Goal: Use online tool/utility: Use online tool/utility

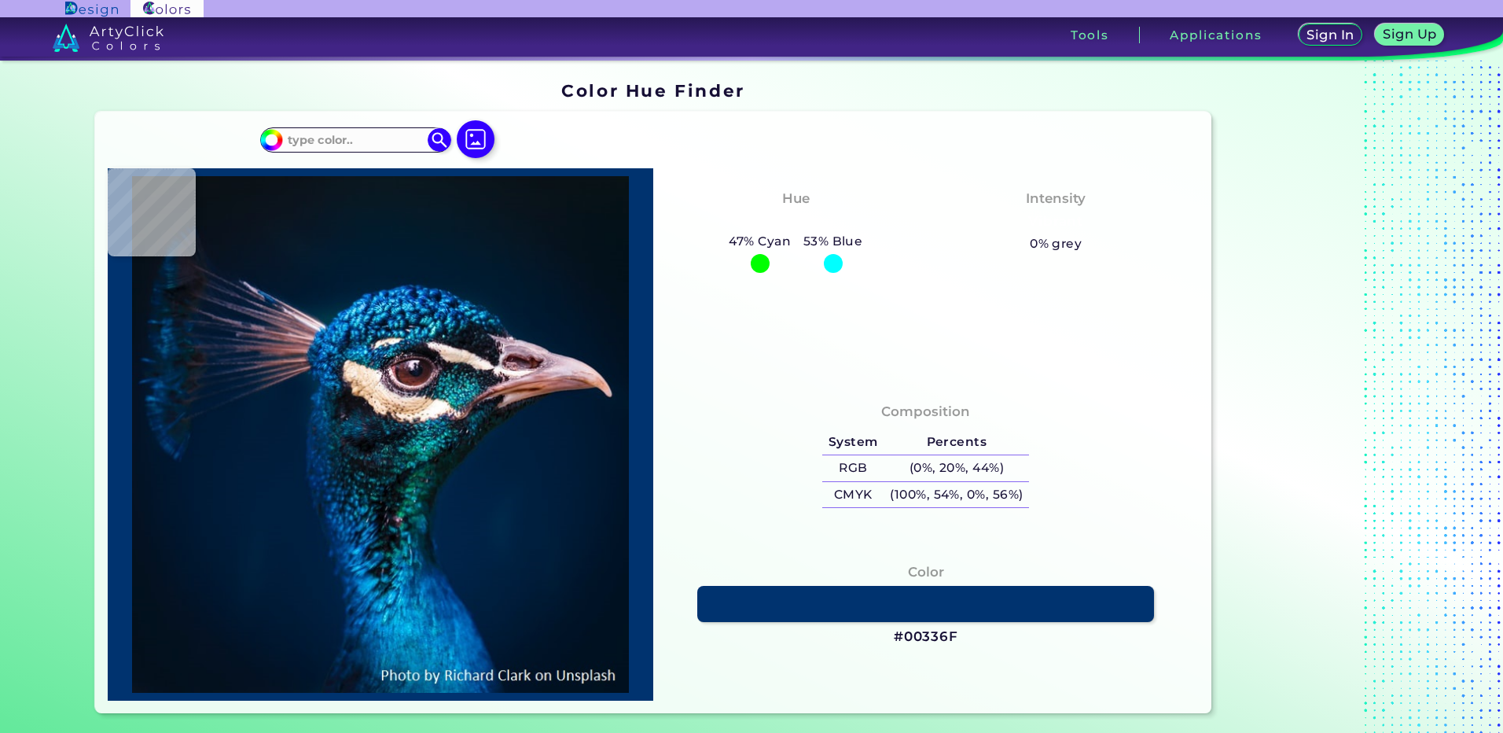
click at [457, 134] on img at bounding box center [476, 139] width 38 height 38
click at [0, 0] on input "file" at bounding box center [0, 0] width 0 height 0
type input "#000000"
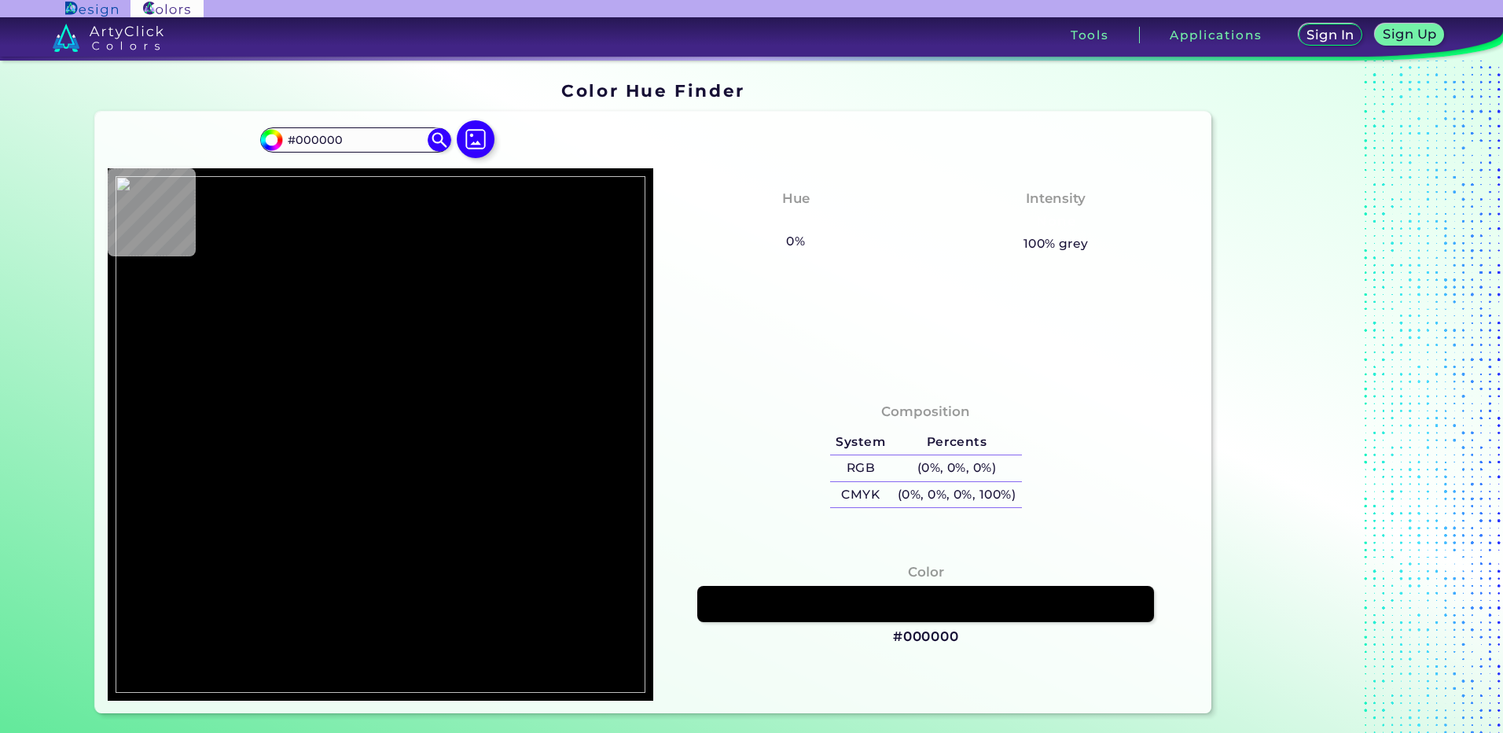
type input "#aab0b6"
type input "#AAB0B6"
type input "#010001"
type input "#74669b"
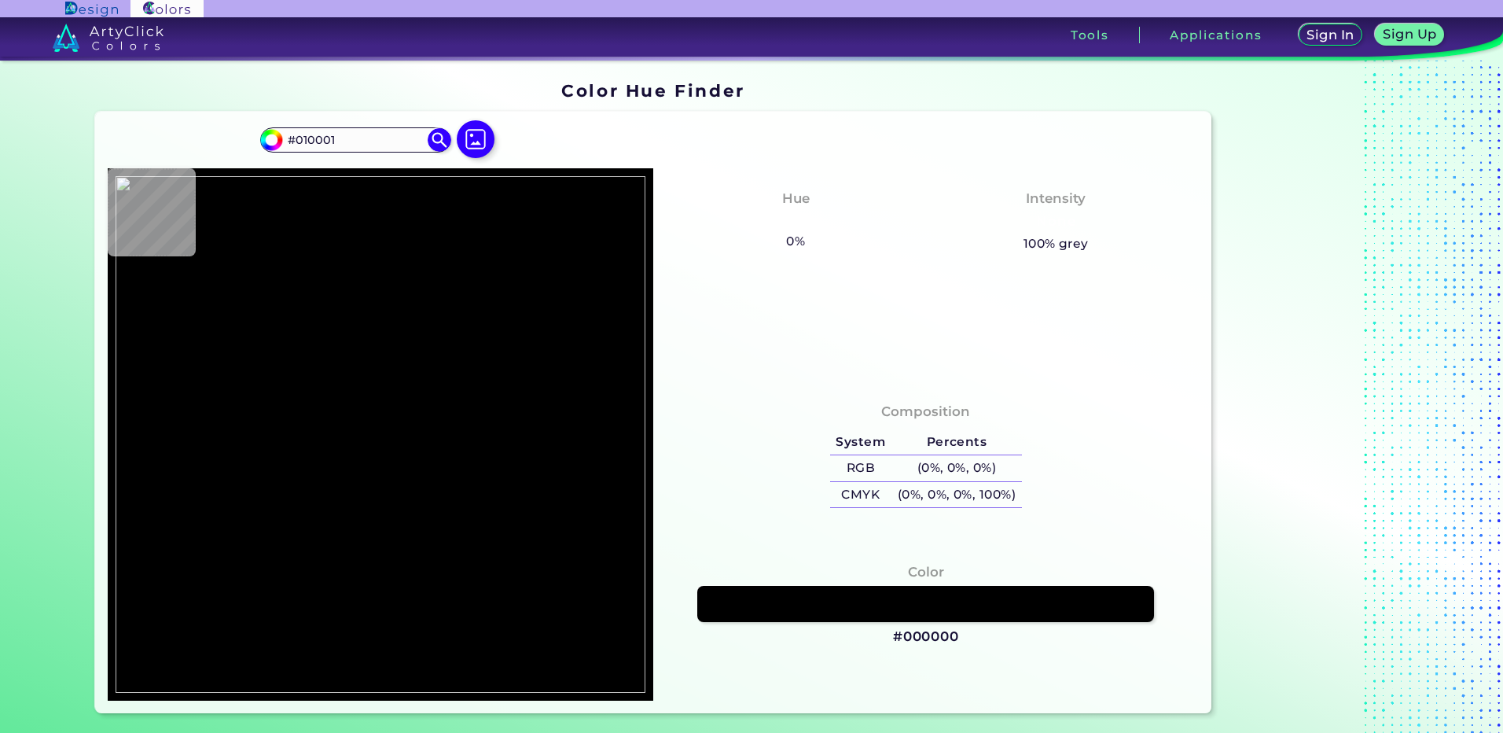
type input "#74669B"
type input "#776292"
type input "#85668f"
type input "#85668F"
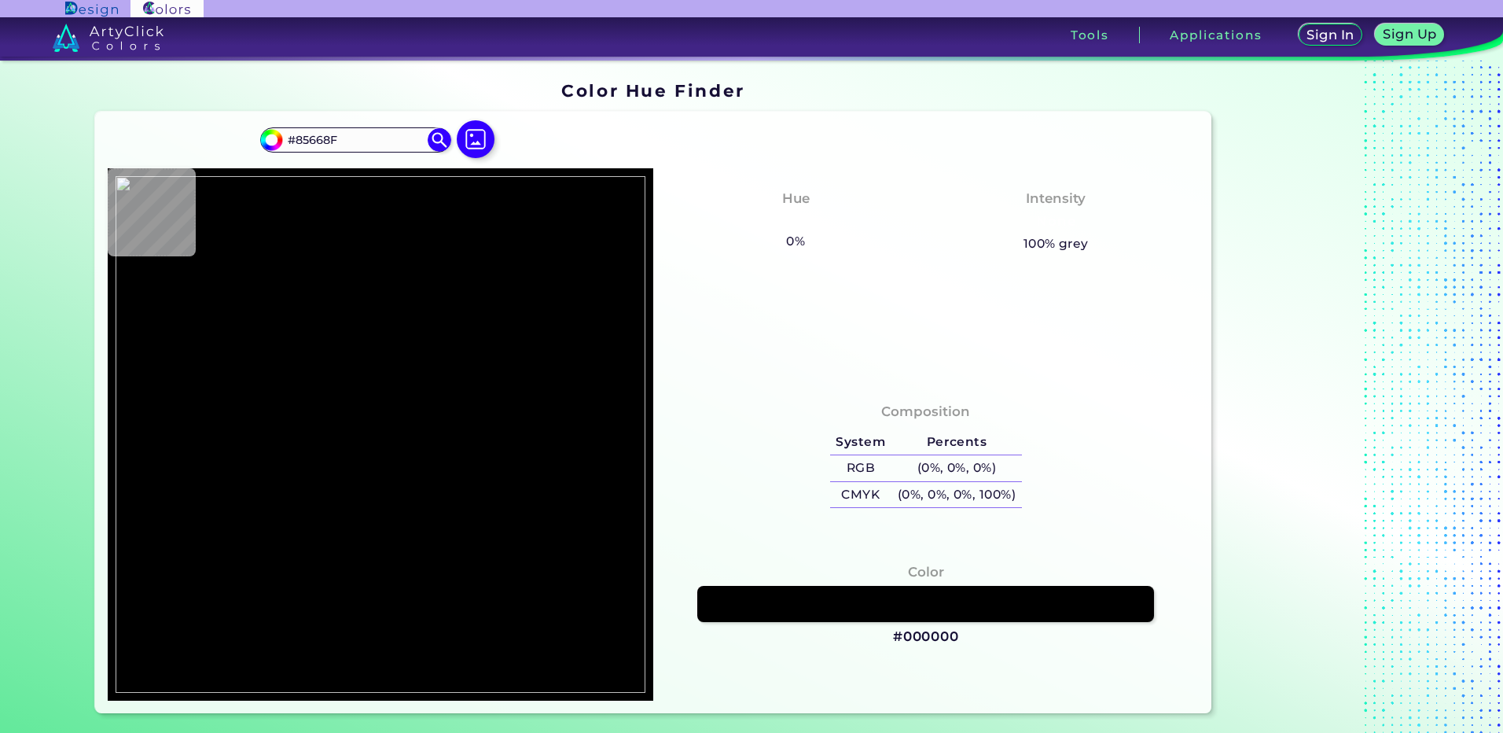
type input "#9a87ca"
type input "#9A87CA"
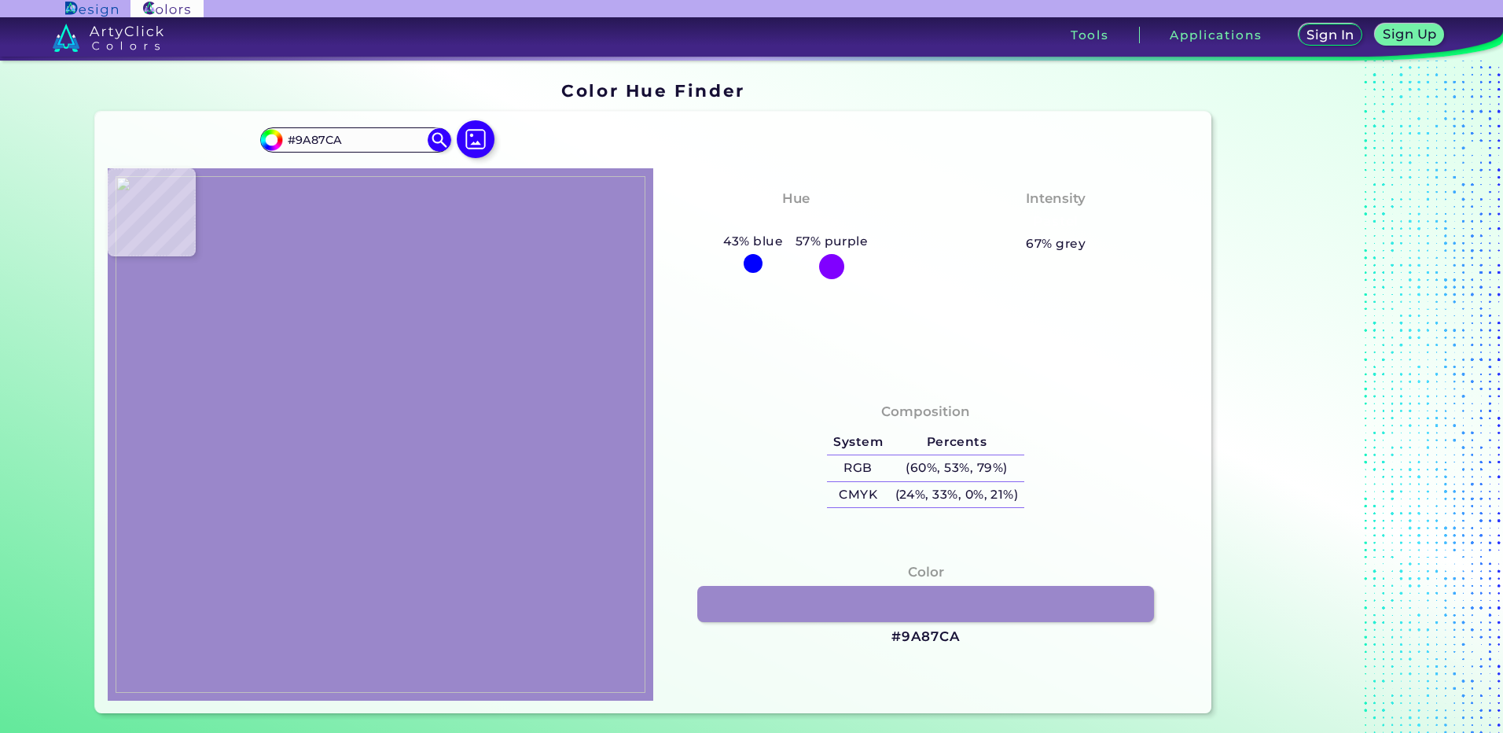
type input "#7d769a"
type input "#7D769A"
type input "#dfd0da"
type input "#DFD0DA"
type input "#e1d0d9"
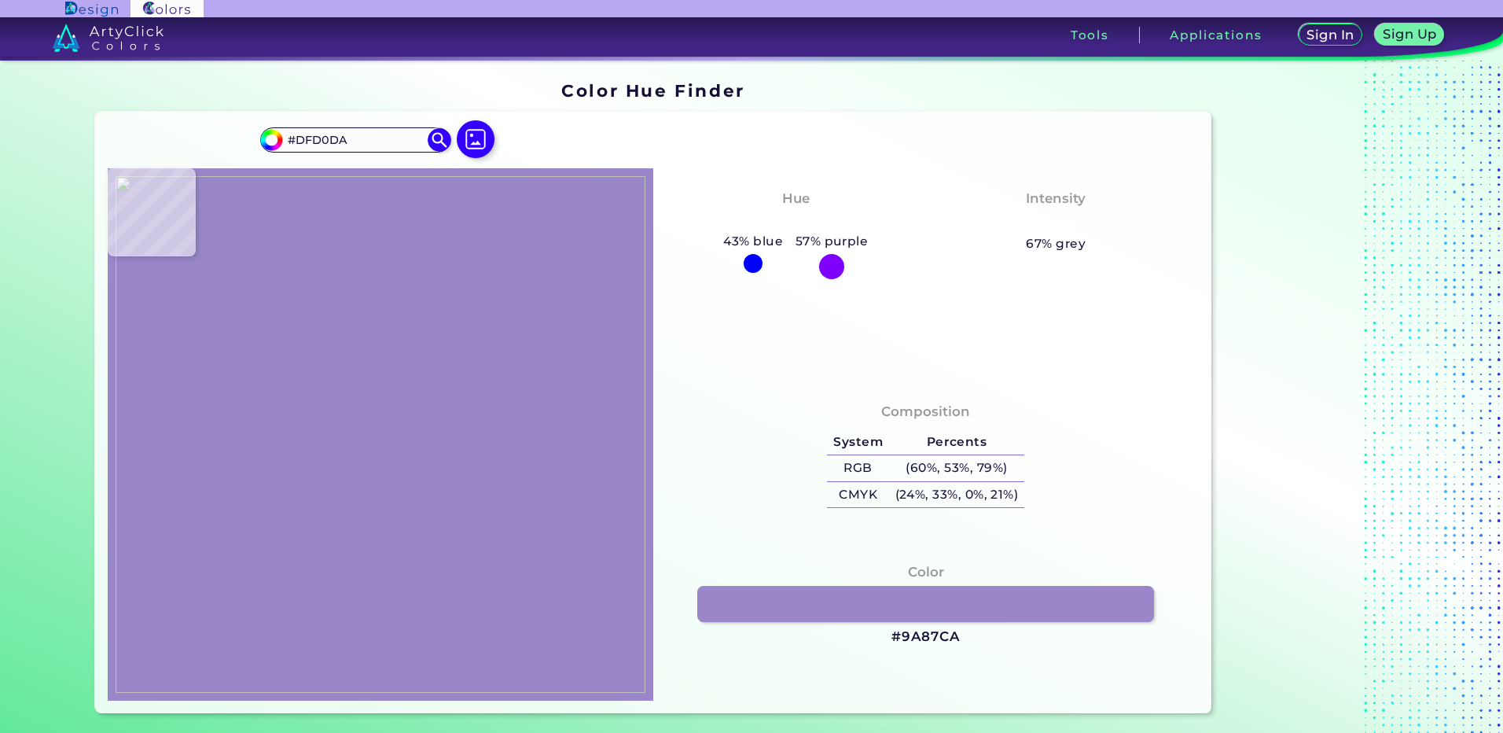
type input "#E1D0D9"
type input "#e0cfd6"
type input "#E0CFD6"
type input "#dec9d1"
type input "#DEC9D1"
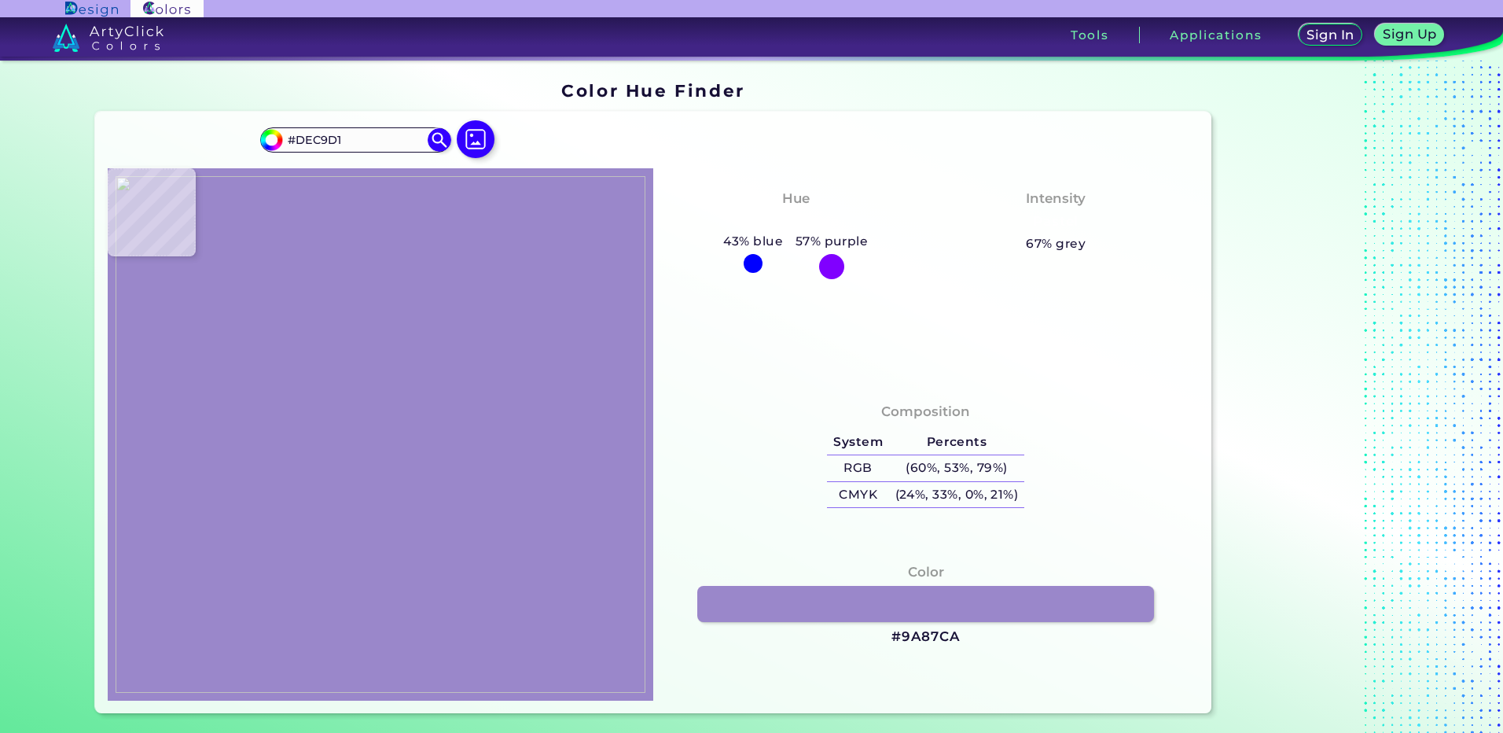
type input "#dec9d4"
type input "#DEC9D4"
type input "#dec9d3"
type input "#DEC9D3"
type input "#dbc5cb"
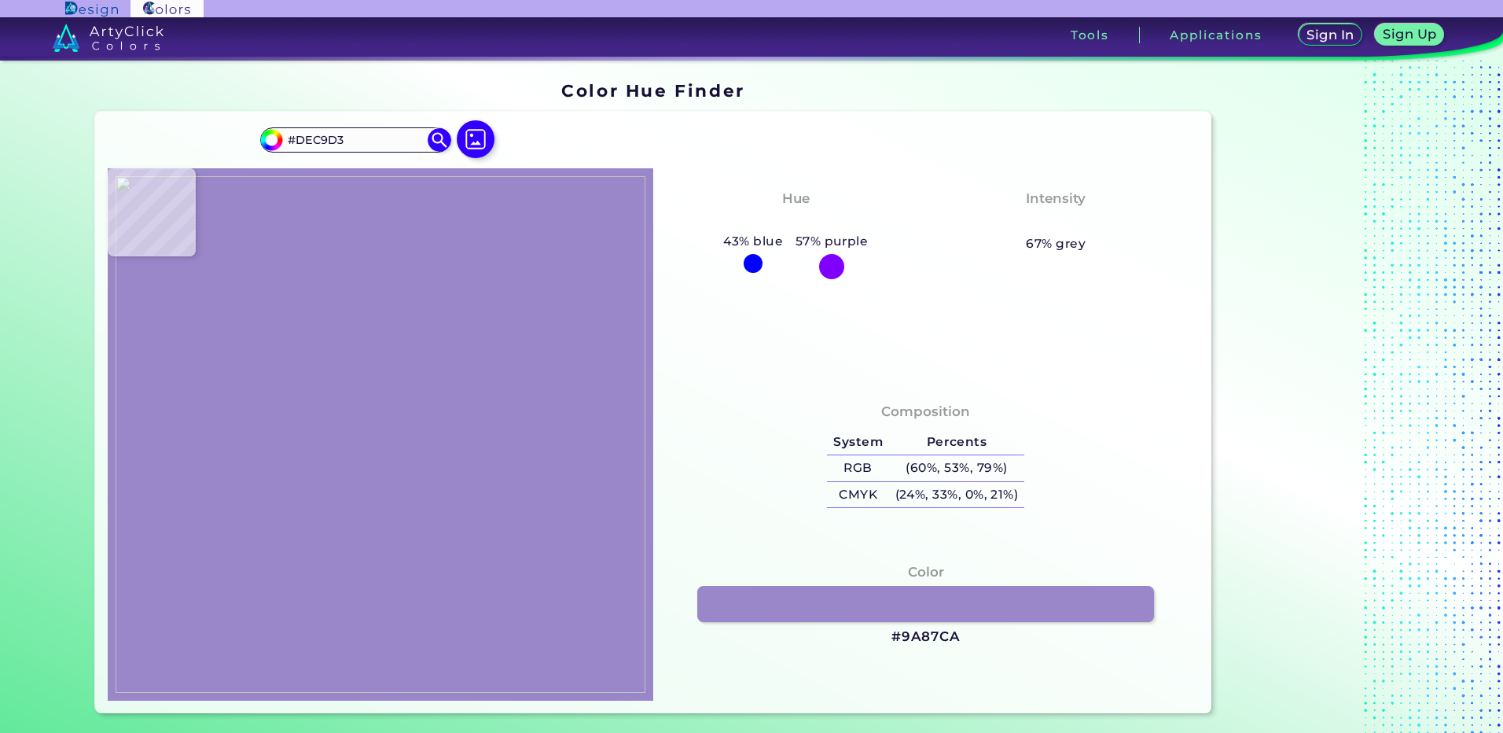
type input "#DBC5CB"
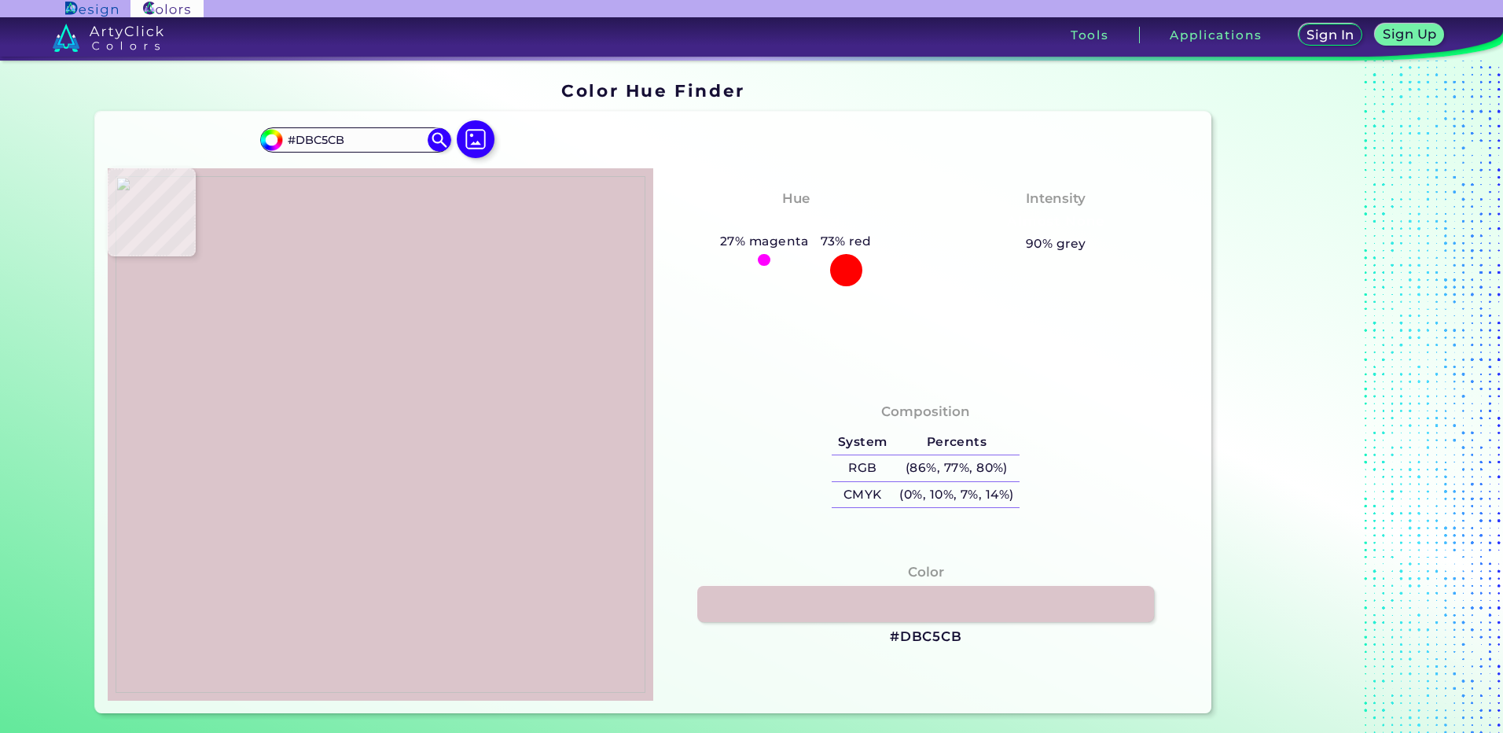
type input "#ad92b2"
type input "#AD92B2"
type input "#a77590"
type input "#A77590"
type input "#a07b89"
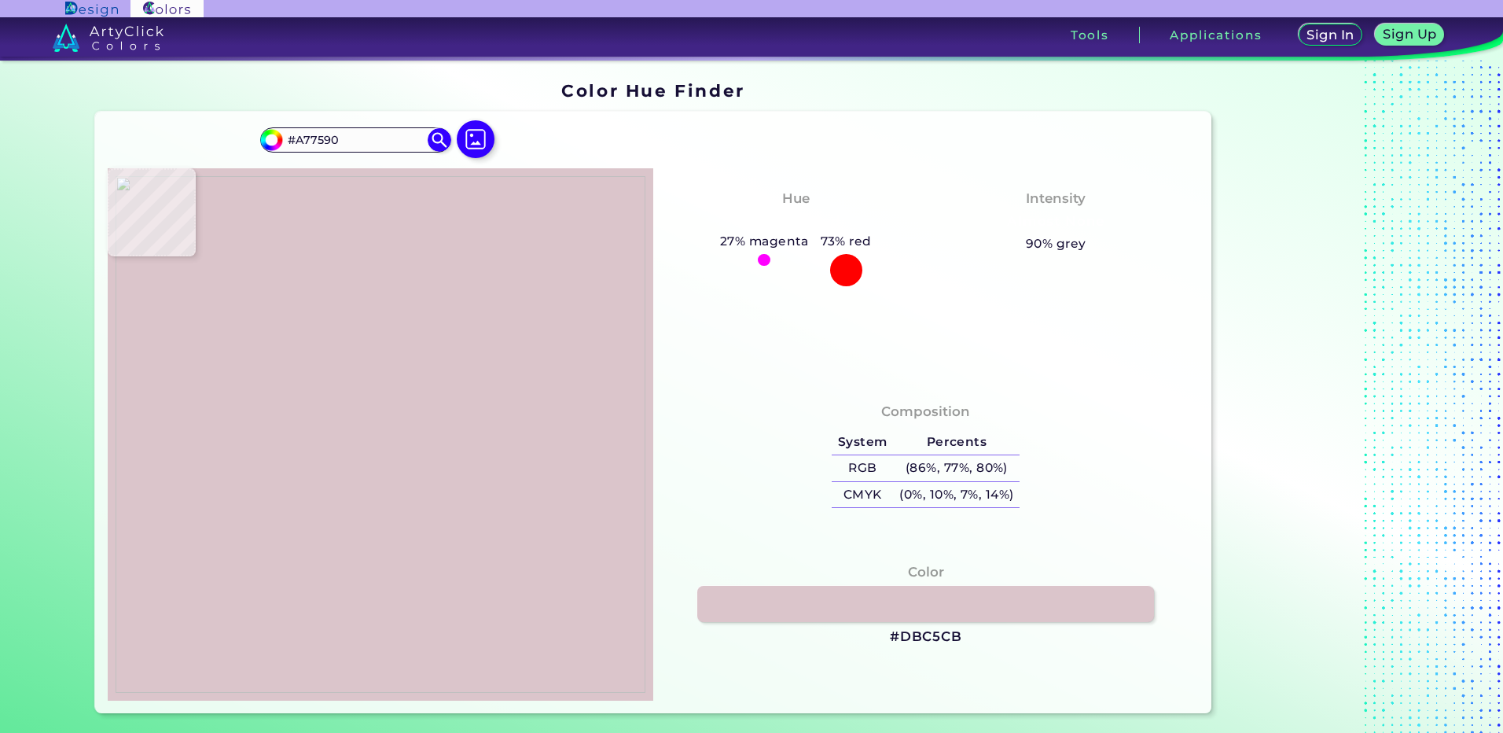
type input "#A07B89"
type input "#a387af"
type input "#A387AF"
type input "#a595ac"
type input "#A595AC"
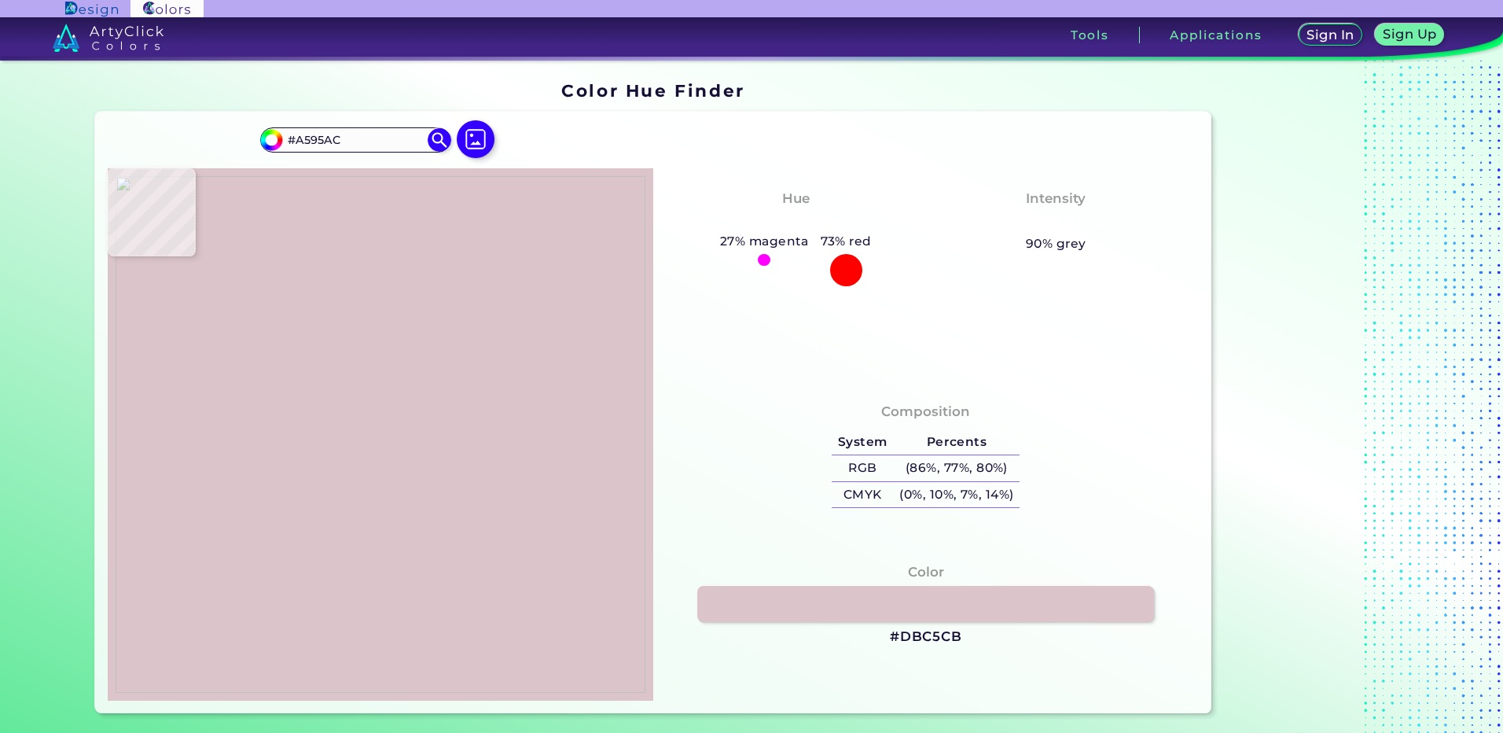
type input "#e1cfdb"
type input "#E1CFDB"
type input "#e1d1d7"
type input "#E1D1D7"
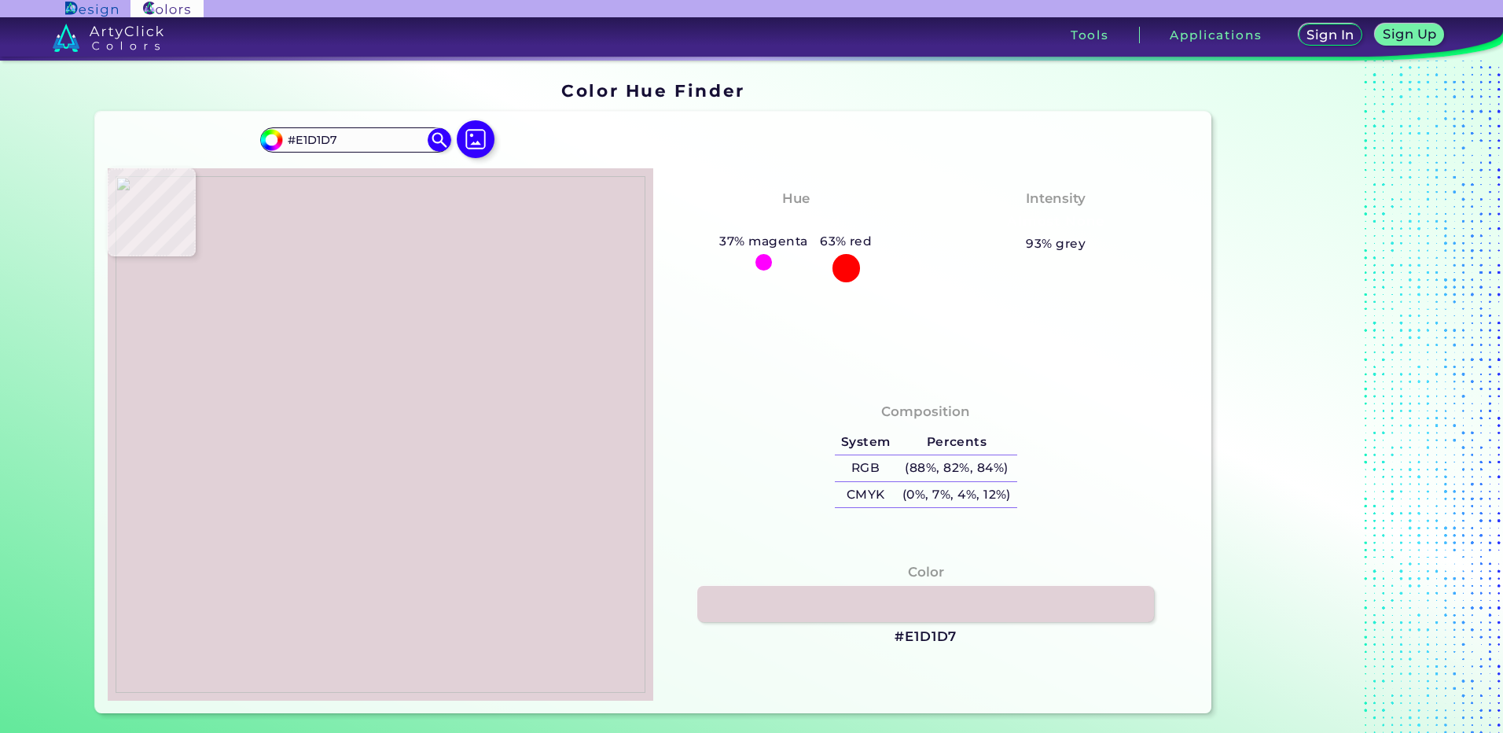
type input "#e2d2d9"
type input "#E2D2D9"
type input "#e2d2da"
type input "#E2D2DA"
type input "#e1d0d9"
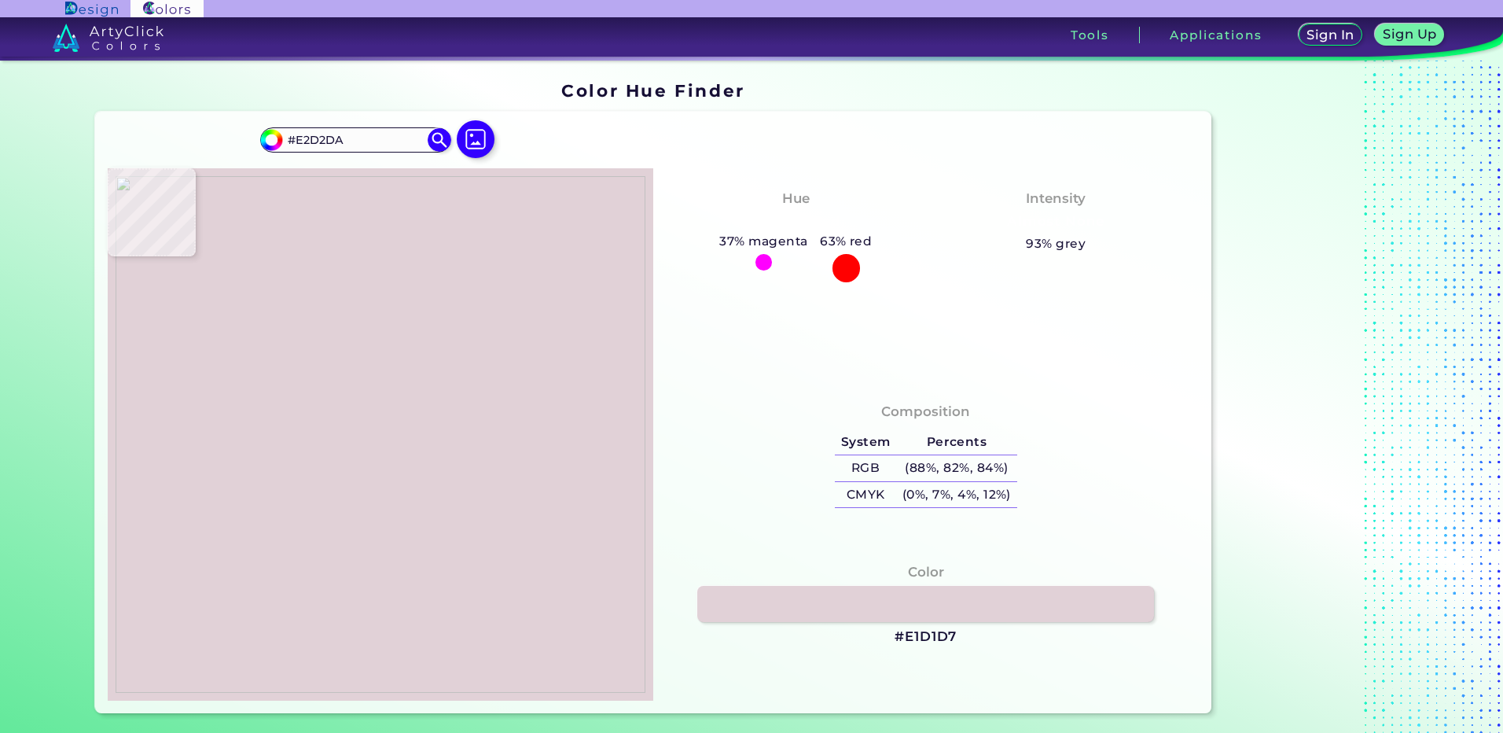
type input "#E1D0D9"
type input "#e0d0d7"
type input "#E0D0D7"
type input "#ded0da"
type input "#DED0DA"
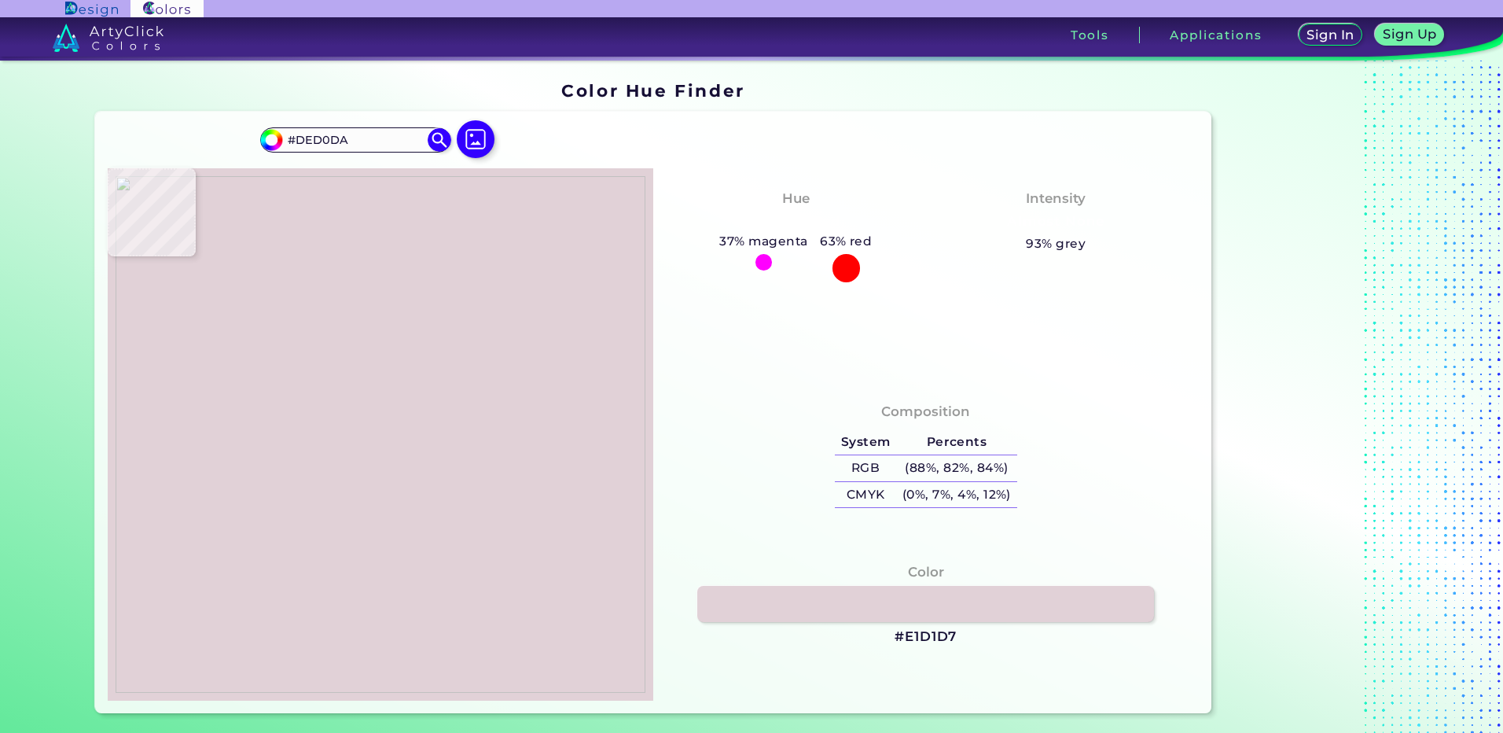
type input "#ddd0da"
type input "#DDD0DA"
type input "#ddd0d8"
type input "#DDD0D8"
type input "#dbd0db"
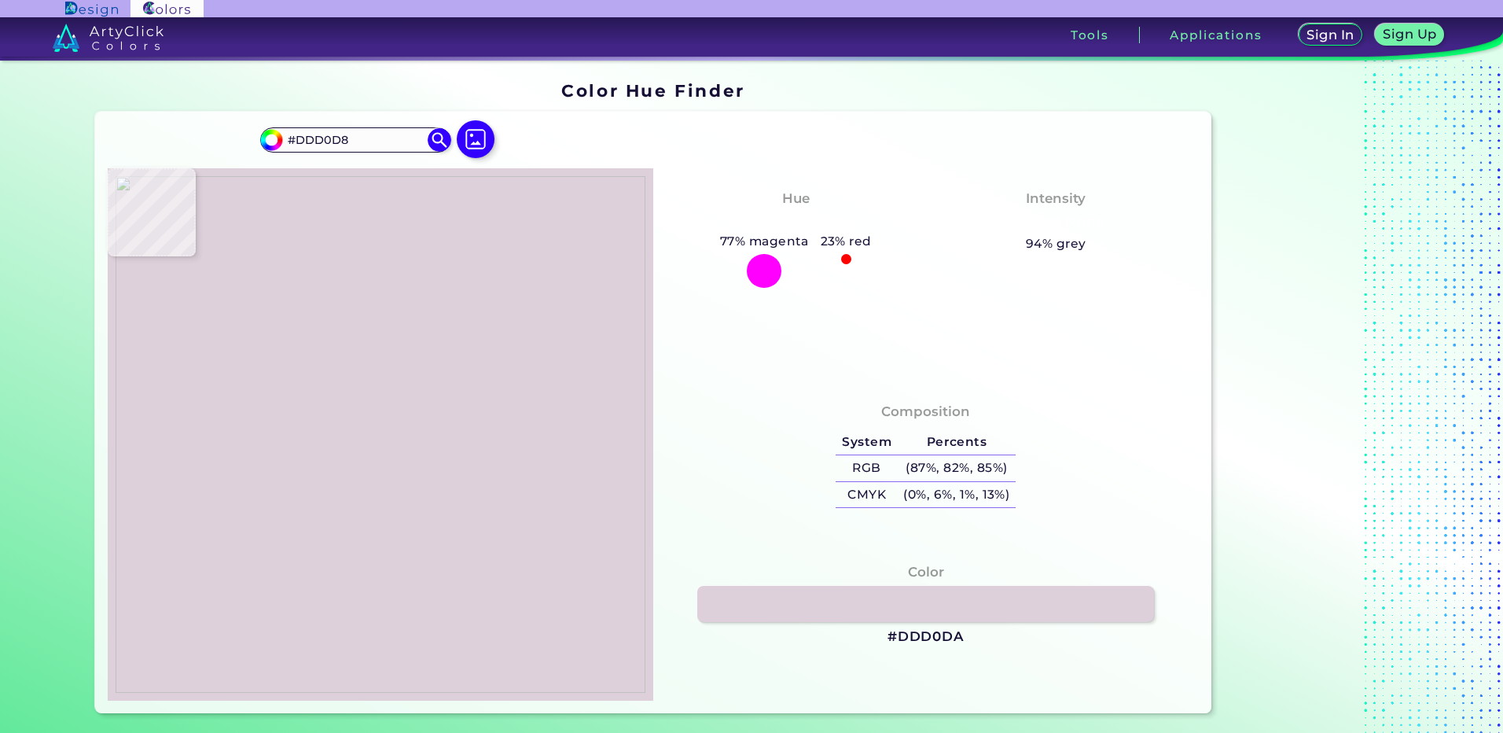
type input "#DBD0DB"
type input "#c1c0e2"
type input "#C1C0E2"
type input "#686b9c"
type input "#686B9C"
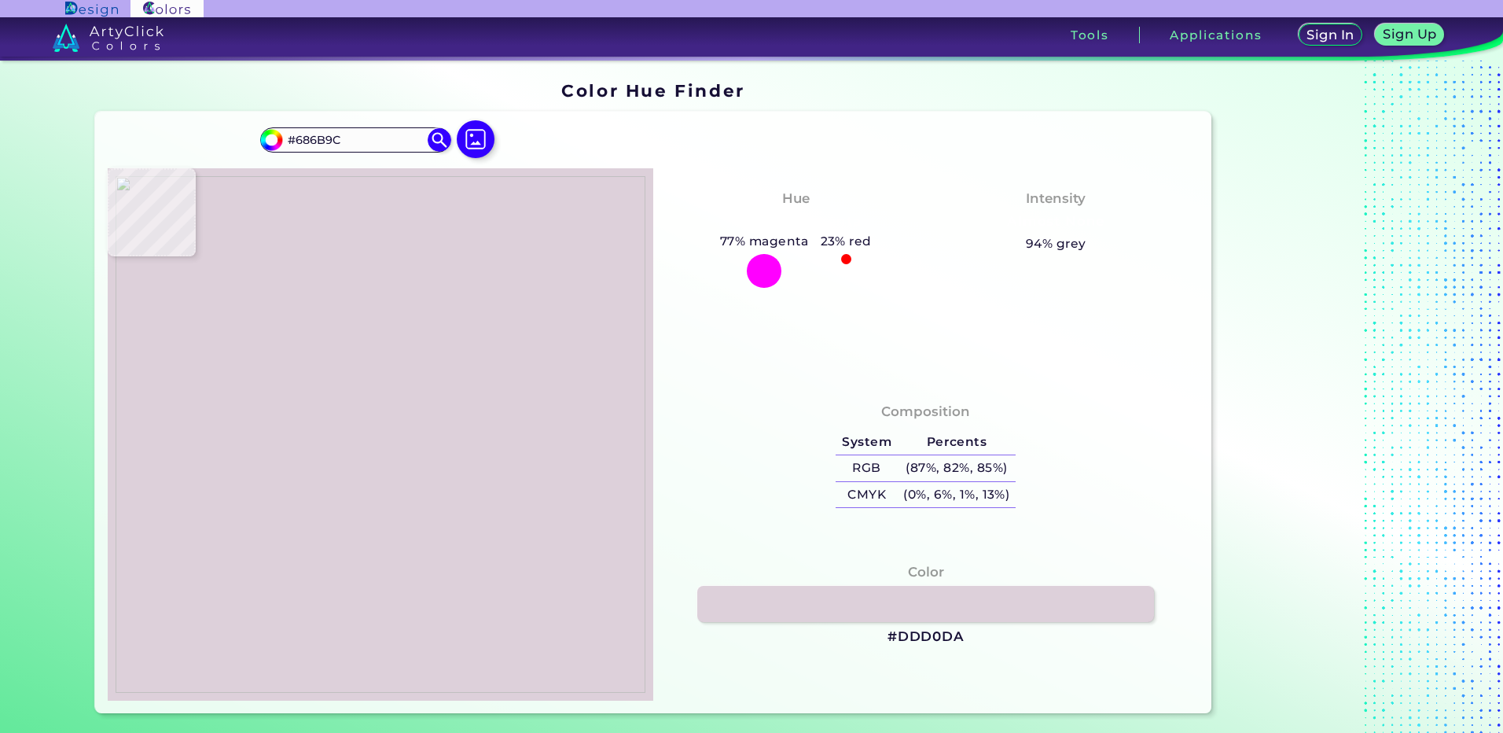
type input "#cec5fa"
type input "#CEC5FA"
type input "#a59cca"
type input "#A59CCA"
type input "#a399c7"
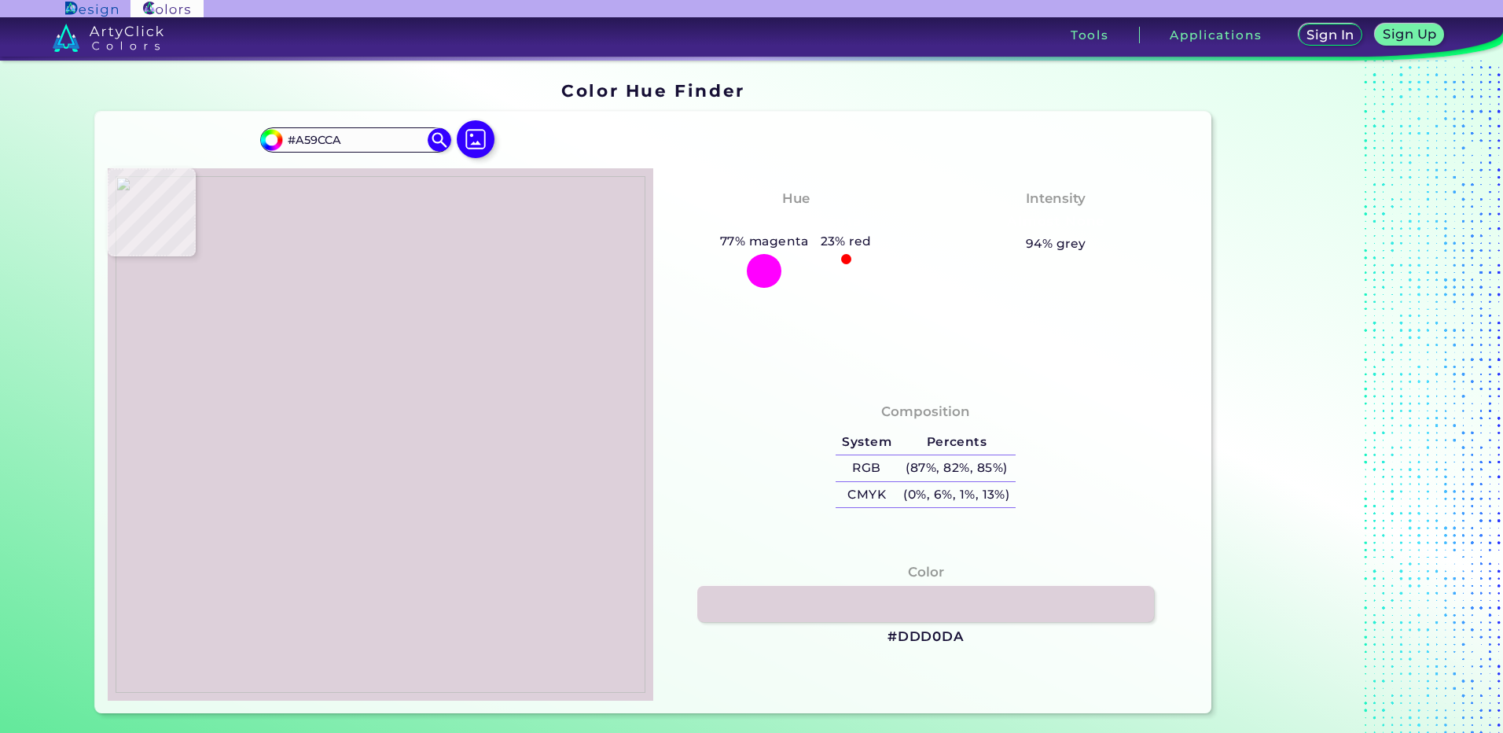
type input "#A399C7"
type input "#c8b7e4"
type input "#C8B7E4"
type input "#dacaed"
type input "#DACAED"
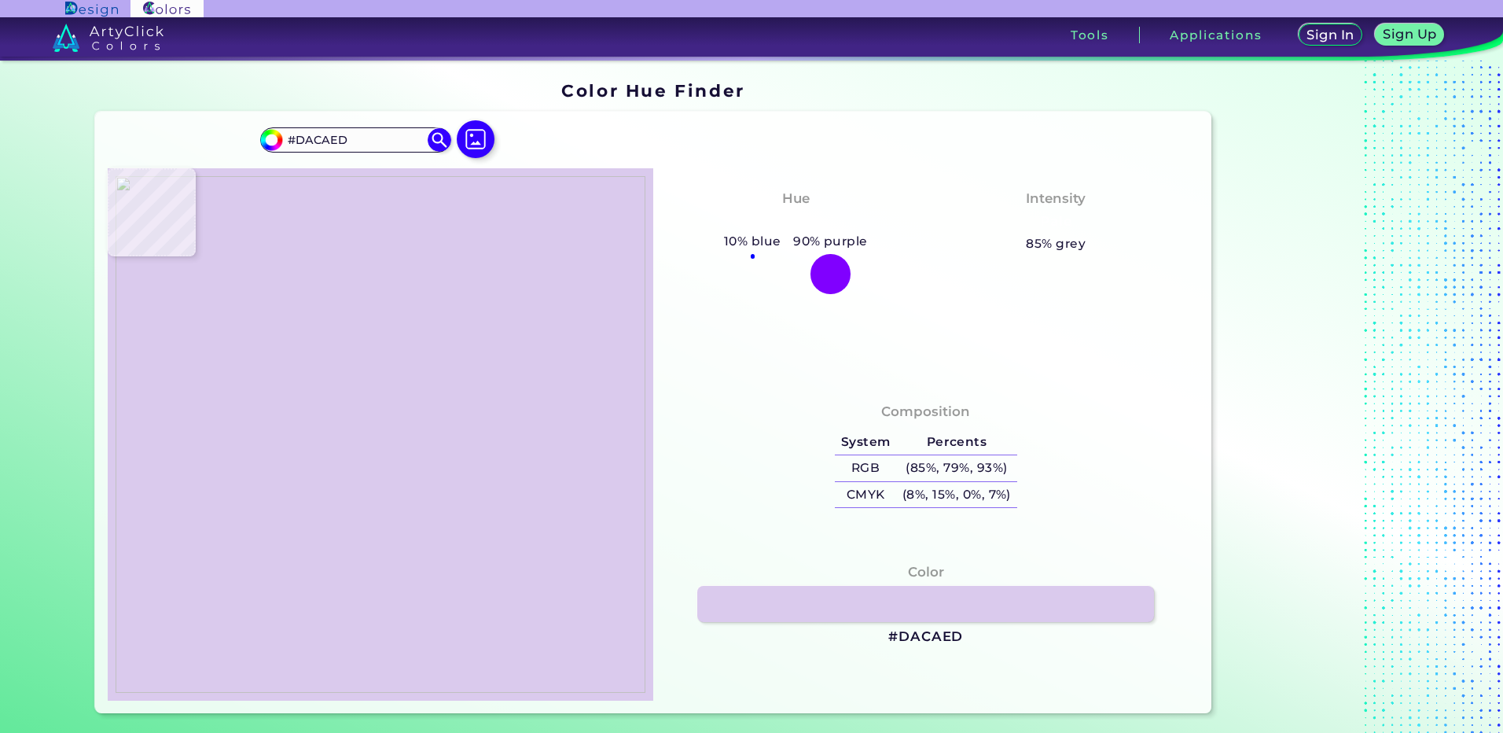
type input "#e0d0ec"
type input "#E0D0EC"
type input "#dfcfe8"
type input "#DFCFE8"
type input "#decce5"
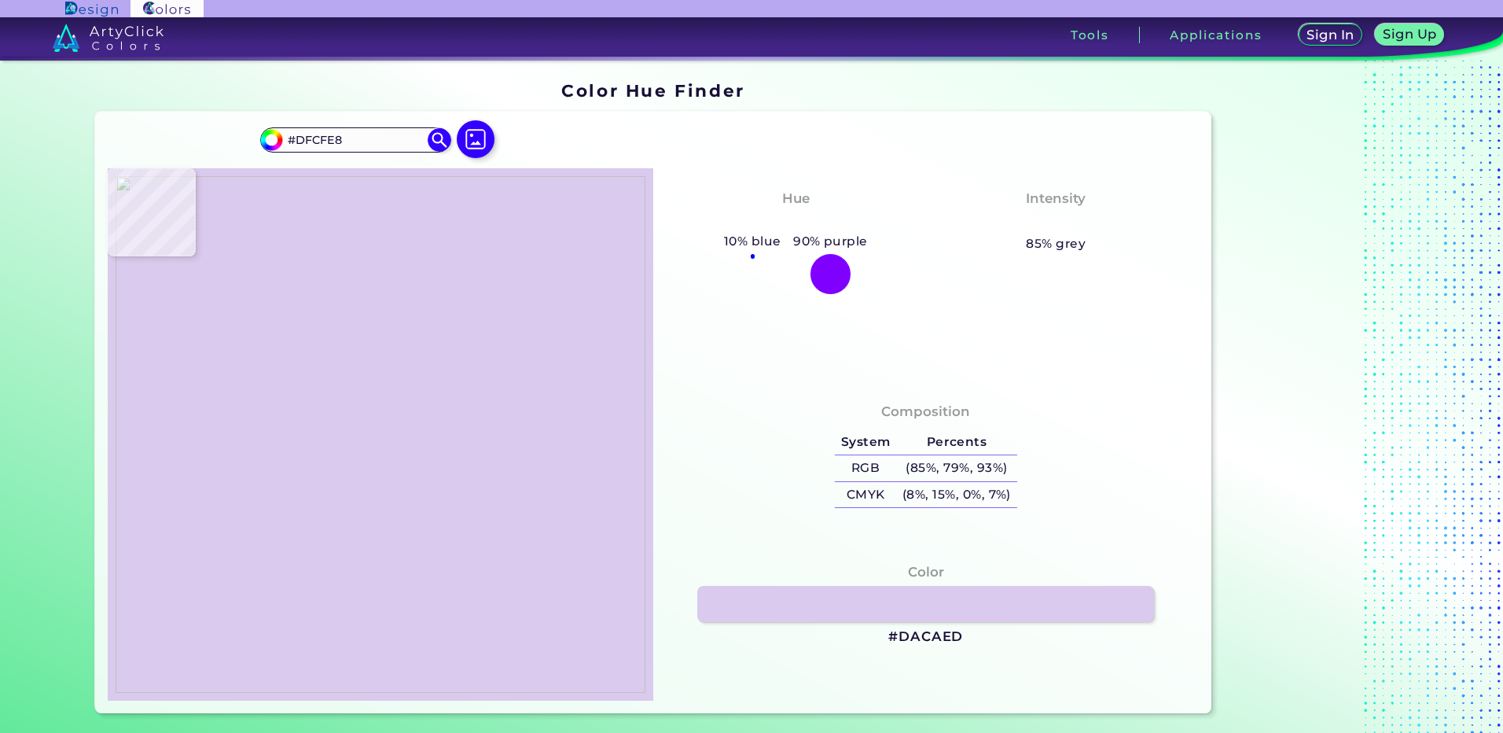
type input "#DECCE5"
type input "#dacae4"
type input "#DACAE4"
type input "#dbcae7"
type input "#DBCAE7"
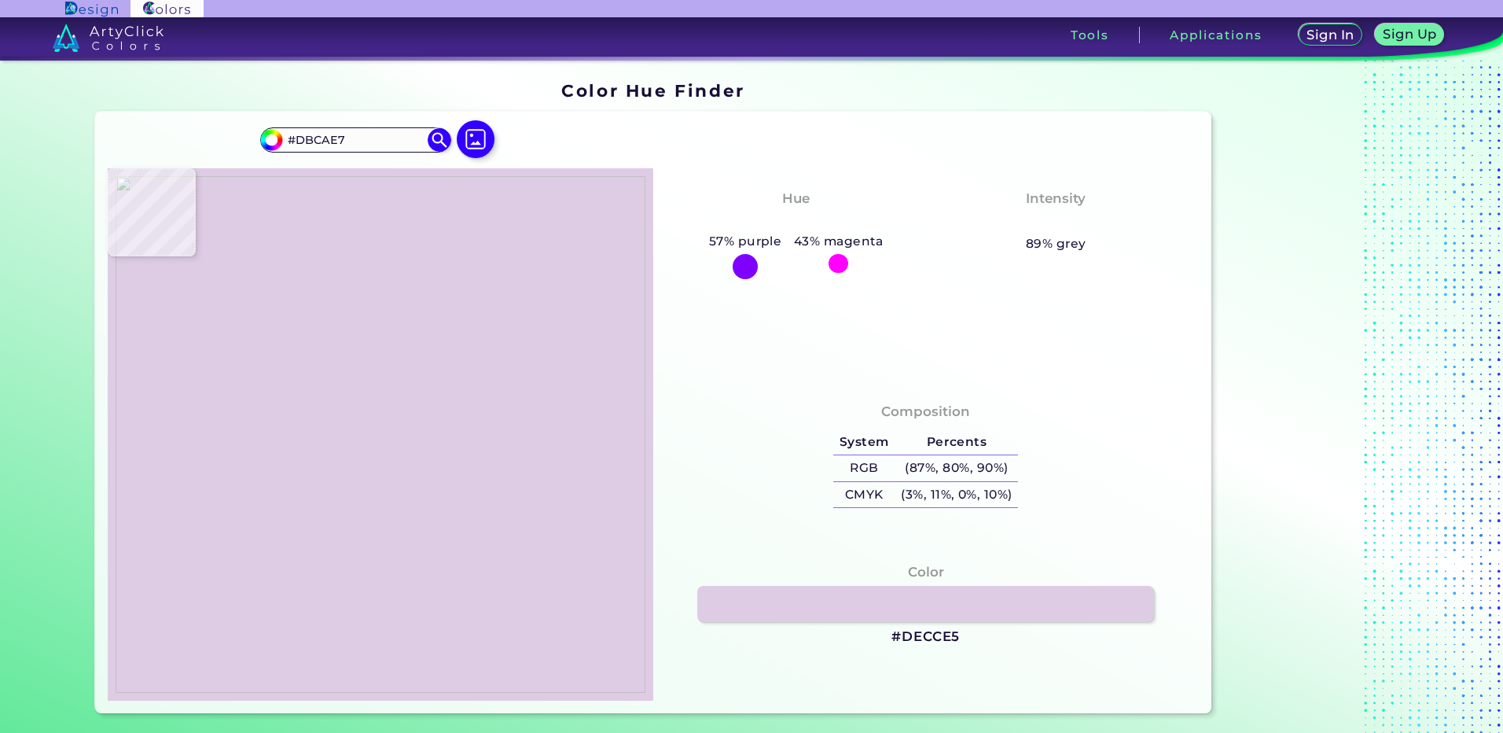
type input "#d1c0e1"
type input "#D1C0E1"
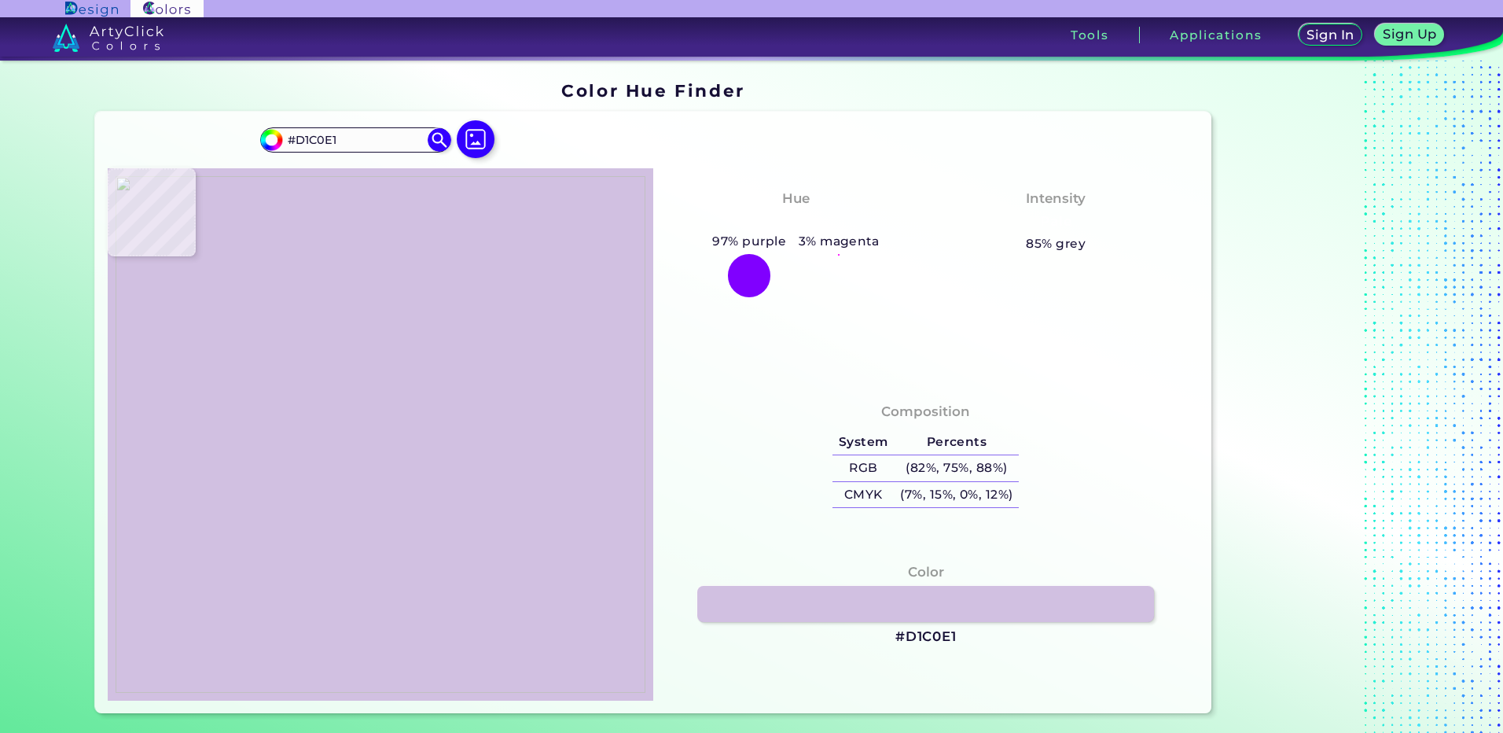
type input "#dbcaec"
type input "#DBCAEC"
type input "#dcc9ee"
type input "#DCC9EE"
type input "#bca6d5"
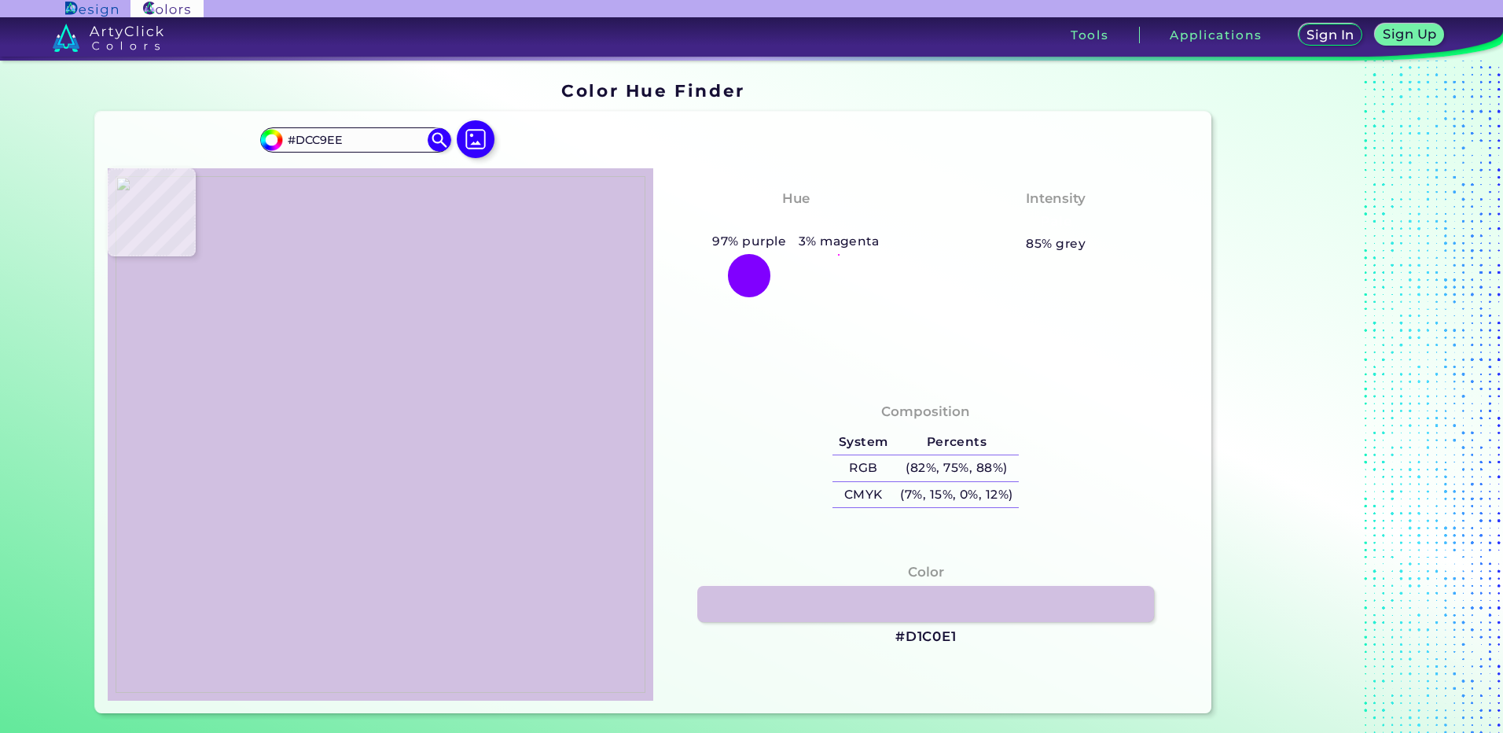
type input "#BCA6D5"
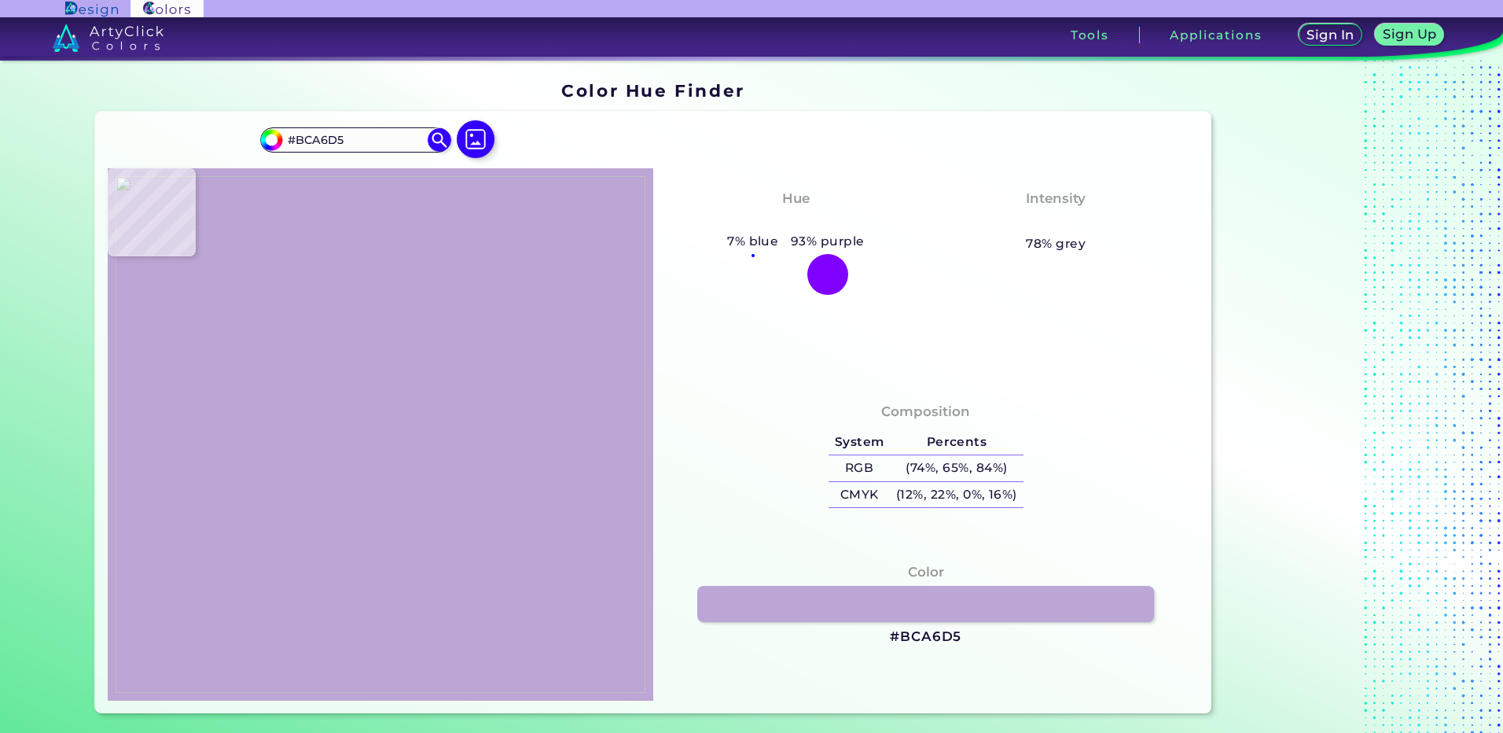
type input "#9a88c4"
type input "#9A88C4"
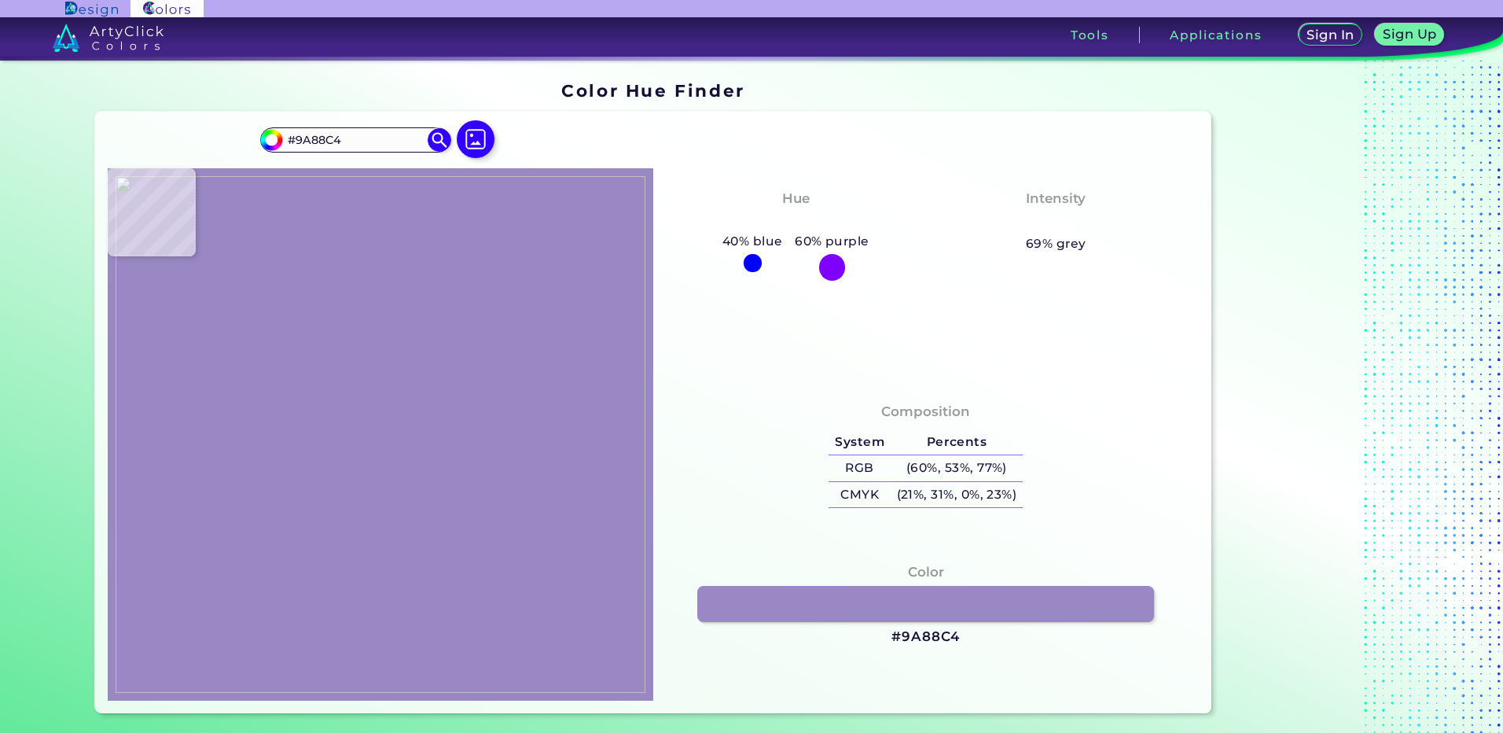
type input "#8874b1"
type input "#8874B1"
type input "#ab97cb"
type input "#AB97CB"
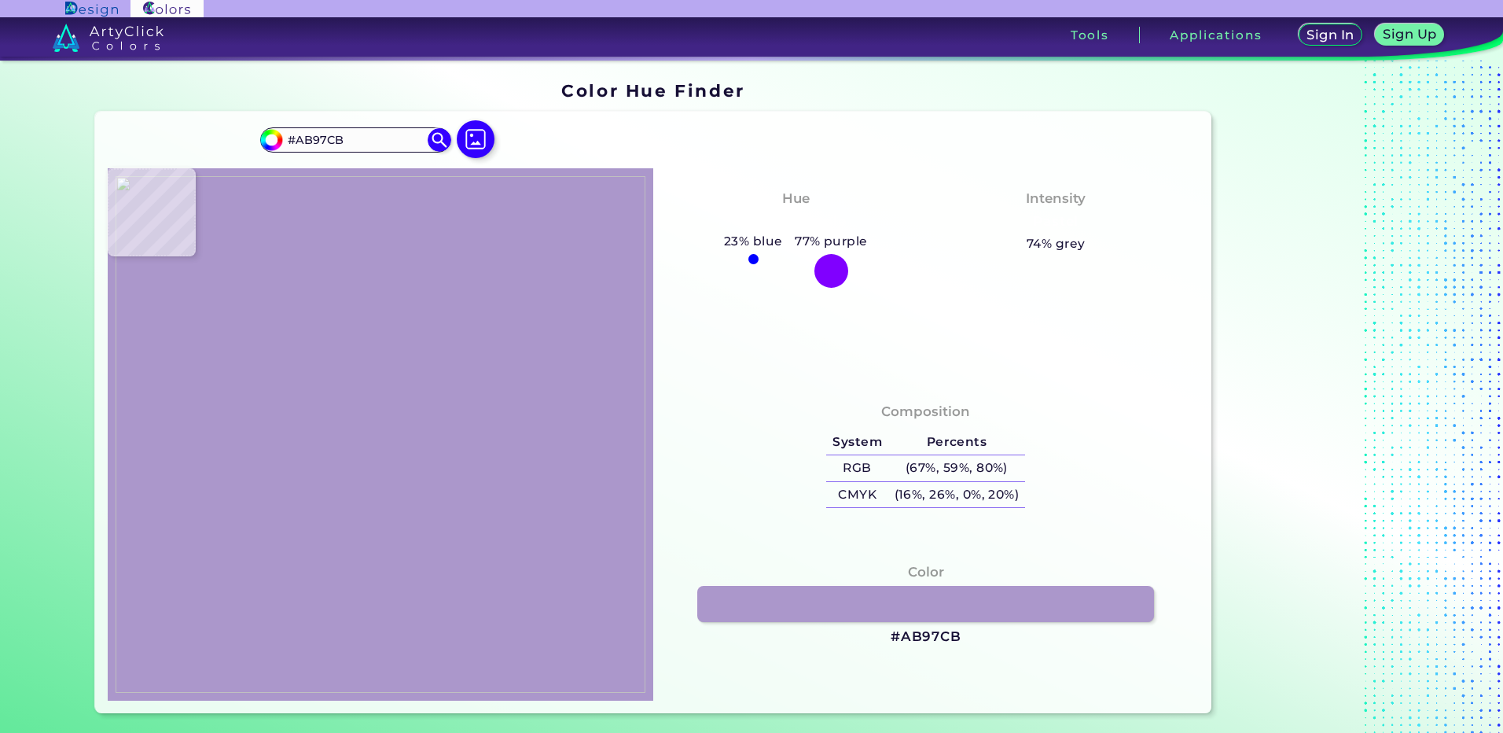
click at [307, 364] on img at bounding box center [381, 434] width 530 height 516
type input "#8f8bc2"
type input "#8F8BC2"
type input "#e1cdd6"
type input "#E1CDD6"
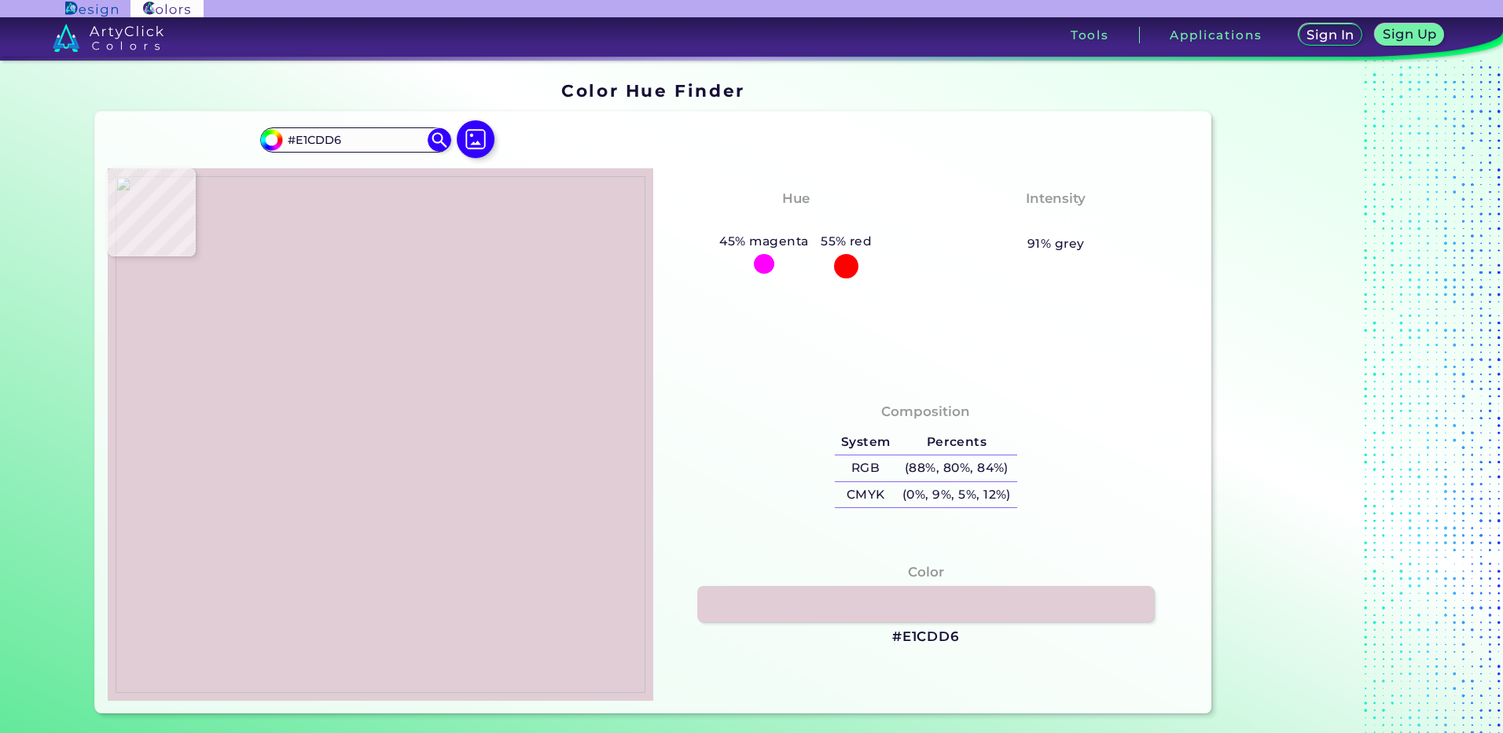
type input "#6e4664"
type input "#6E4664"
type input "#121212"
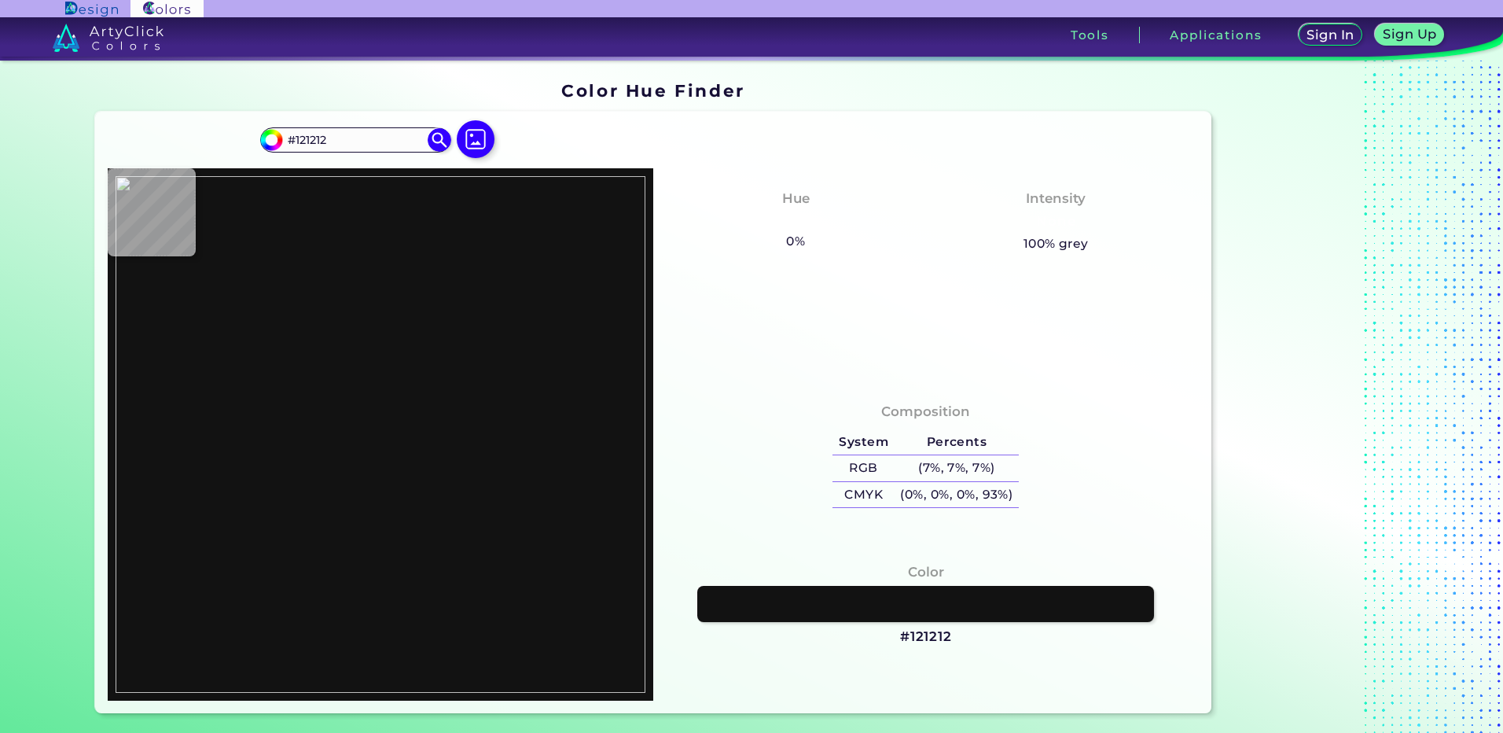
type input "#5c576b"
type input "#5C576B"
type input "#121212"
type input "#141414"
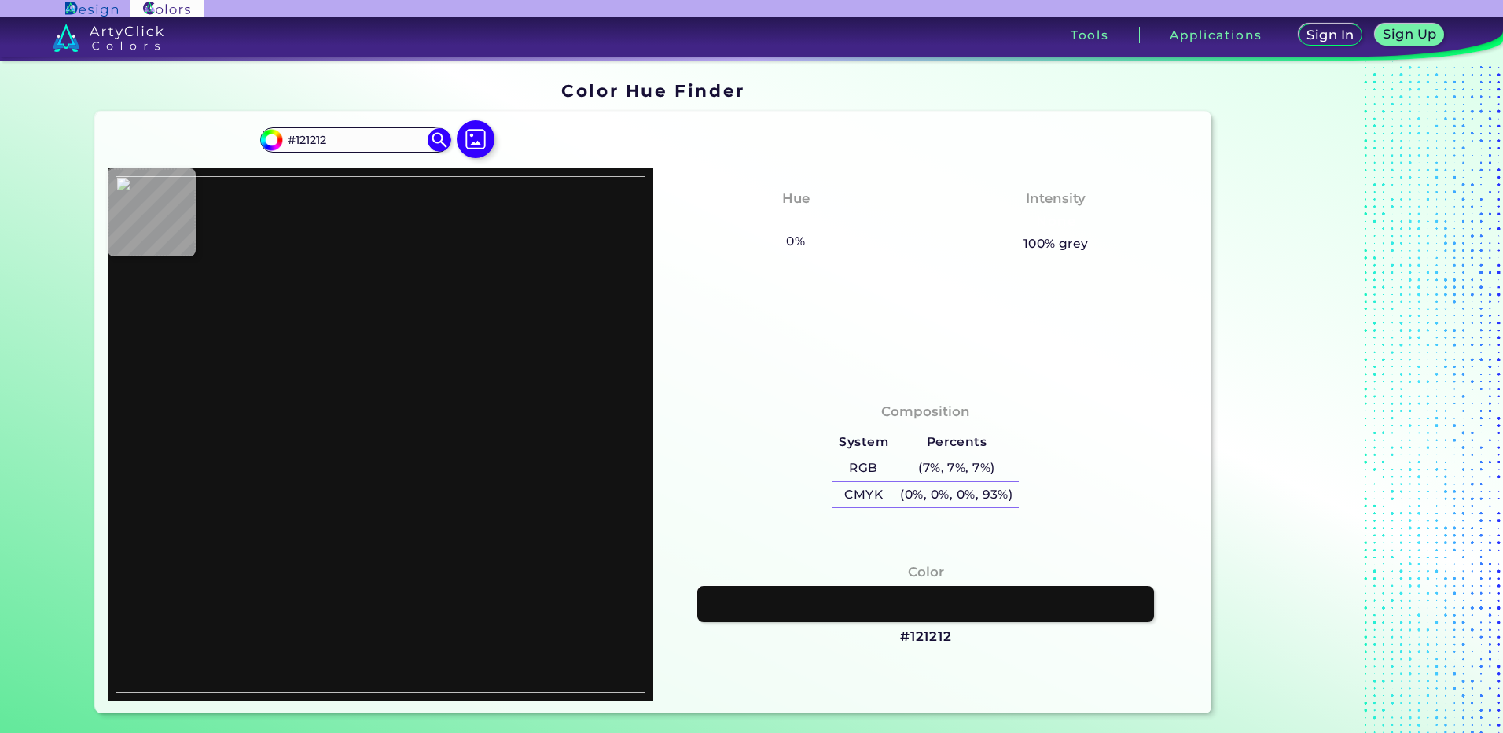
type input "#141414"
type input "#f49cb4"
type input "#F49CB4"
type input "#e6dde8"
type input "#E6DDE8"
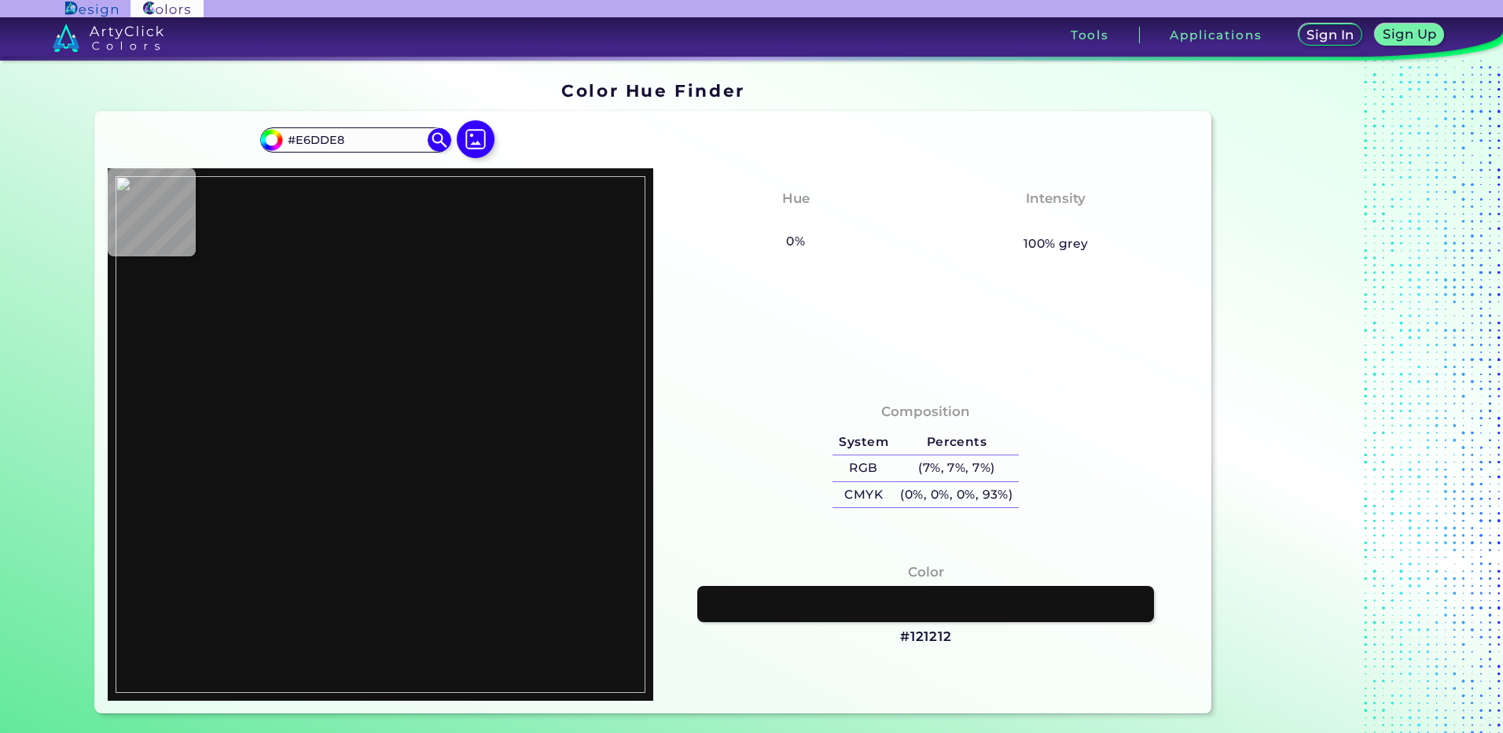
type input "#e4cde1"
type input "#E4CDE1"
type input "#7c597c"
type input "#7C597C"
type input "#7b5879"
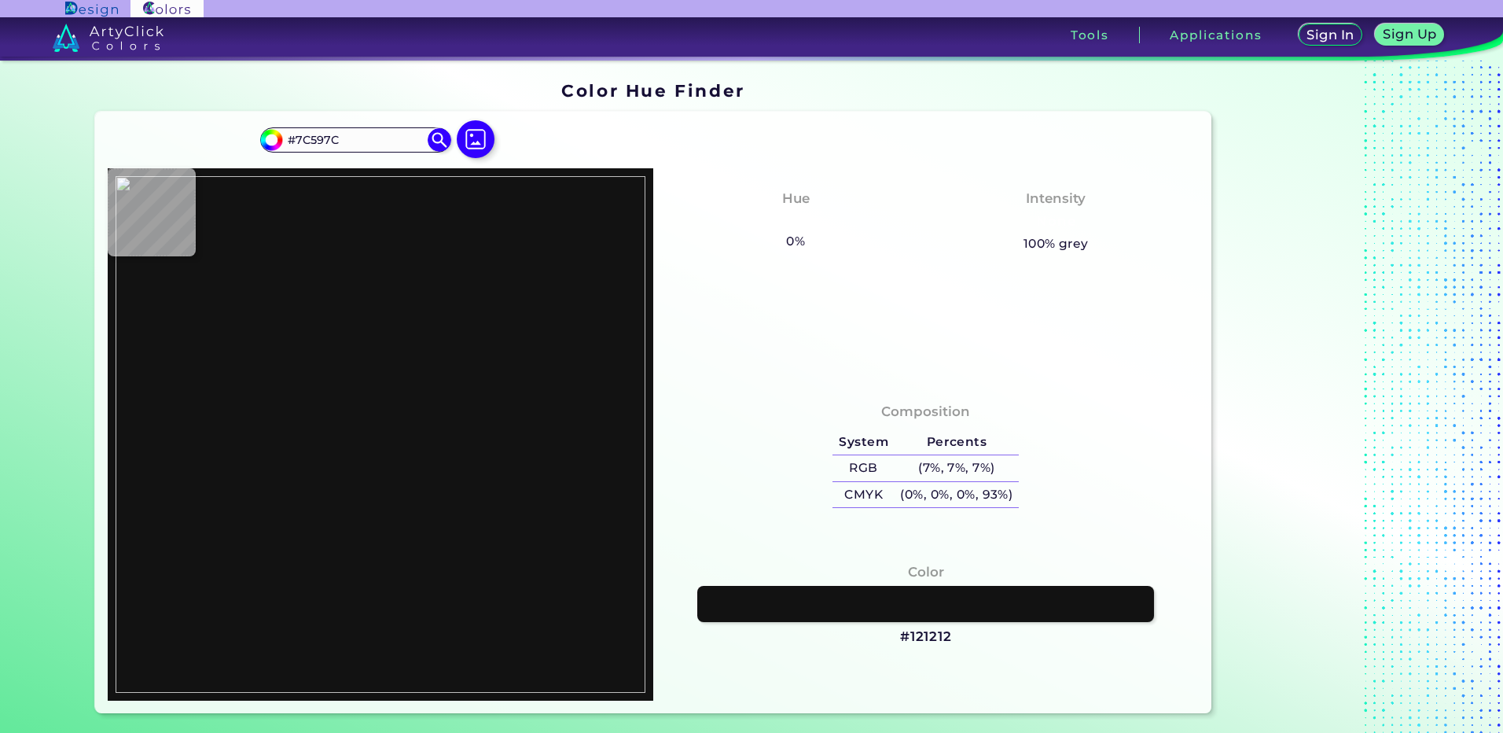
type input "#7B5879"
type input "#7a5b7a"
type input "#7A5B7A"
type input "#7a628f"
type input "#7A628F"
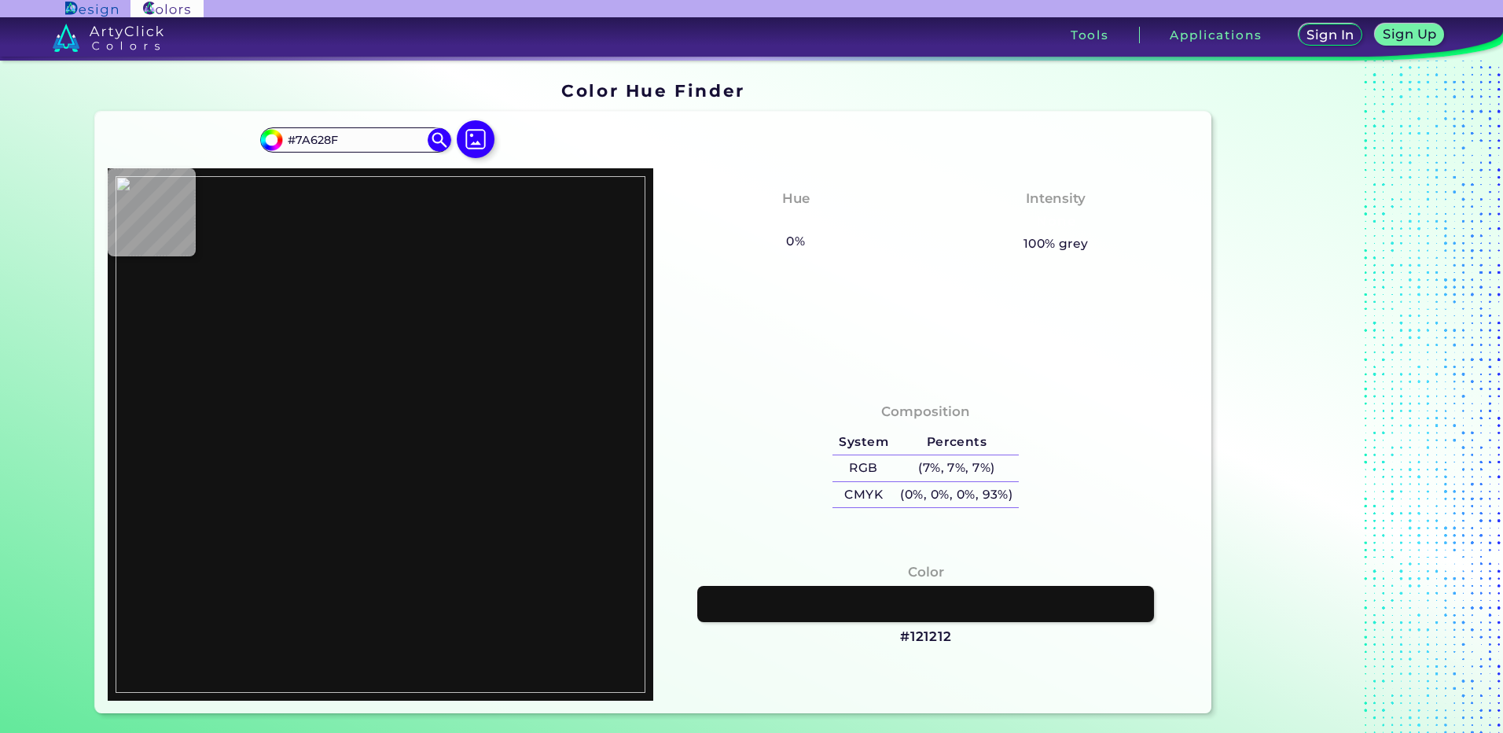
type input "#deccd6"
type input "#DECCD6"
type input "#dfcfd8"
type input "#DFCFD8"
type input "#e1d0d9"
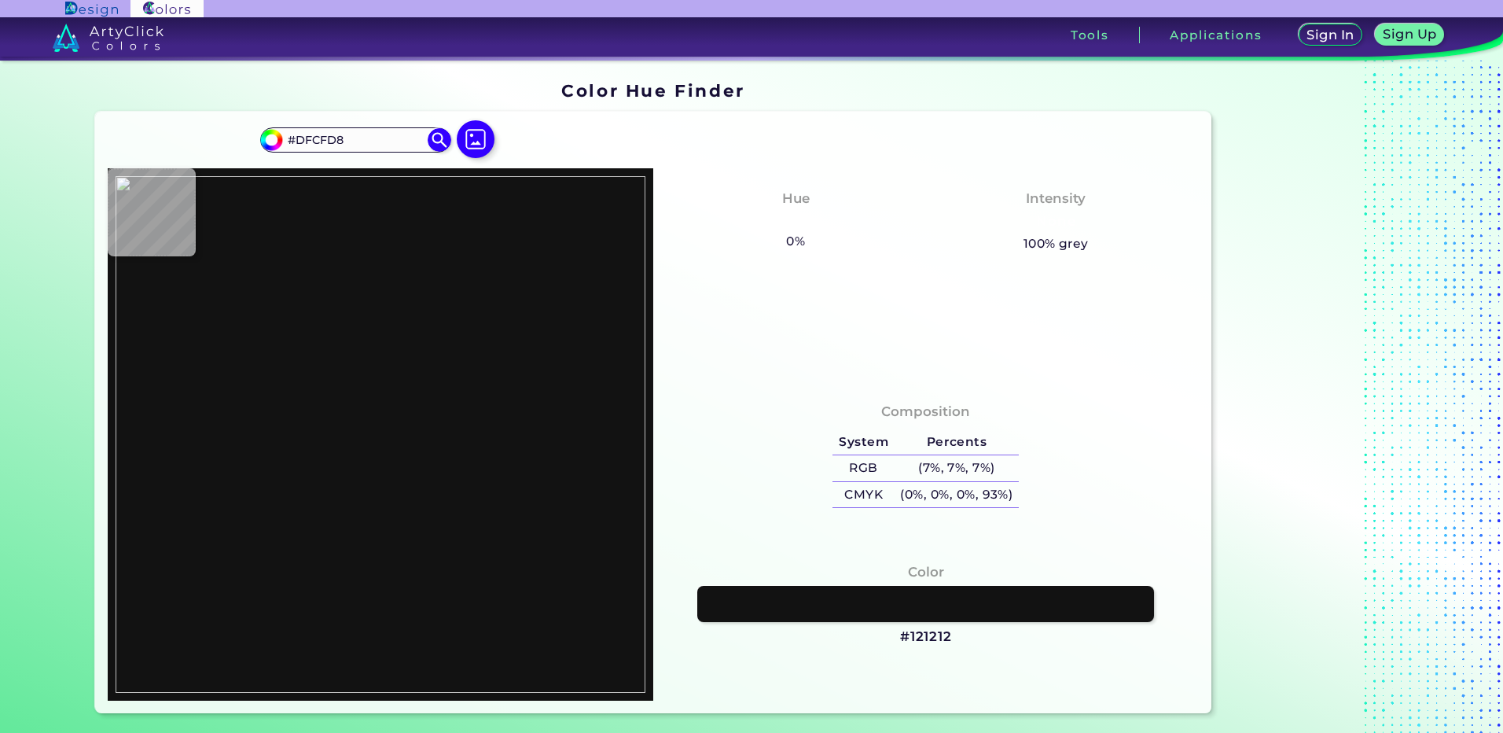
type input "#E1D0D9"
type input "#e1d0d7"
type input "#E1D0D7"
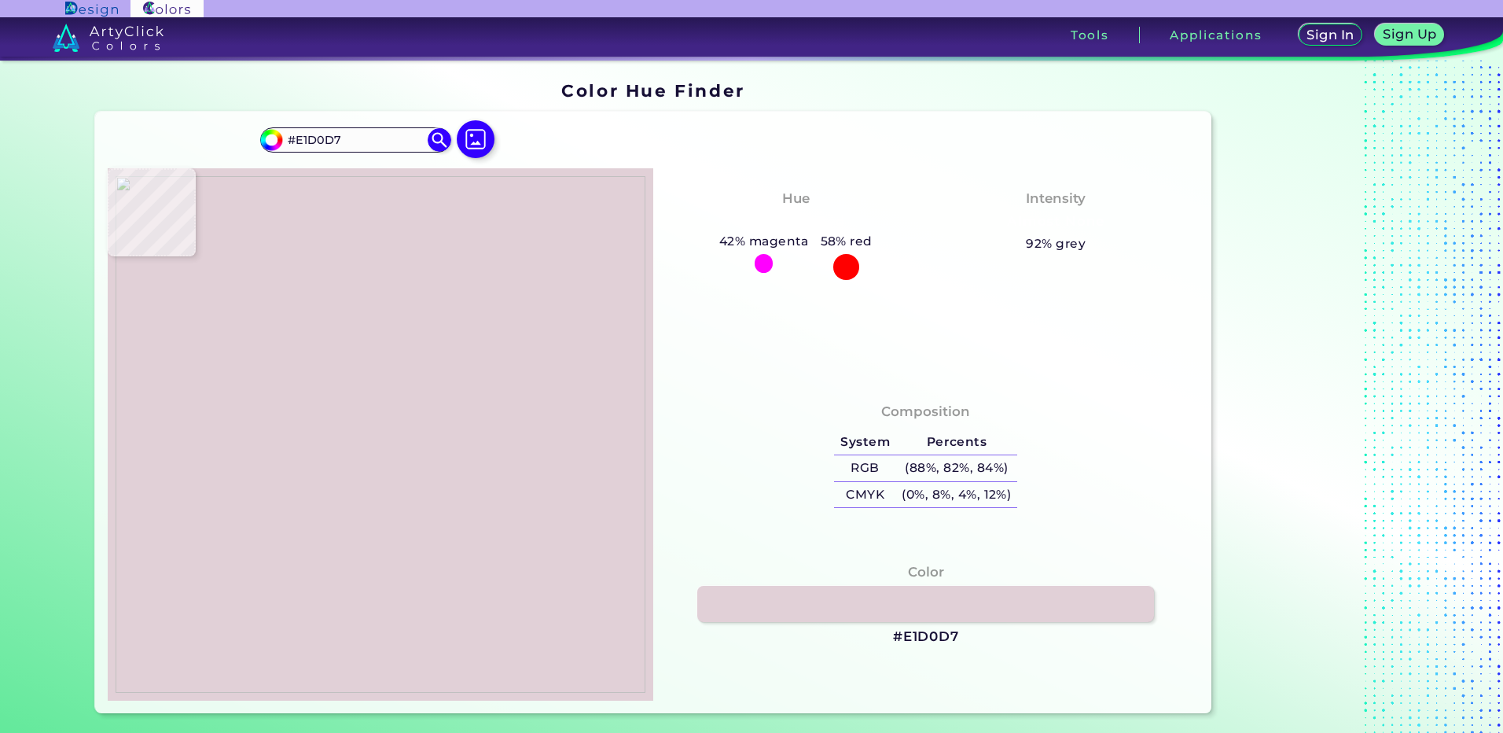
type input "#d199a4"
type input "#D199A4"
type input "#cd9ba3"
type input "#CD9BA3"
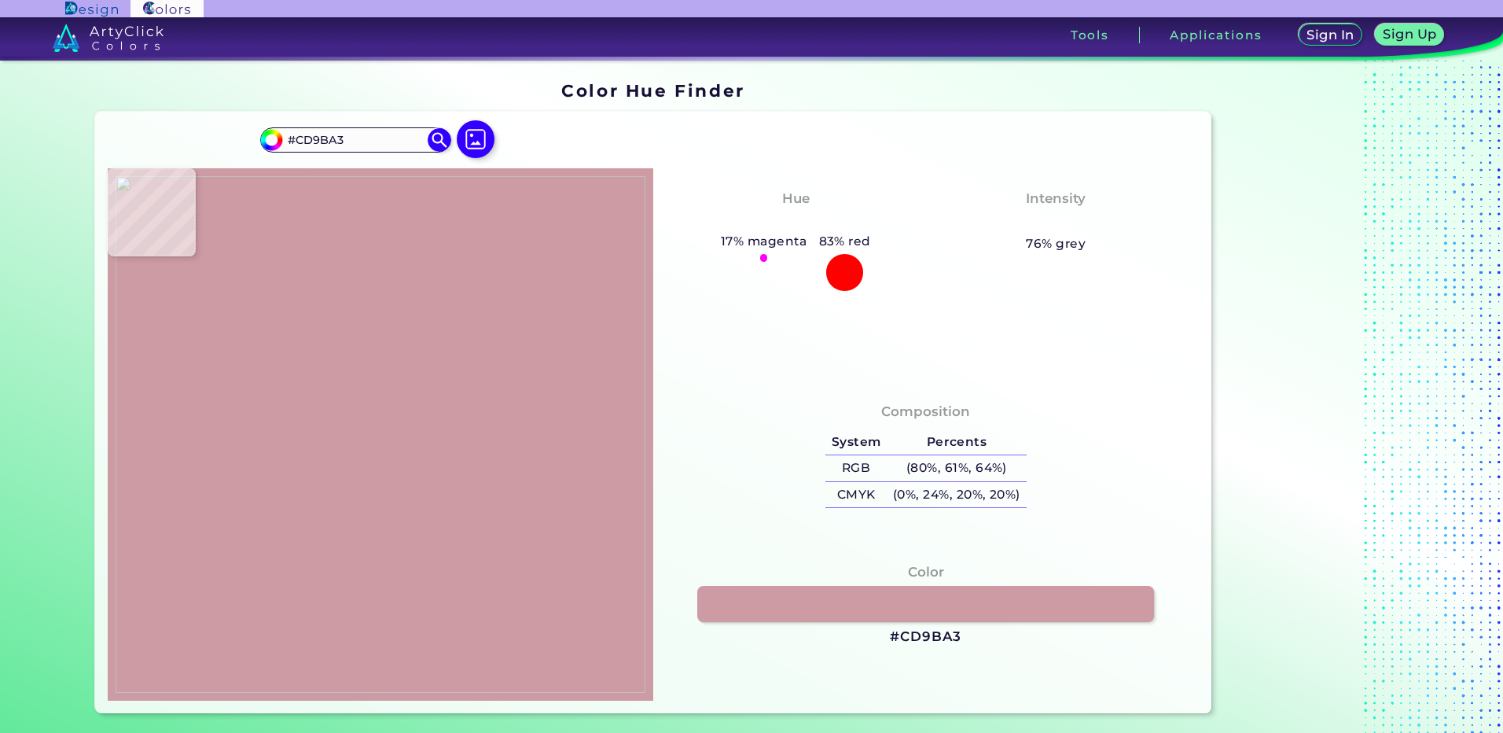
click at [338, 411] on img at bounding box center [381, 434] width 530 height 516
type input "#d199a4"
type input "#D199A4"
type input "#e6c6cc"
type input "#E6C6CC"
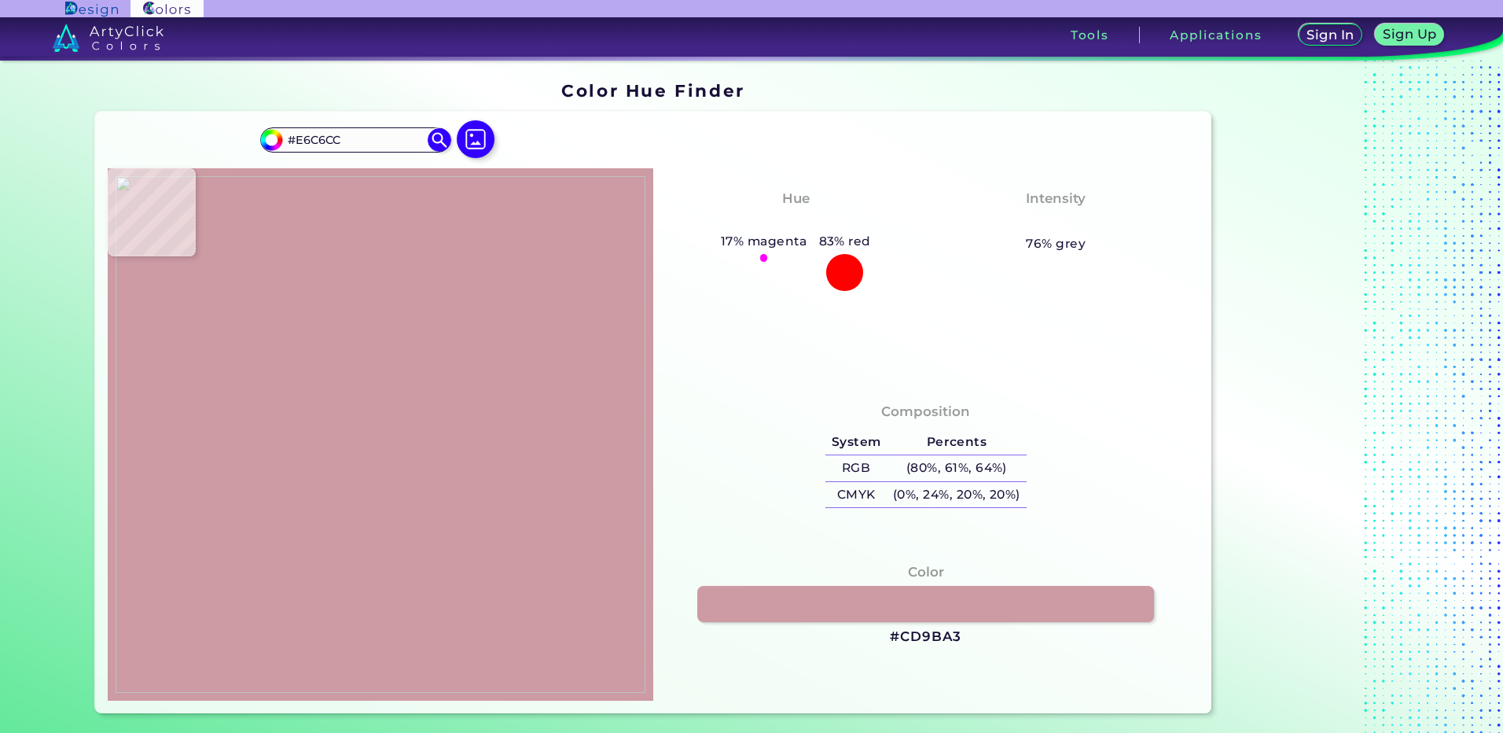
type input "#e1d0d8"
type input "#E1D0D8"
type input "#e1d0d9"
type input "#E1D0D9"
type input "#e0ccd3"
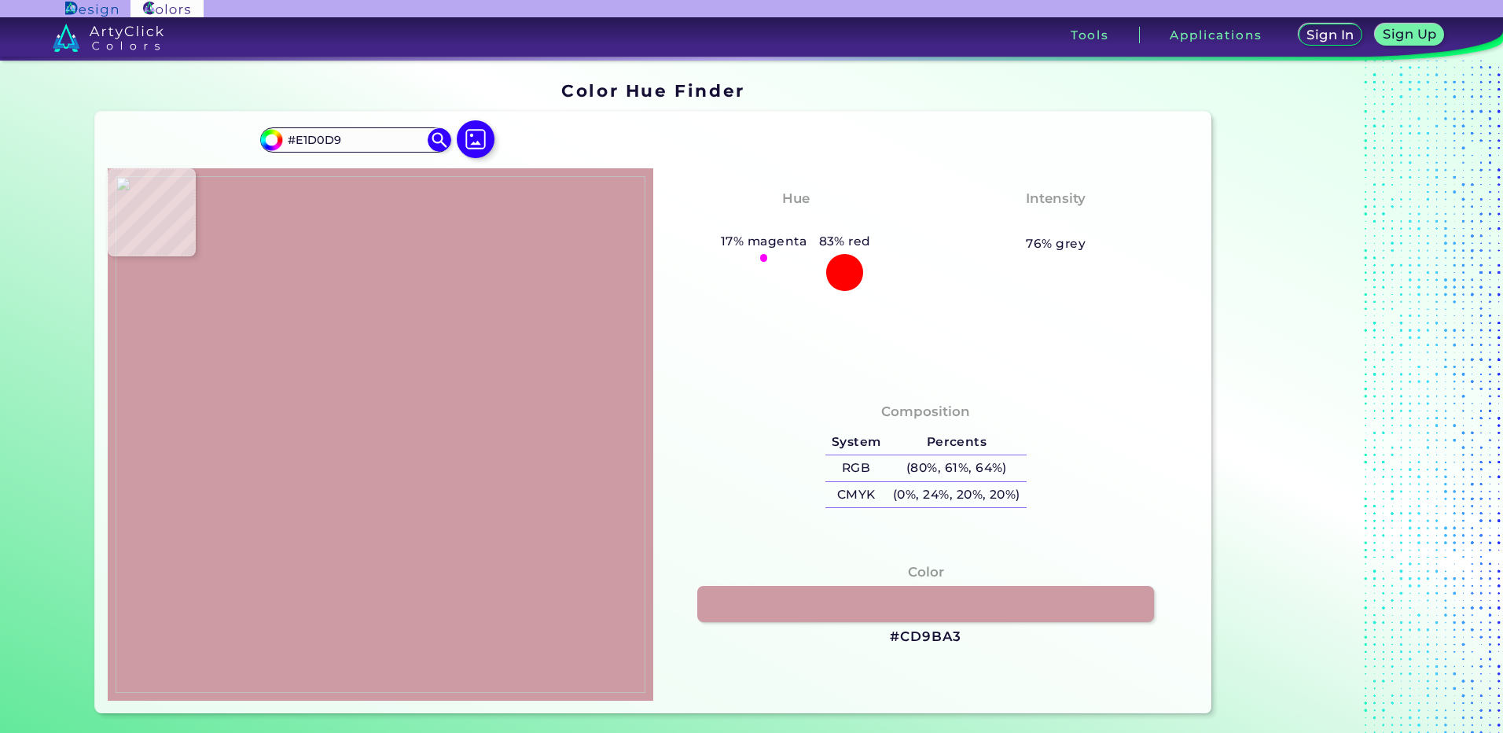
type input "#E0CCD3"
type input "#e1ced6"
type input "#E1CED6"
type input "#dfccd4"
type input "#DFCCD4"
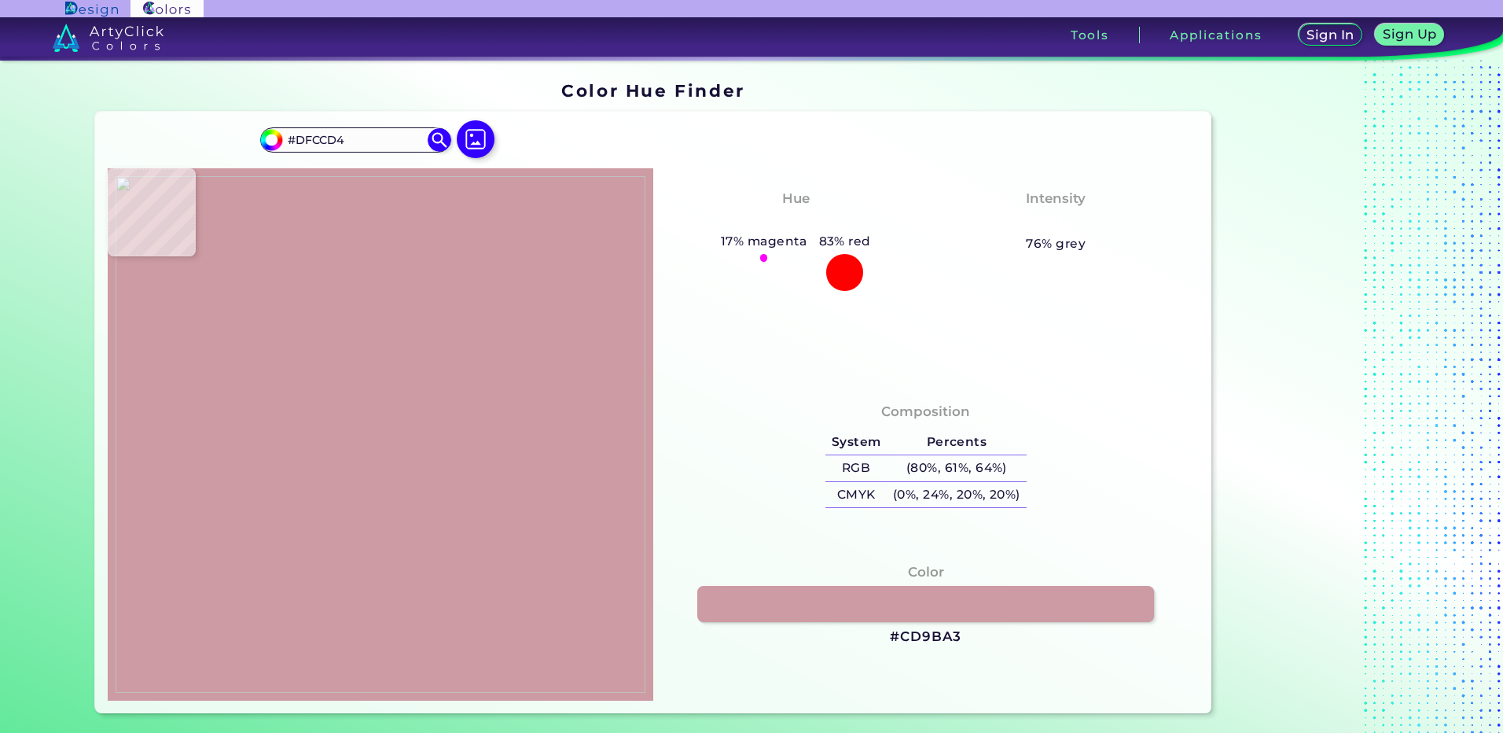
type input "#e0cad3"
type input "#E0CAD3"
type input "#cdc2de"
type input "#CDC2DE"
type input "#a79bc8"
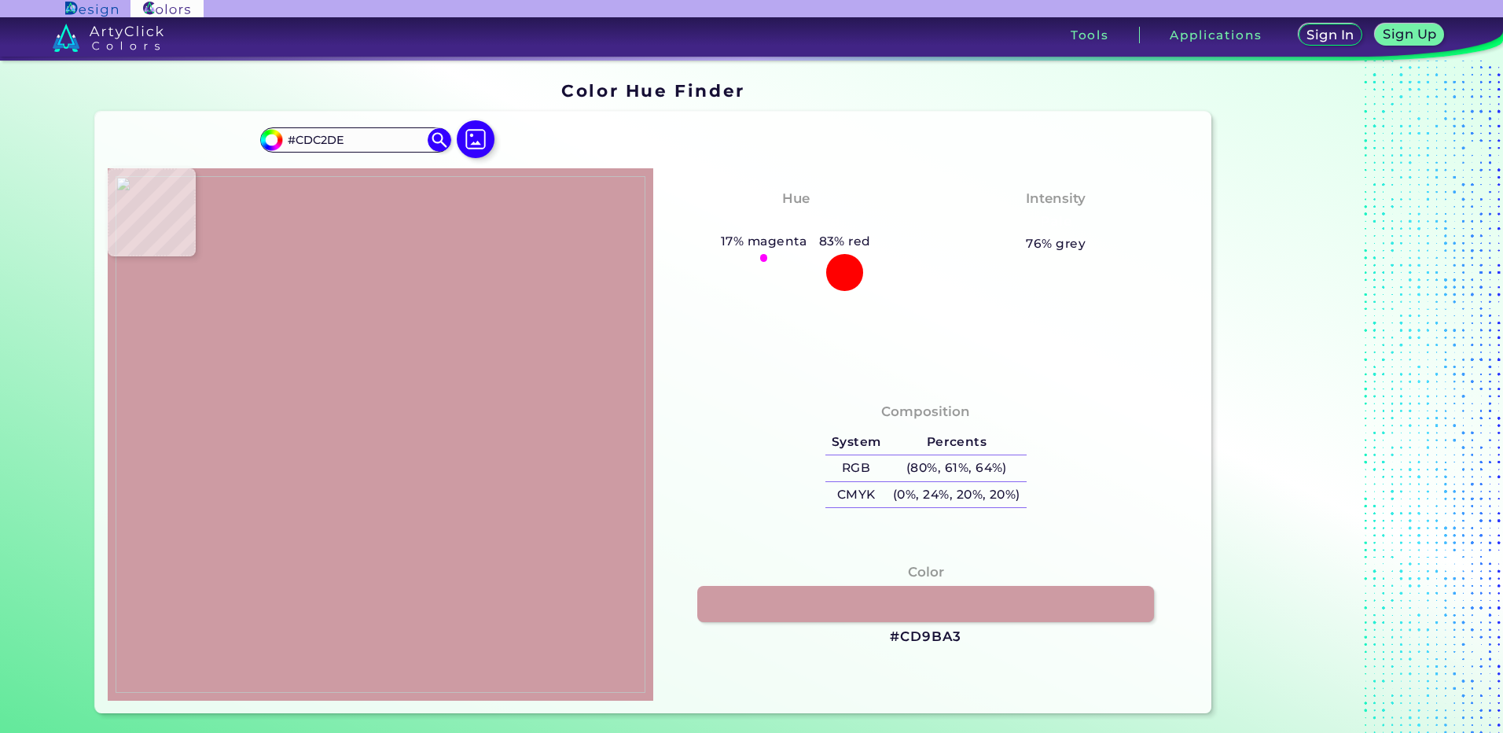
type input "#A79BC8"
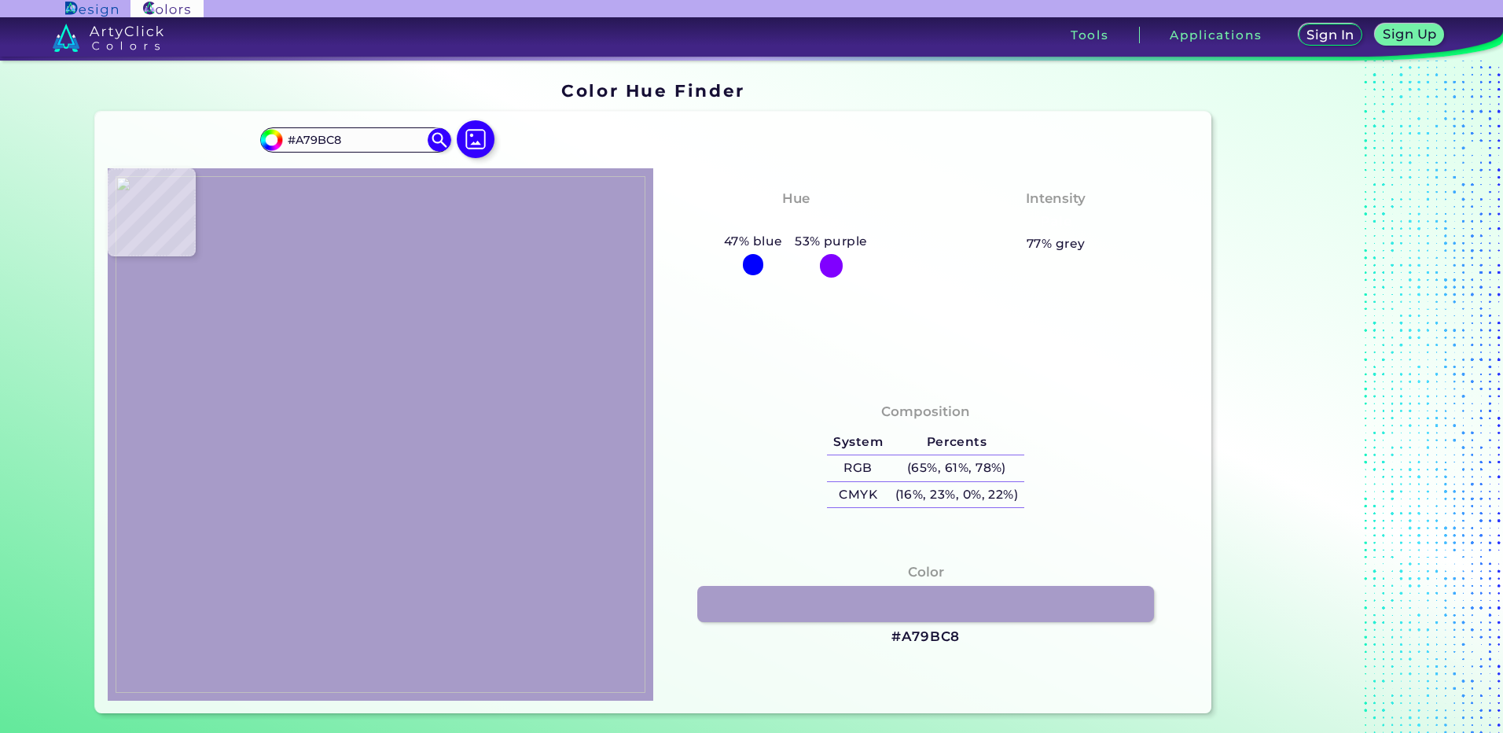
type input "#a995d7"
type input "#A995D7"
type input "#554581"
type input "#b591af"
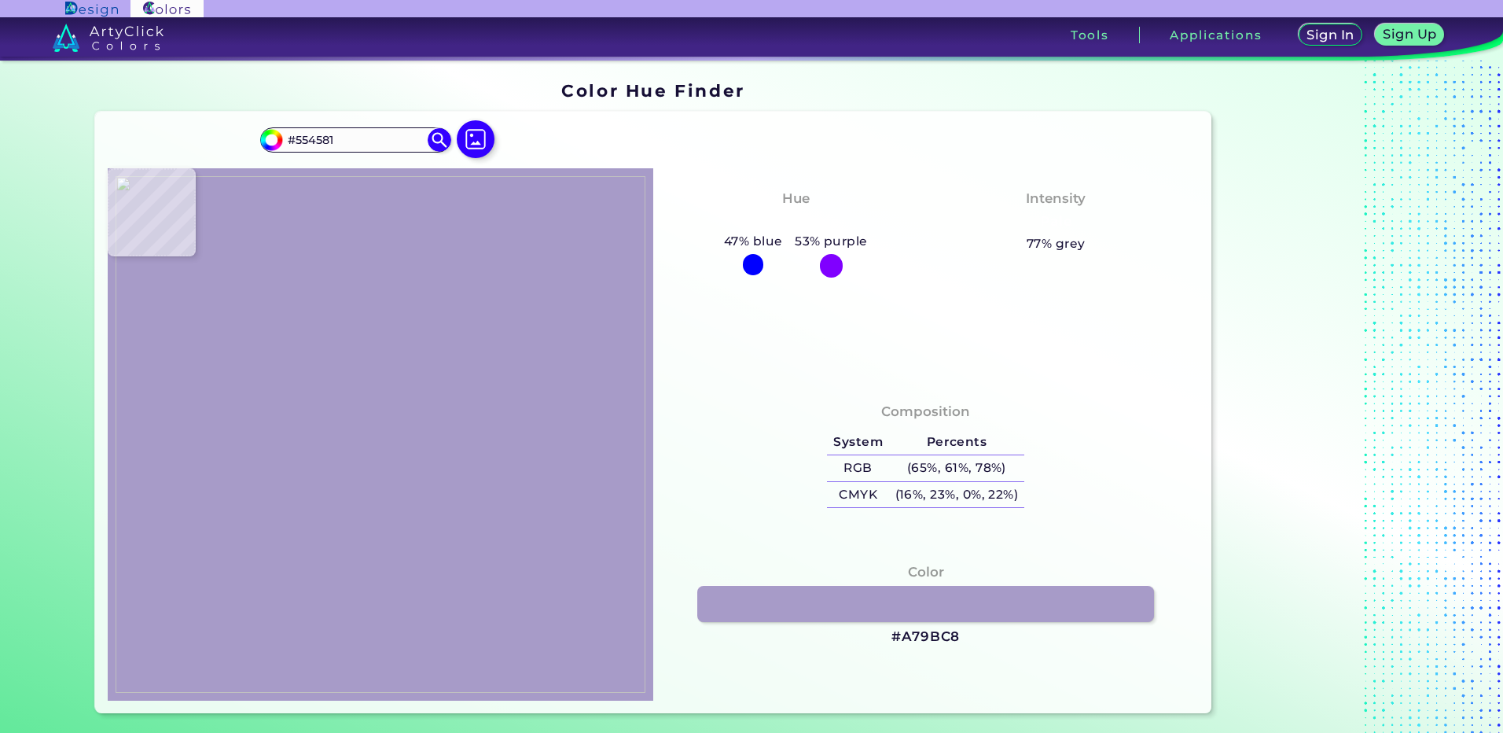
type input "#B591AF"
type input "#ada5ce"
type input "#ADA5CE"
type input "#a18ecd"
type input "#A18ECD"
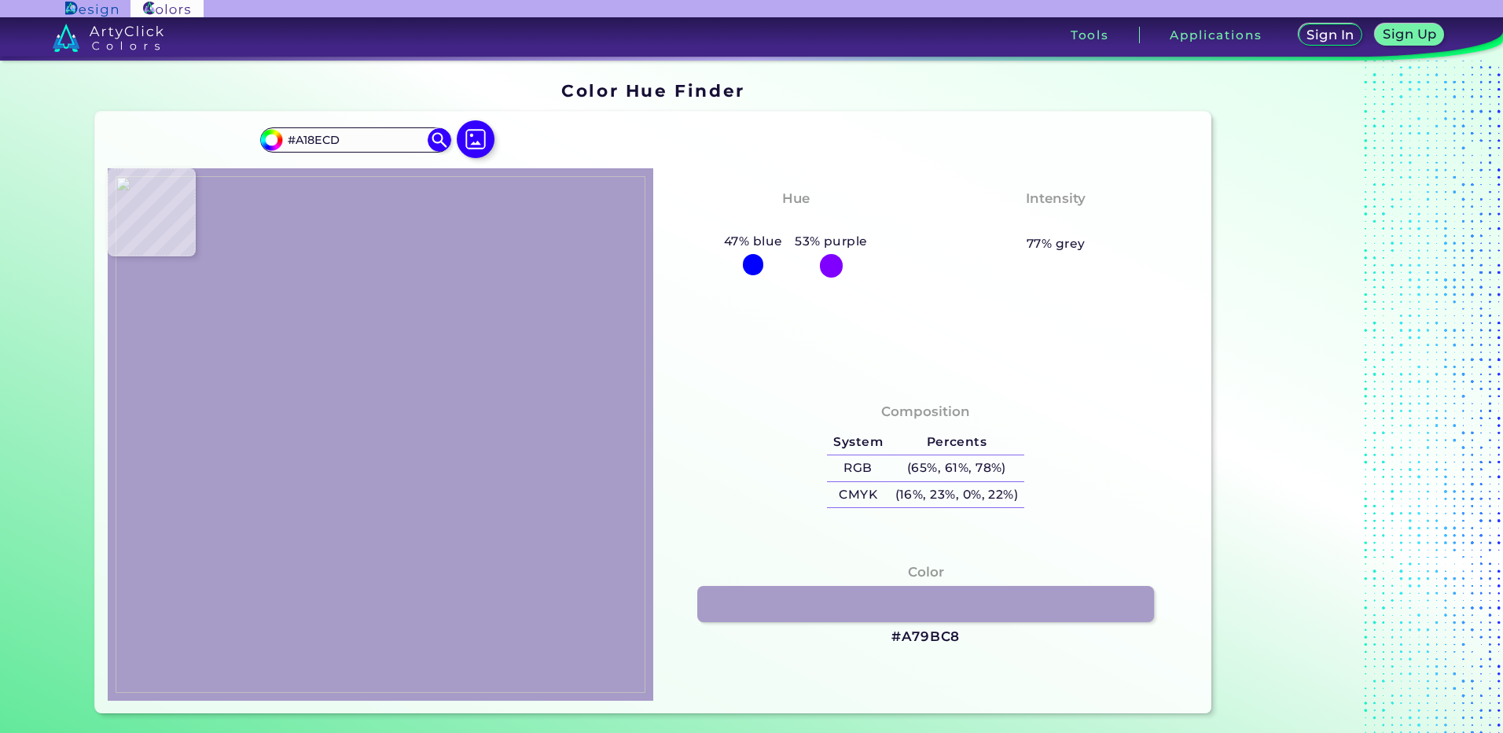
type input "#cbb7eb"
type input "#CBB7EB"
type input "#55384e"
type input "#55384E"
type input "#6c3f54"
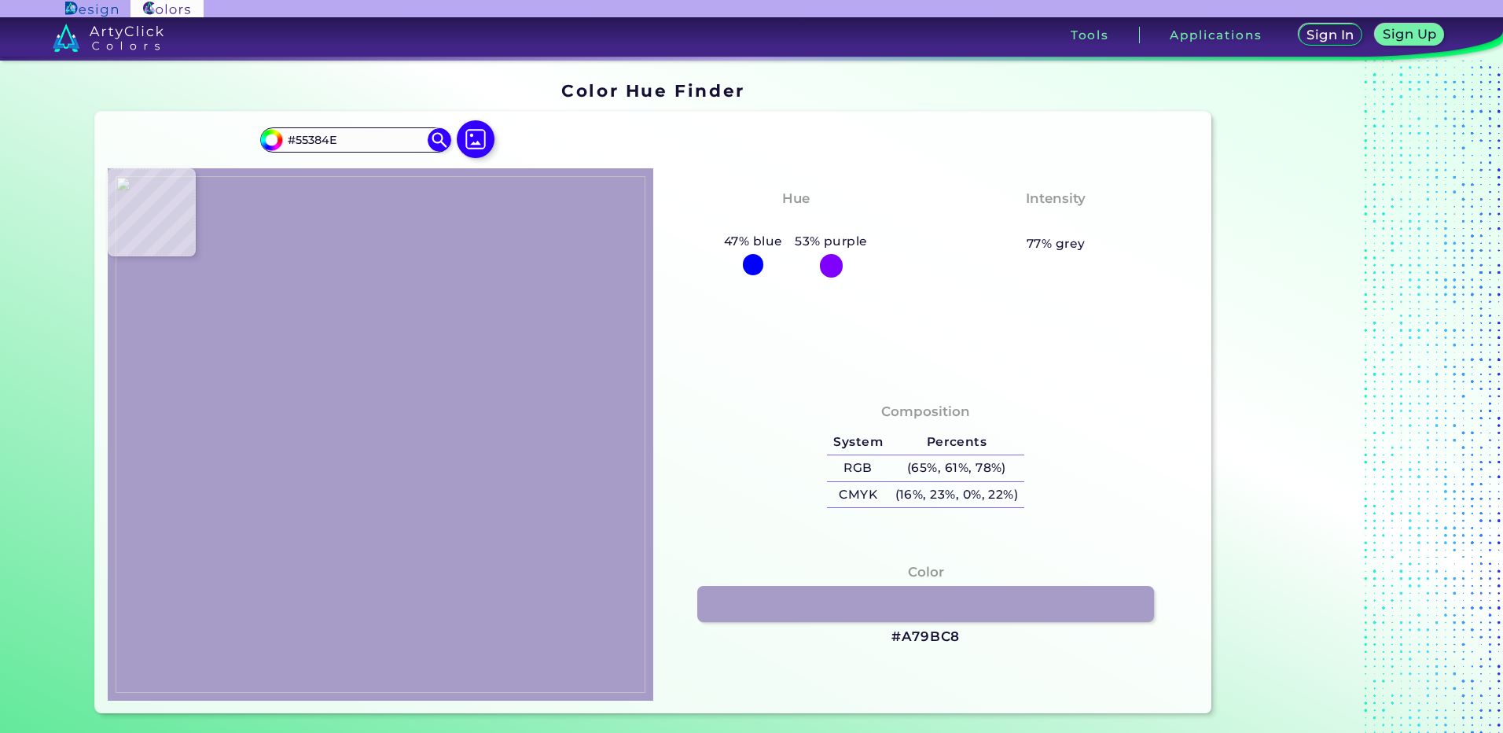
type input "#6C3F54"
type input "#080808"
type input "#fcfcfc"
type input "#FCFCFC"
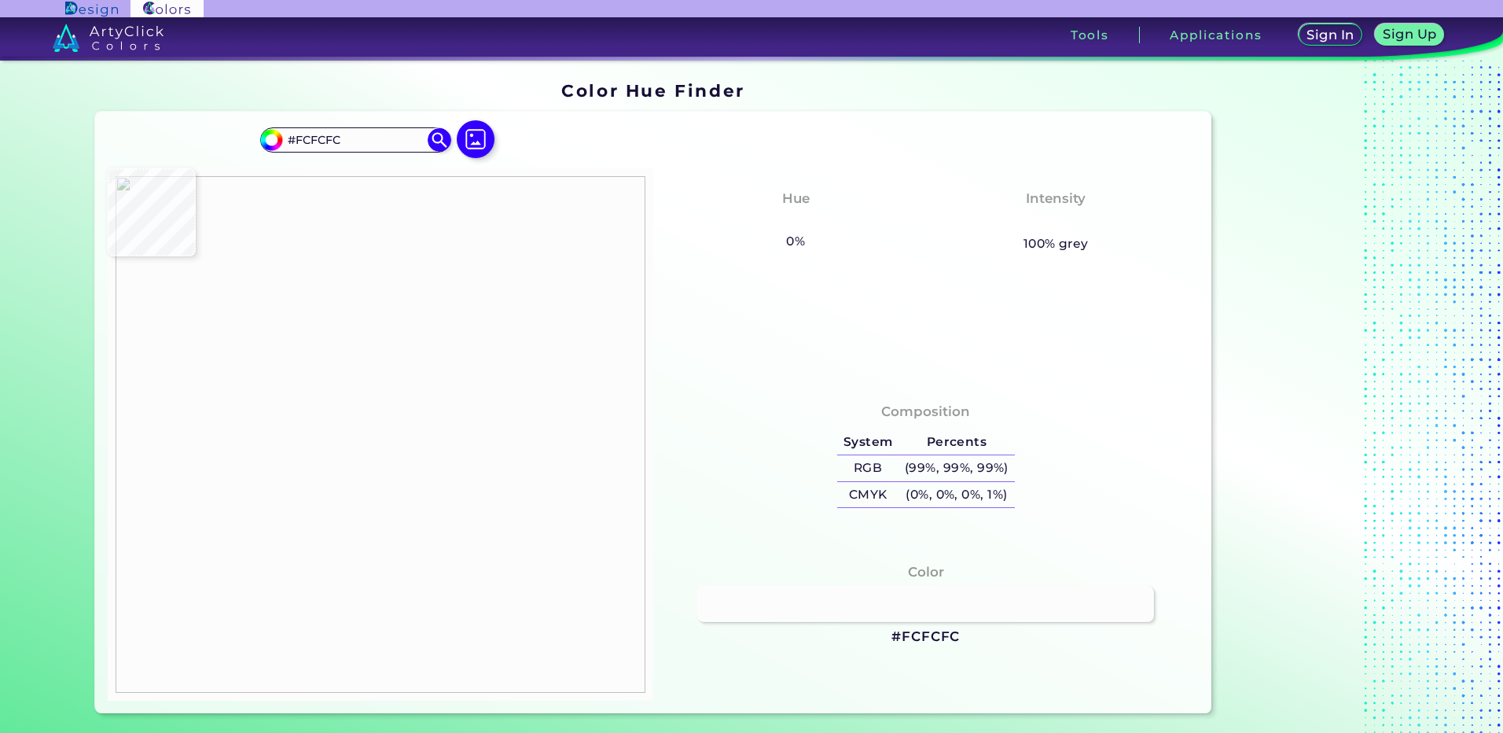
type input "#000000"
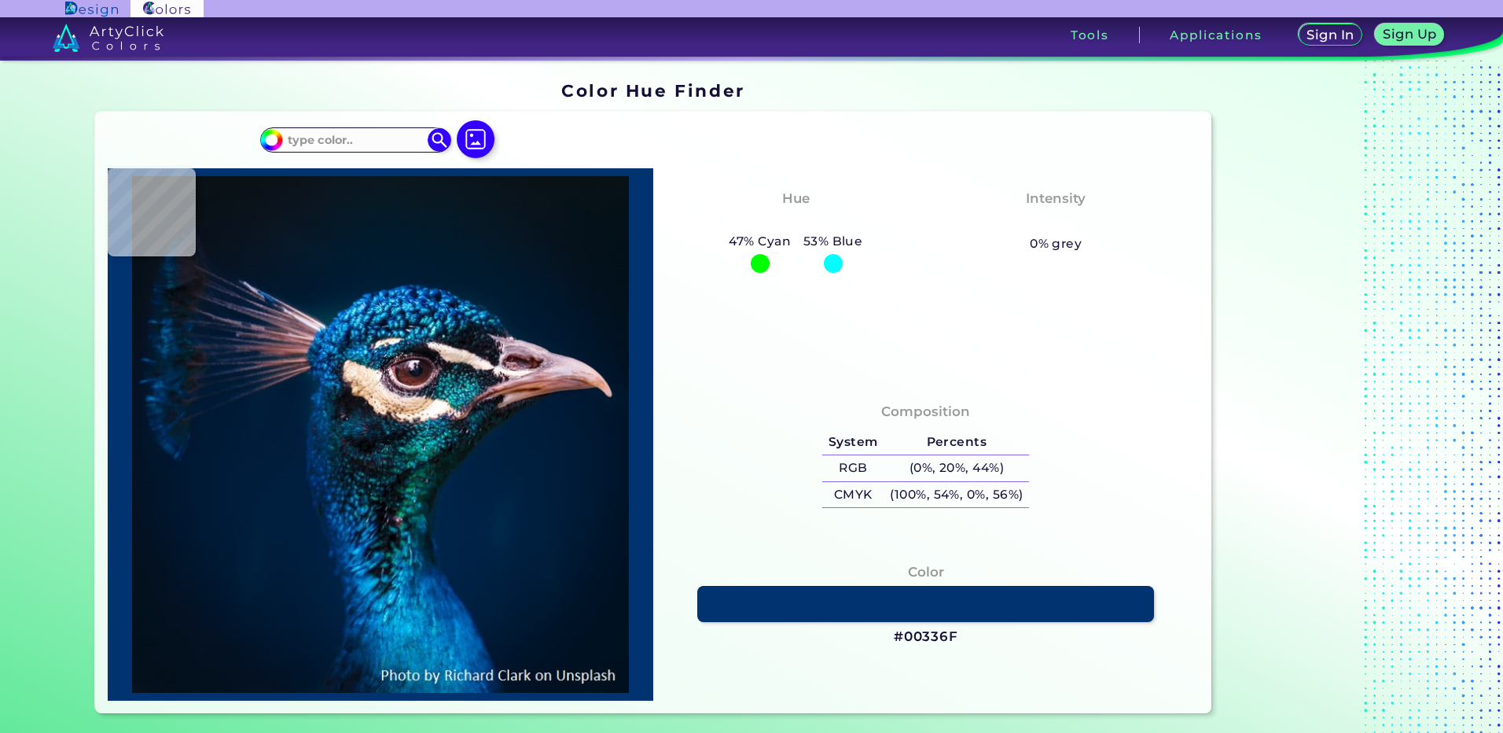
type input "#cac5e7"
type input "#CAC5E7"
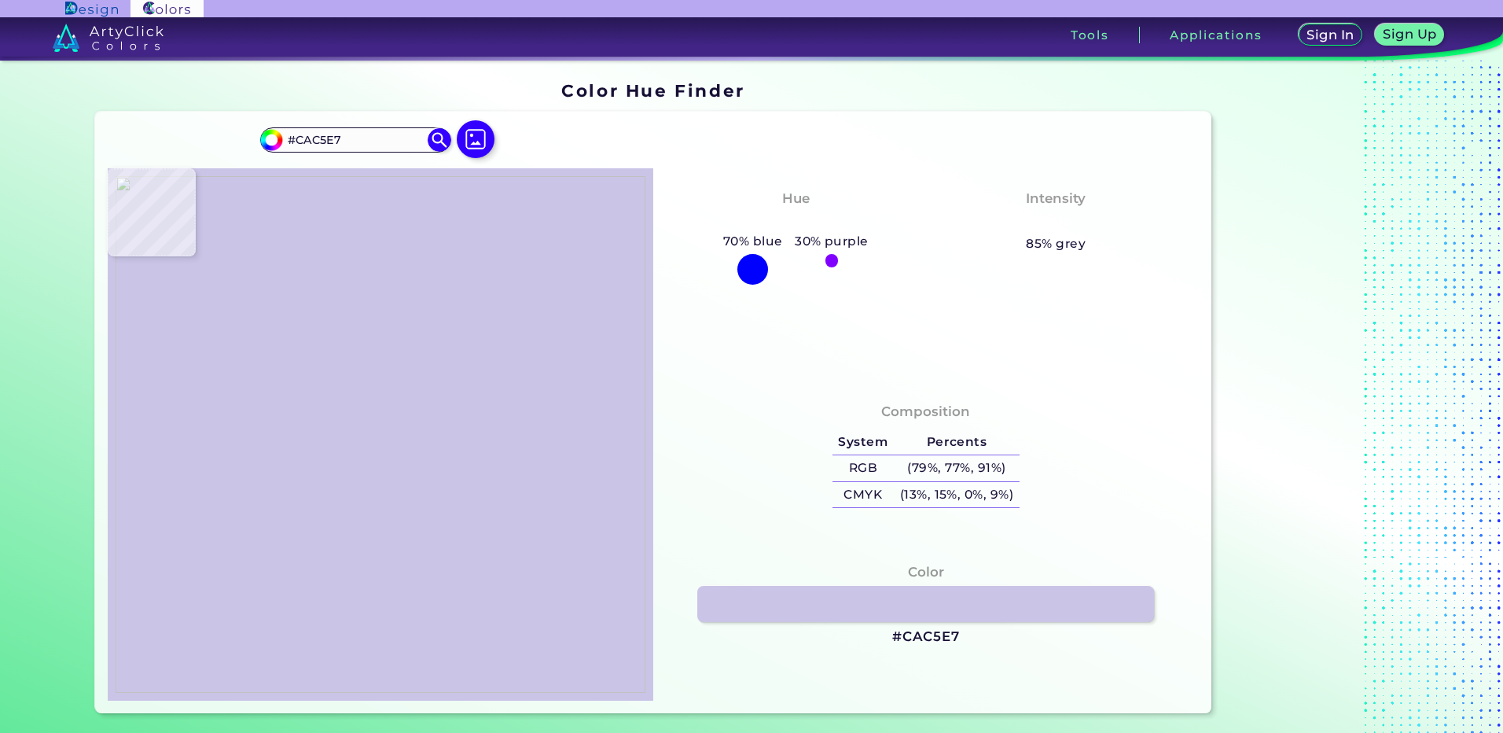
type input "#c5bce3"
type input "#C5BCE3"
type input "#ae9cc1"
type input "#AE9CC1"
type input "#daa1a8"
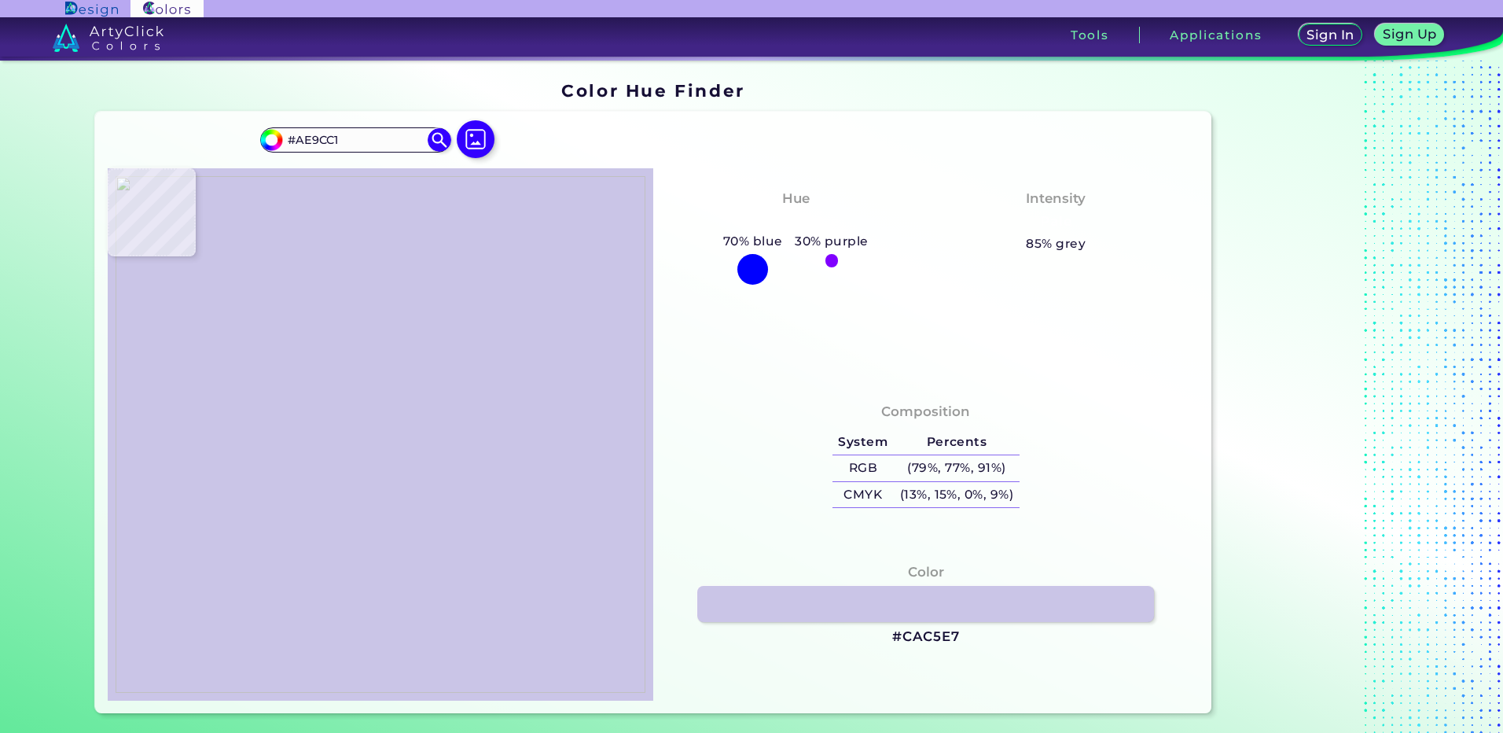
type input "#DAA1A8"
type input "#5f2c3c"
type input "#5F2C3C"
type input "#815e7c"
type input "#815E7C"
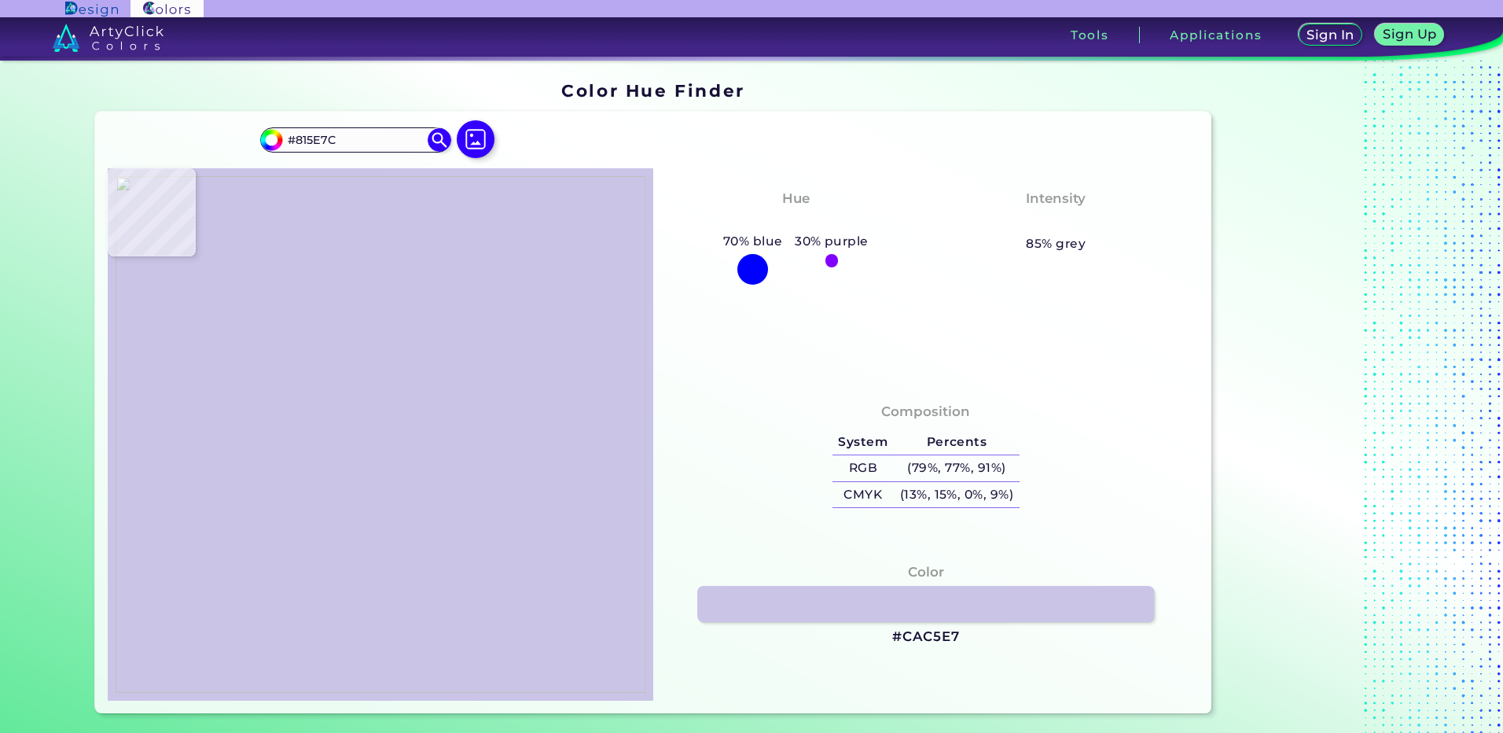
type input "#7d6182"
type input "#7D6182"
type input "#7a6188"
type input "#7A6188"
type input "#766196"
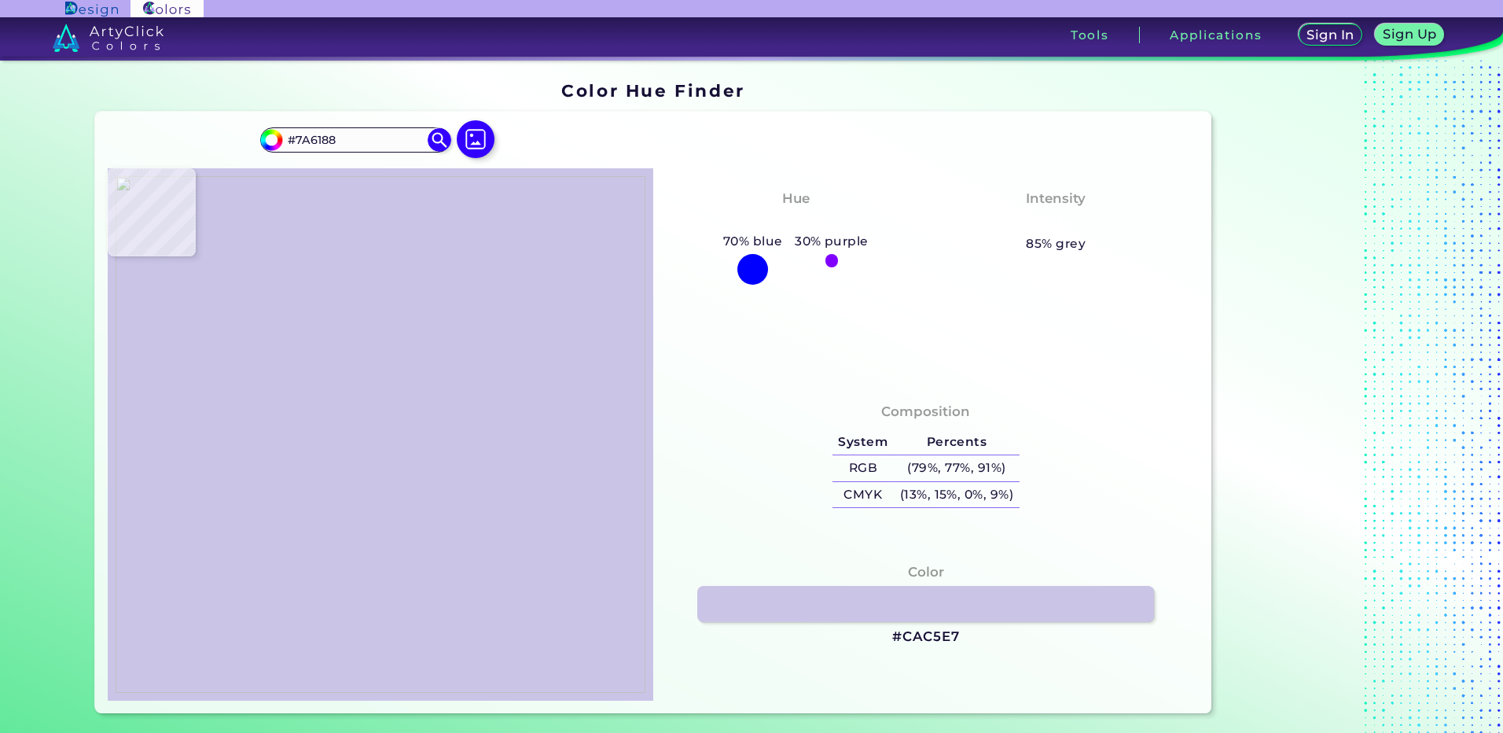
type input "#766196"
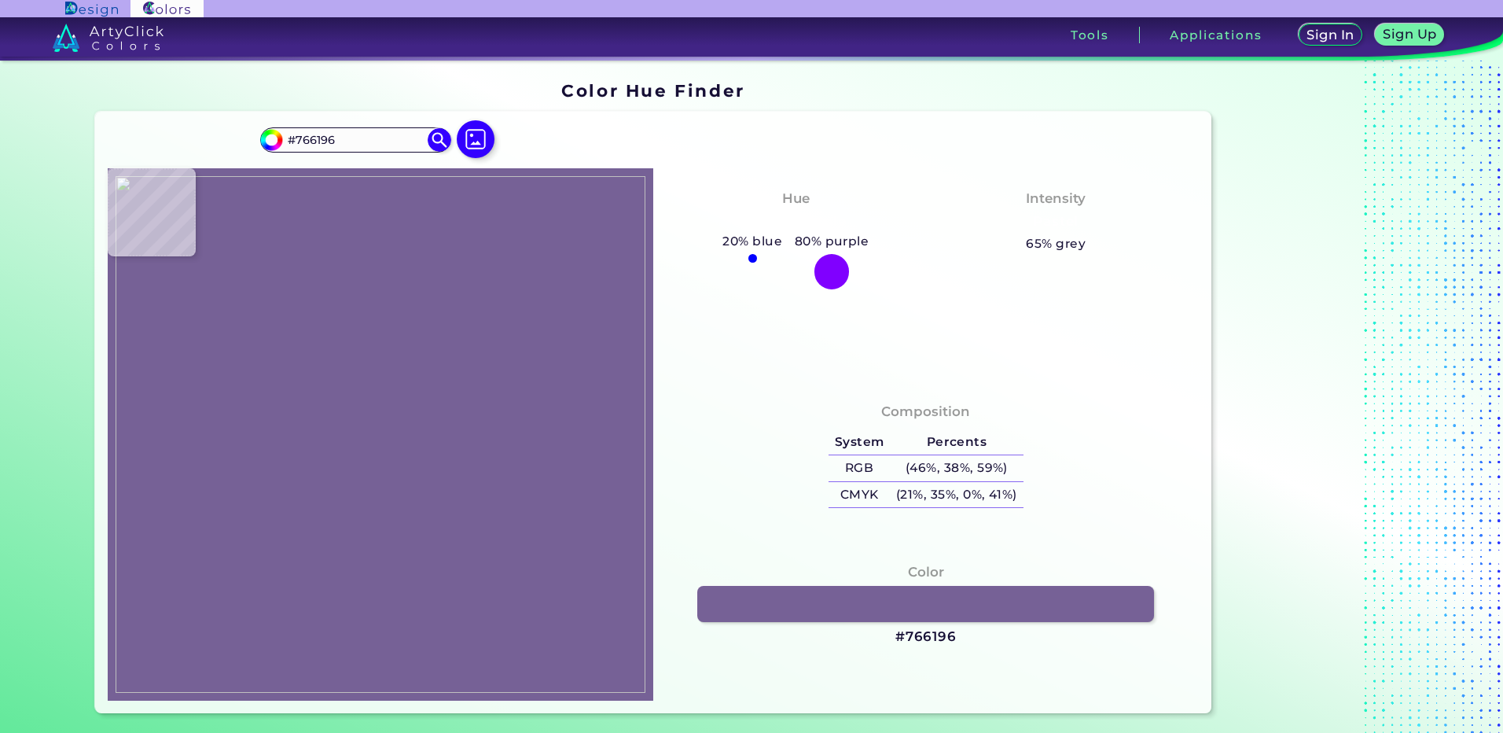
type input "#715781"
type input "#7c5b79"
type input "#7C5B79"
type input "#8b687c"
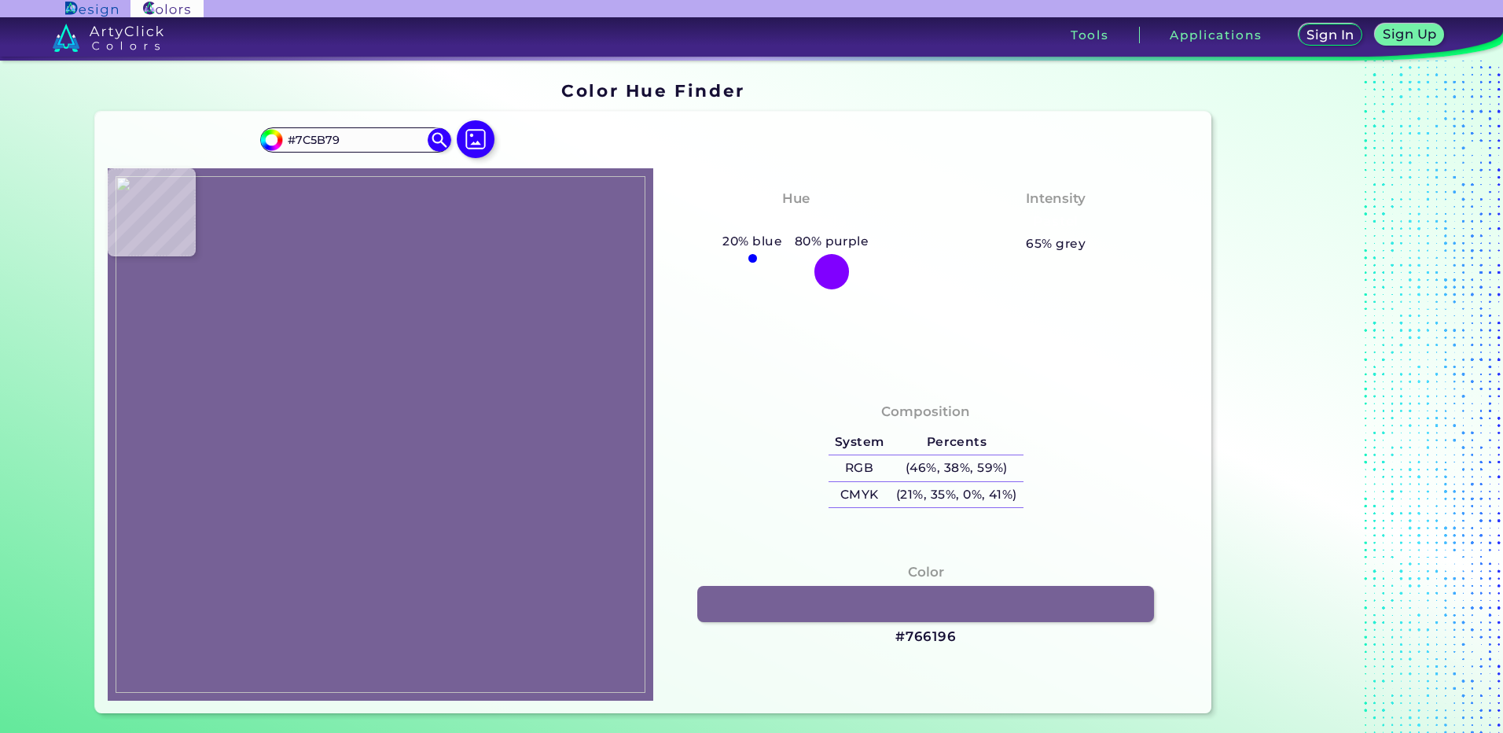
type input "#8B687C"
type input "#997283"
type input "#9c6d80"
type input "#9C6D80"
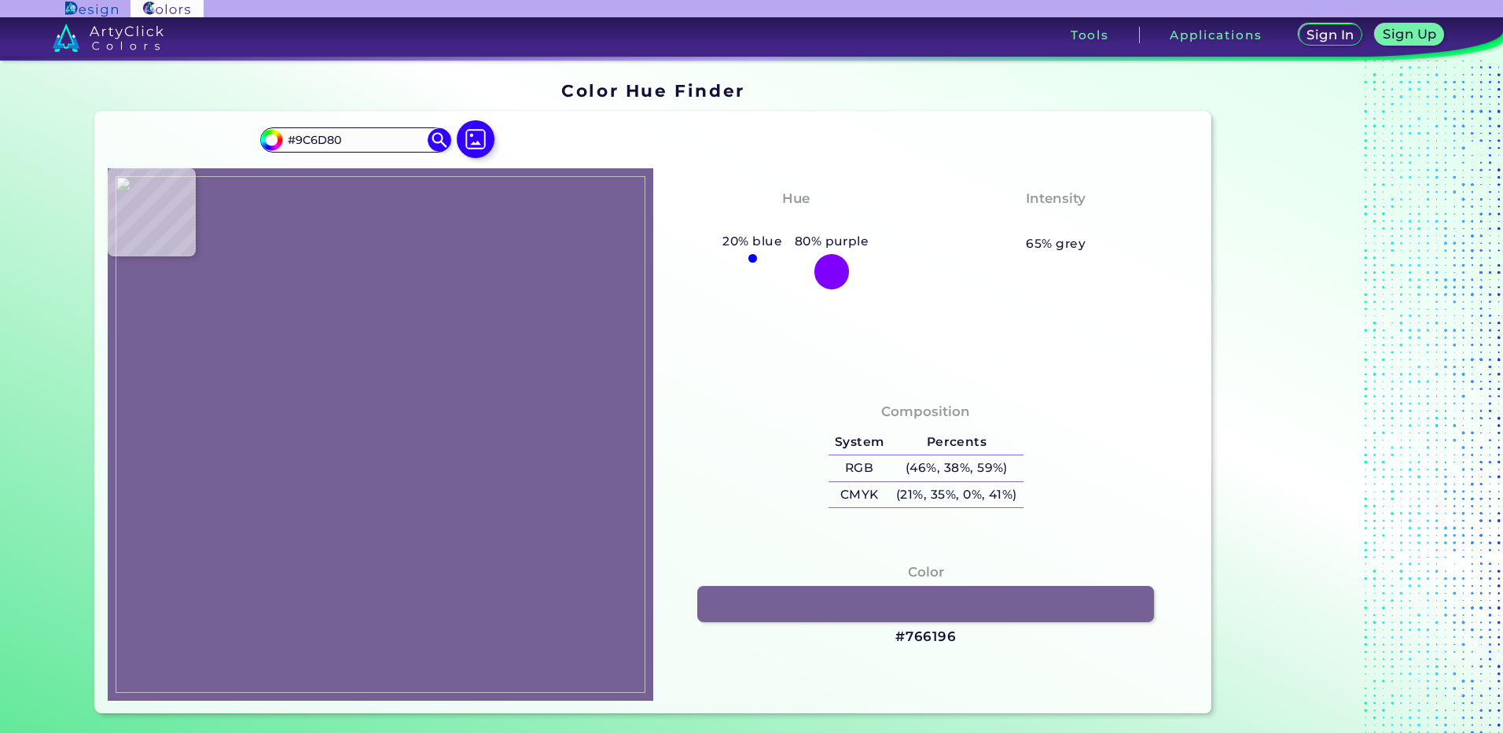
type input "#714764"
type input "#6e4562"
type input "#6E4562"
type input "#6e4664"
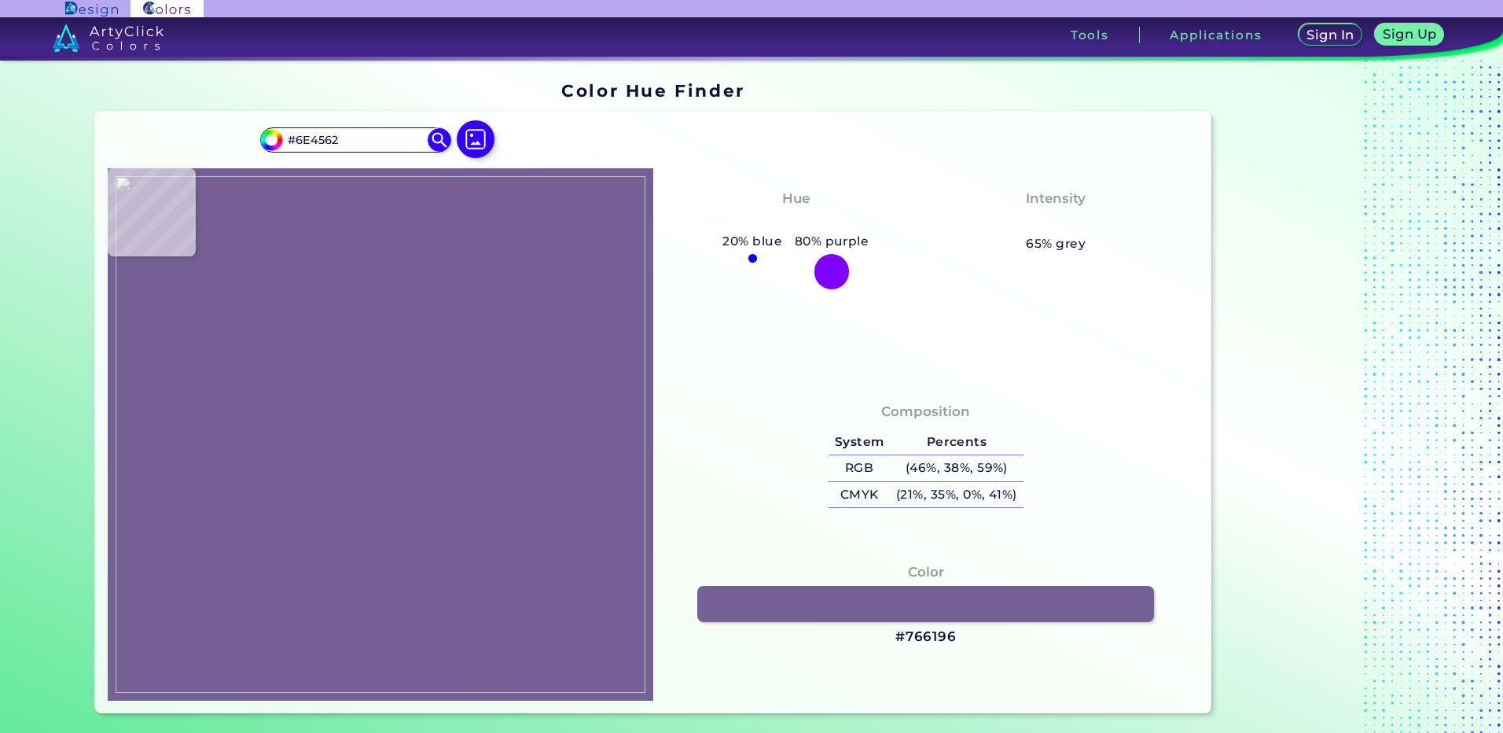
type input "#6E4664"
type input "#744b67"
type input "#744B67"
type input "#74567c"
type input "#74567C"
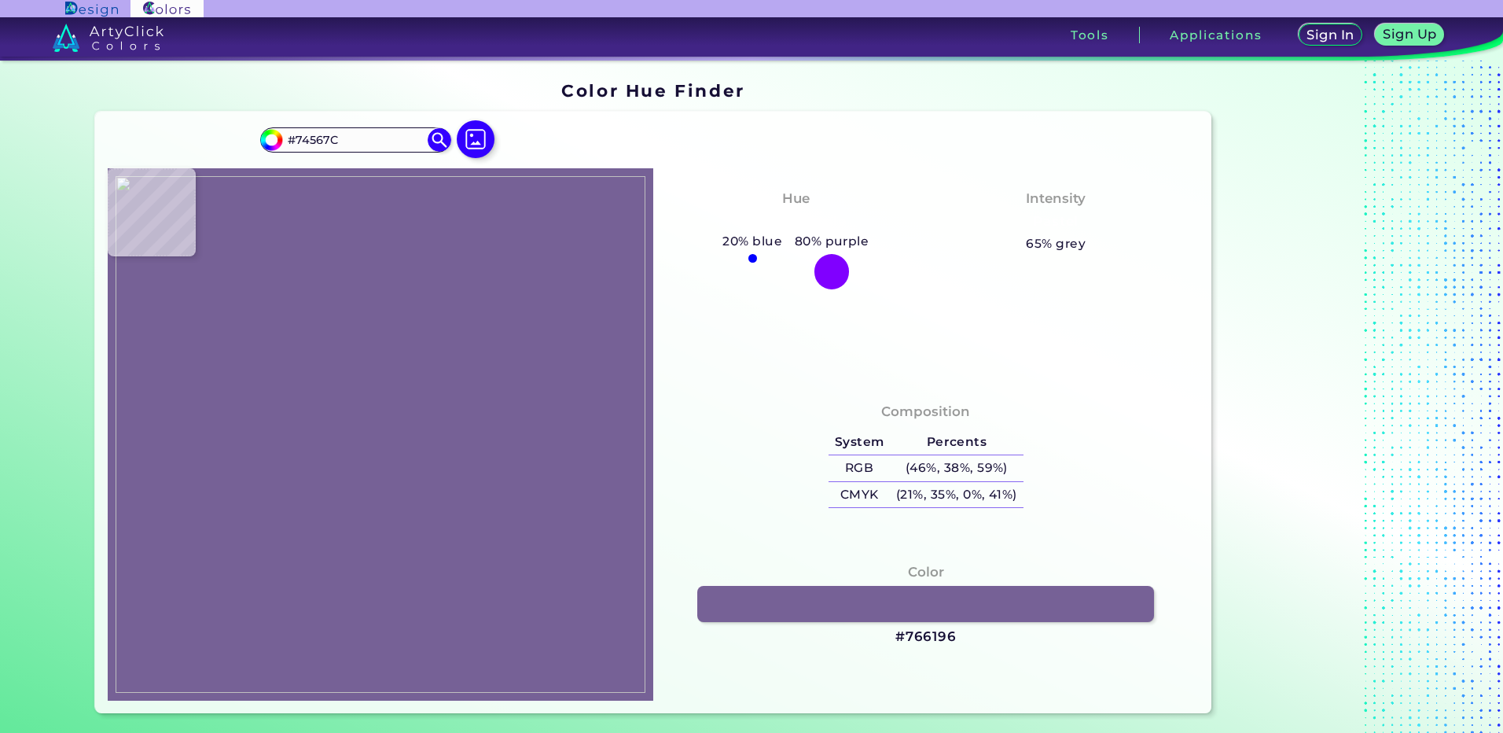
type input "#5a3051"
type input "#5A3051"
type input "#dac2ce"
type input "#DAC2CE"
type input "#e0cad1"
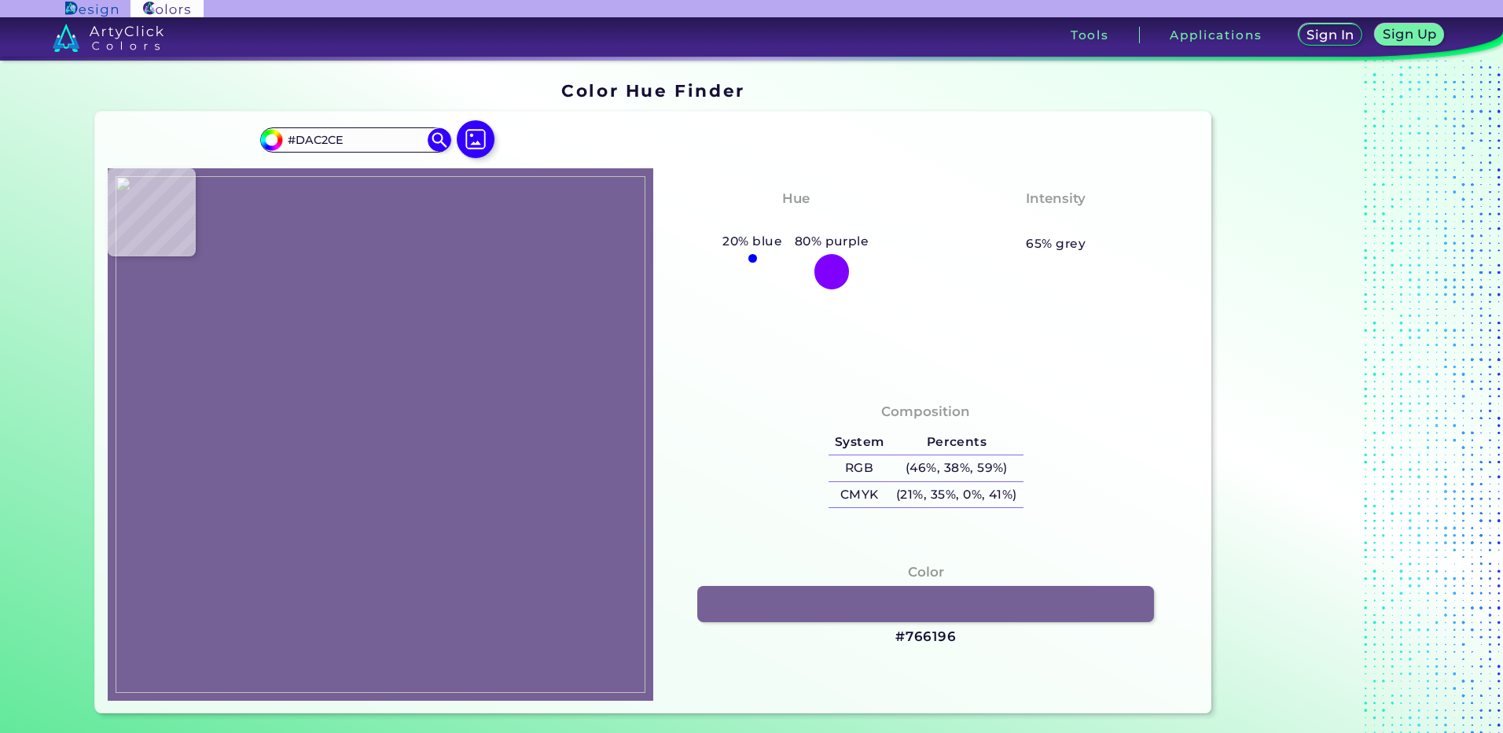
type input "#E0CAD1"
type input "#decfd6"
type input "#DECFD6"
type input "#e1d1d7"
type input "#E1D1D7"
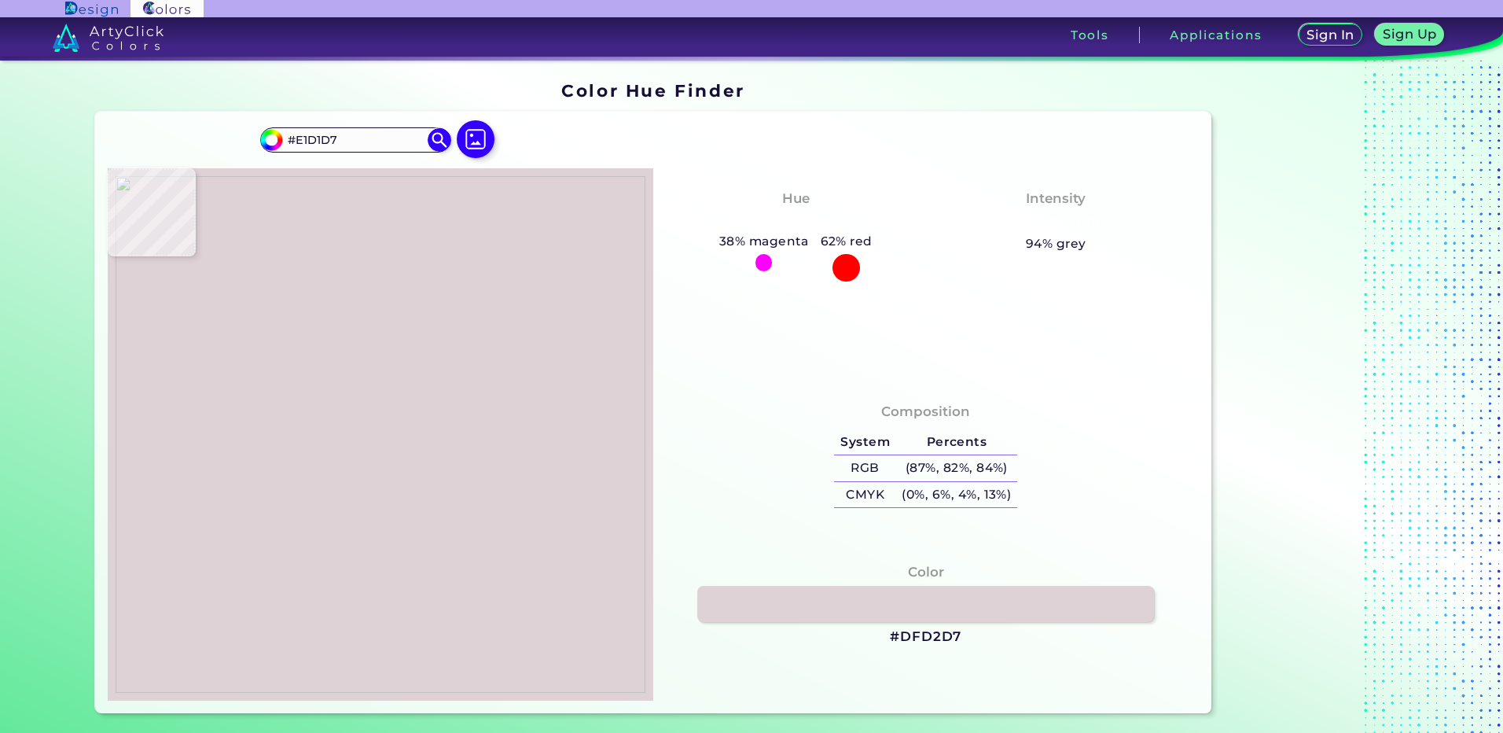
type input "#dfd2d7"
type input "#DFD2D7"
type input "#e3cdd6"
type input "#E3CDD6"
type input "#e1ccd5"
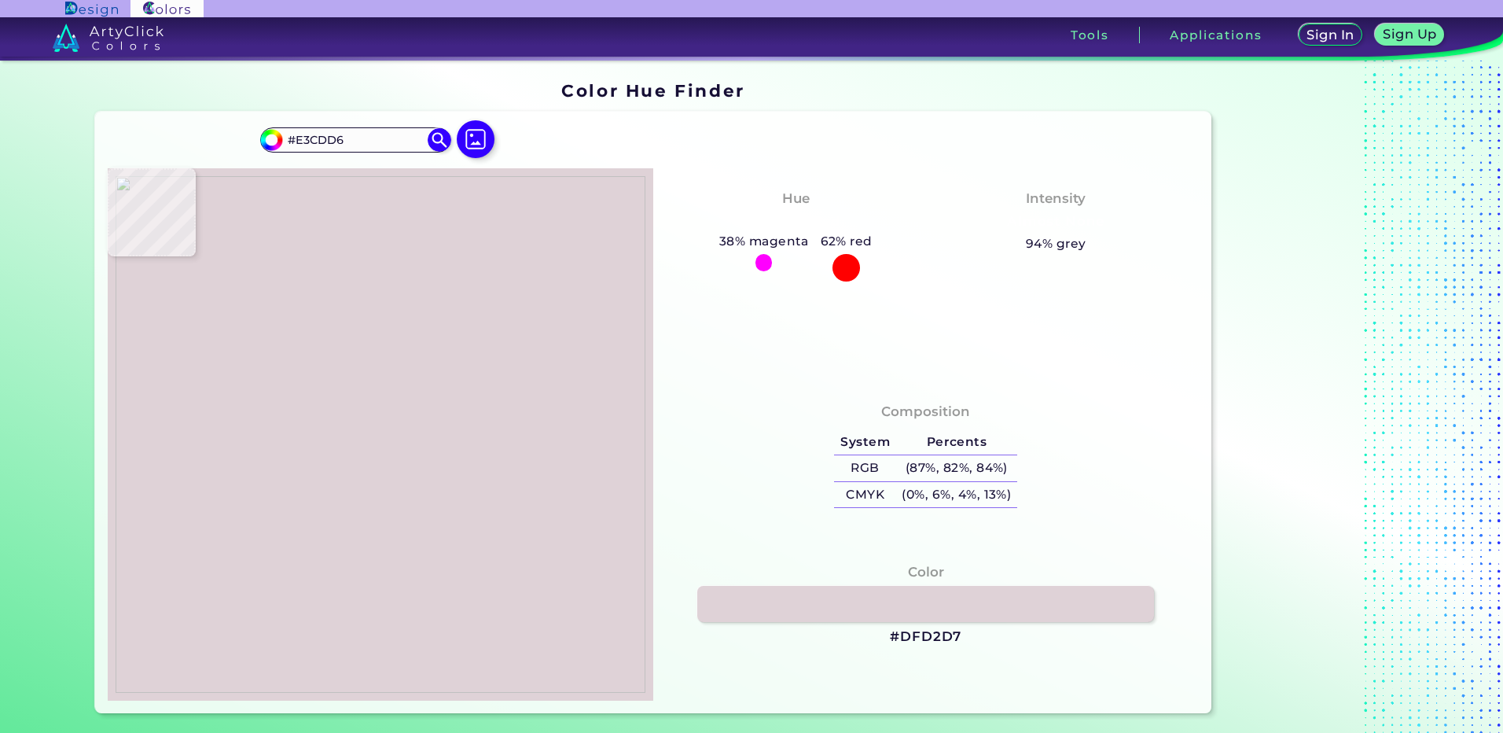
type input "#E1CCD5"
type input "#e0cbd6"
type input "#E0CBD6"
type input "#e1cdd6"
type input "#E1CDD6"
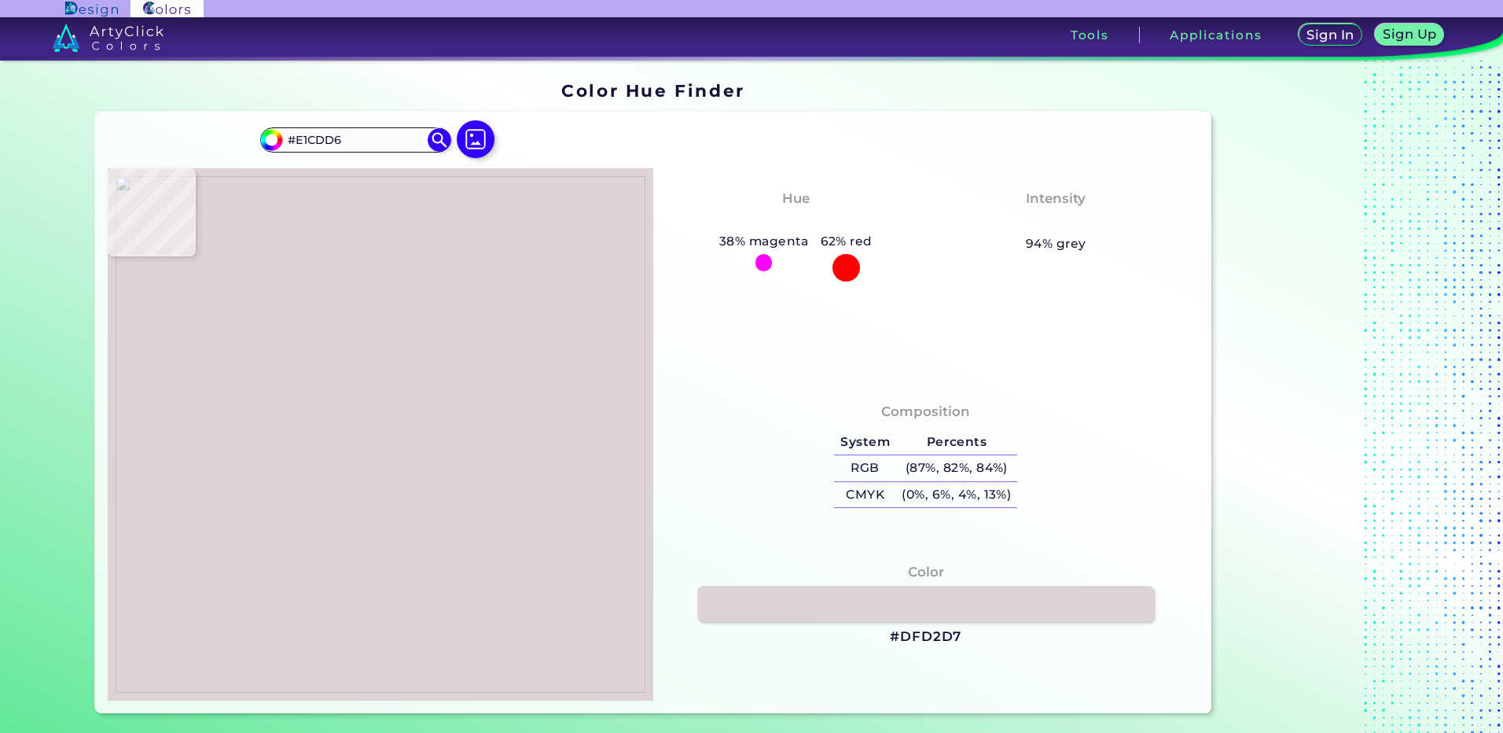
type input "#e1cdd7"
type input "#E1CDD7"
type input "#e3ced6"
type input "#E3CED6"
type input "#e2cdd6"
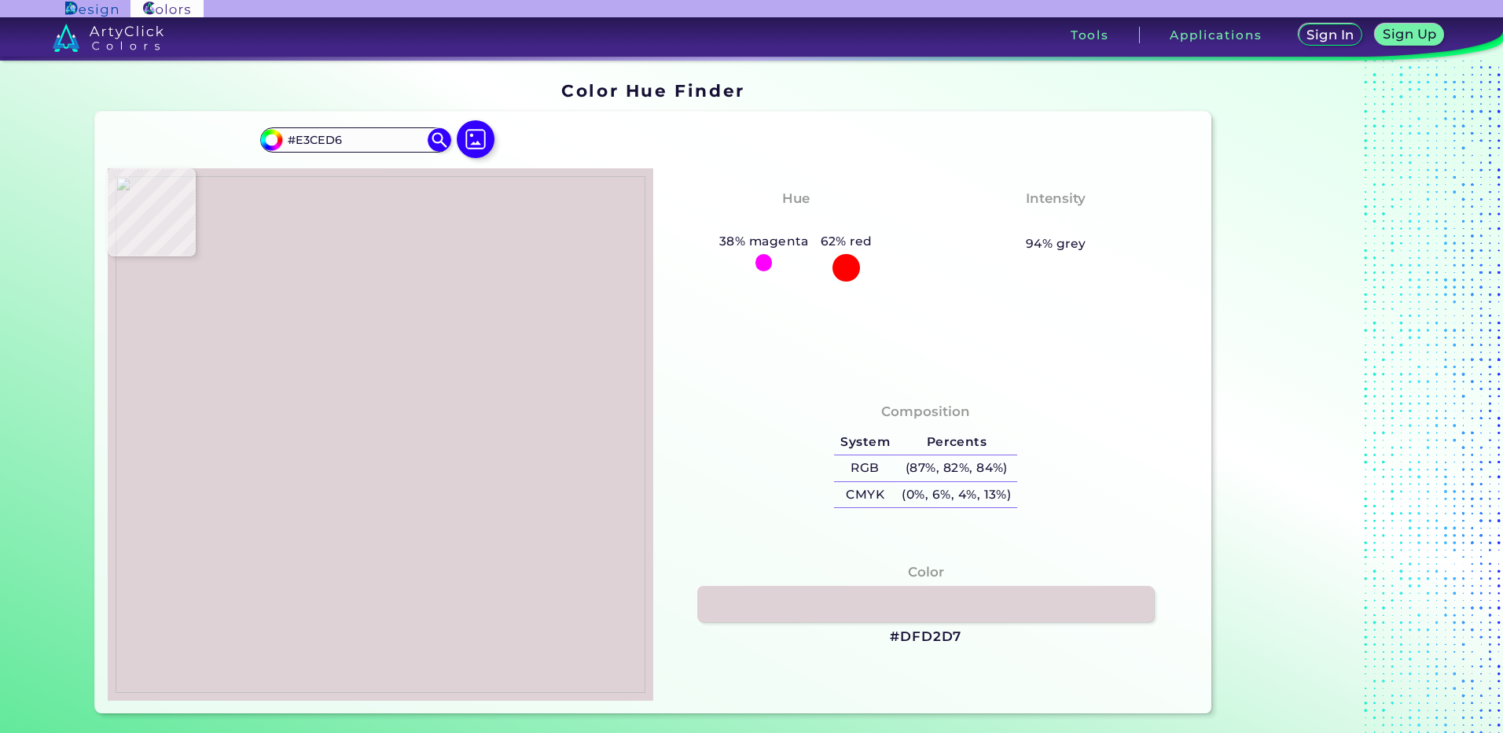
type input "#E2CDD6"
type input "#e0ccd8"
type input "#E0CCD8"
type input "#dfccd7"
type input "#DFCCD7"
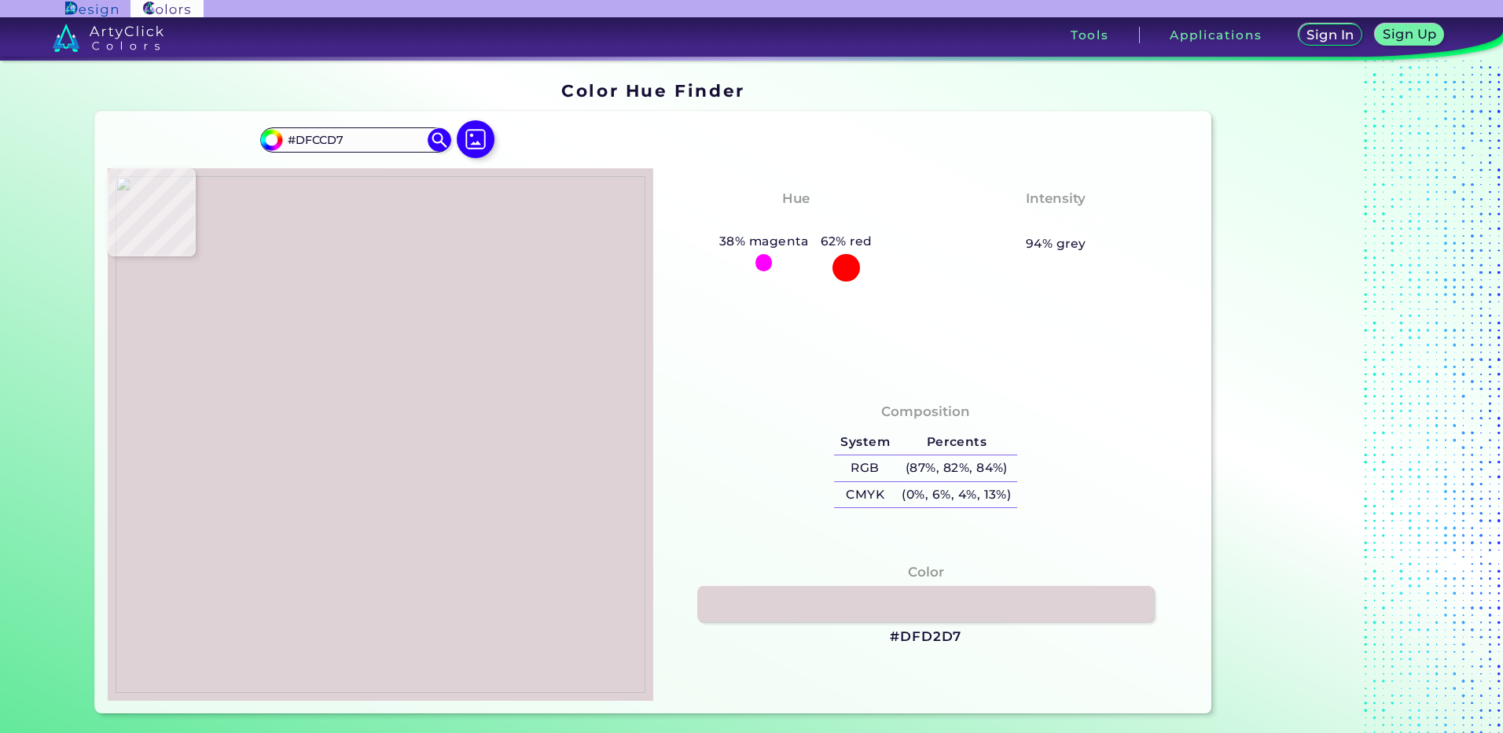
type input "#dccbda"
type input "#DCCBDA"
type input "#dbc9db"
type input "#DBC9DB"
type input "#d7c7d9"
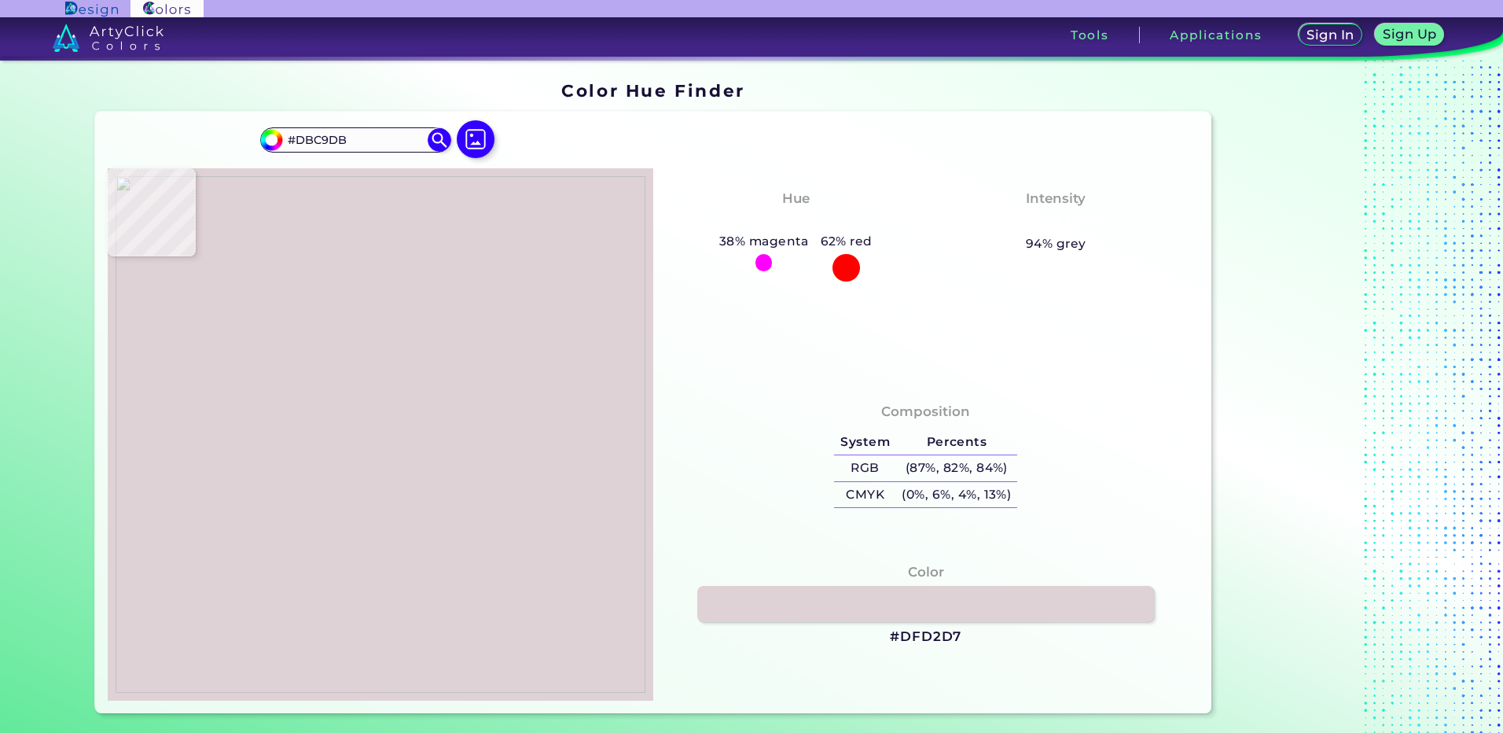
type input "#D7C7D9"
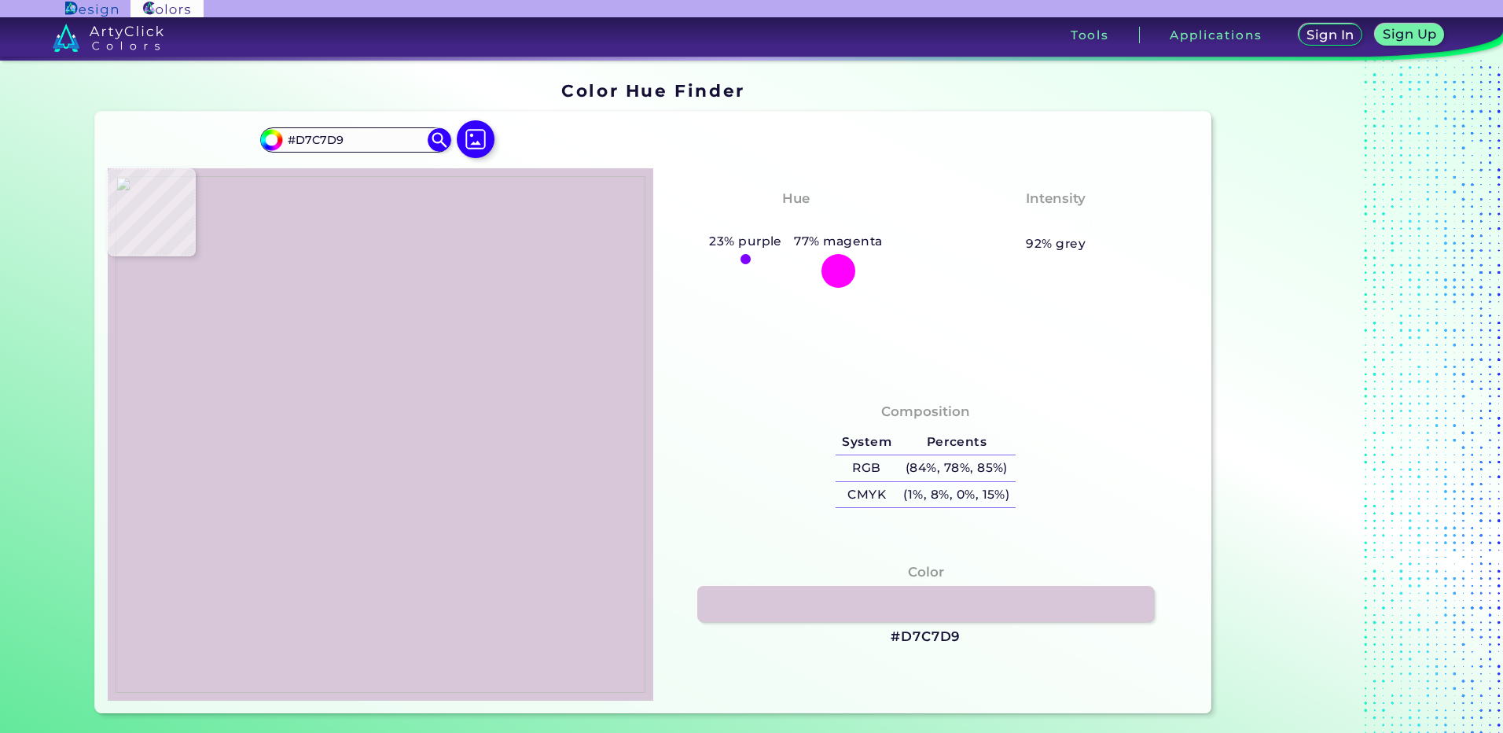
type input "#dbc8dd"
type input "#DBC8DD"
type input "#d3c6db"
type input "#D3C6DB"
type input "#d3c6dd"
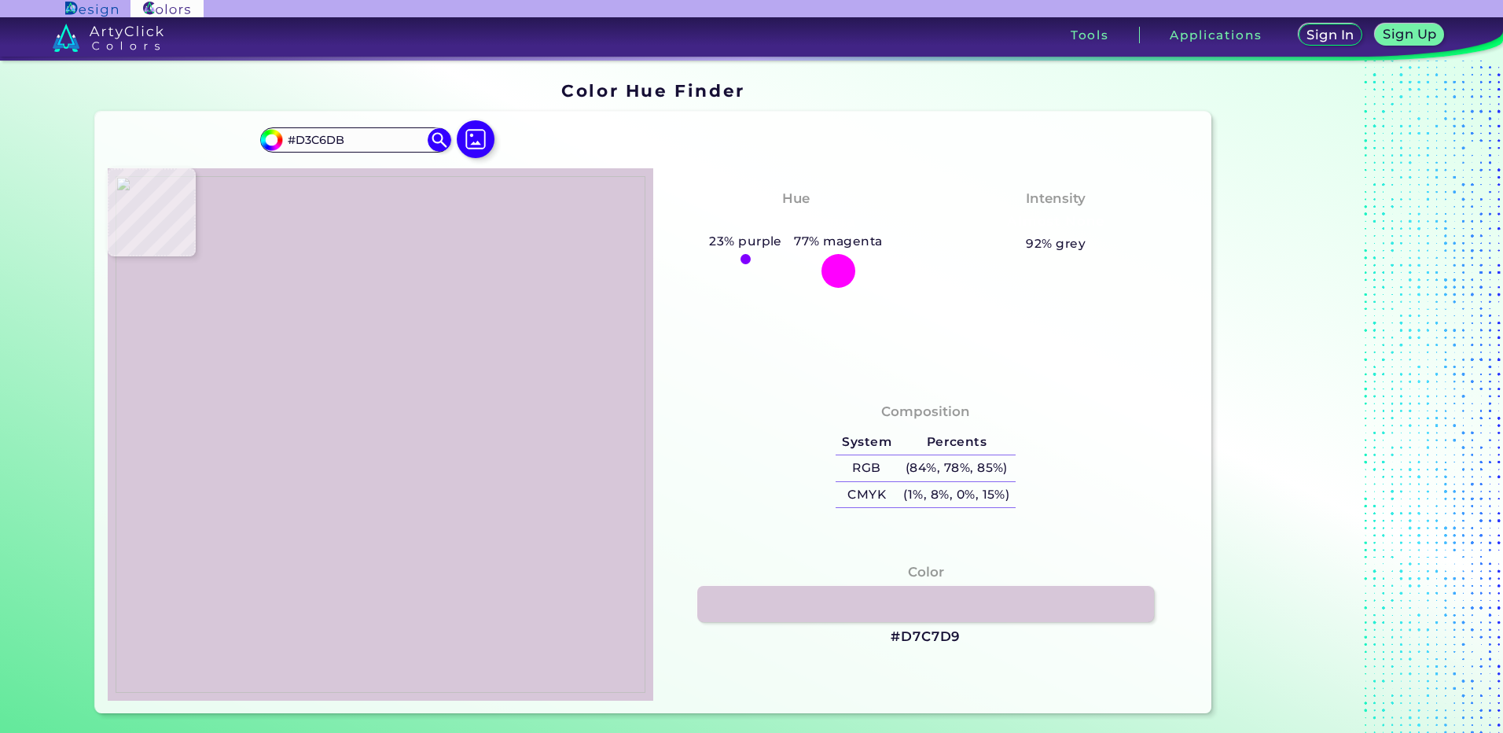
type input "#D3C6DD"
type input "#dccbe3"
type input "#DCCBE3"
type input "#ddcee6"
type input "#DDCEE6"
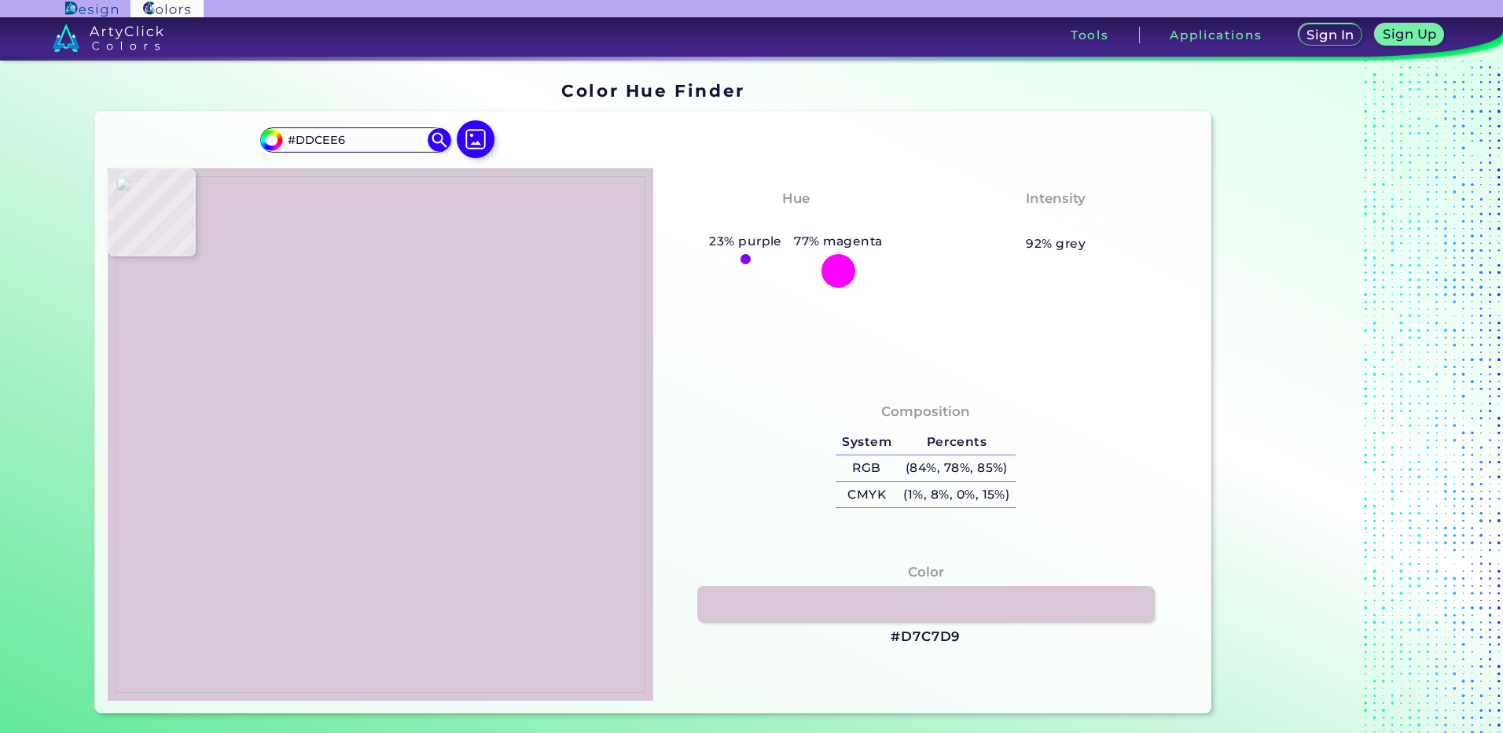
type input "#e0d0e8"
type input "#E0D0E8"
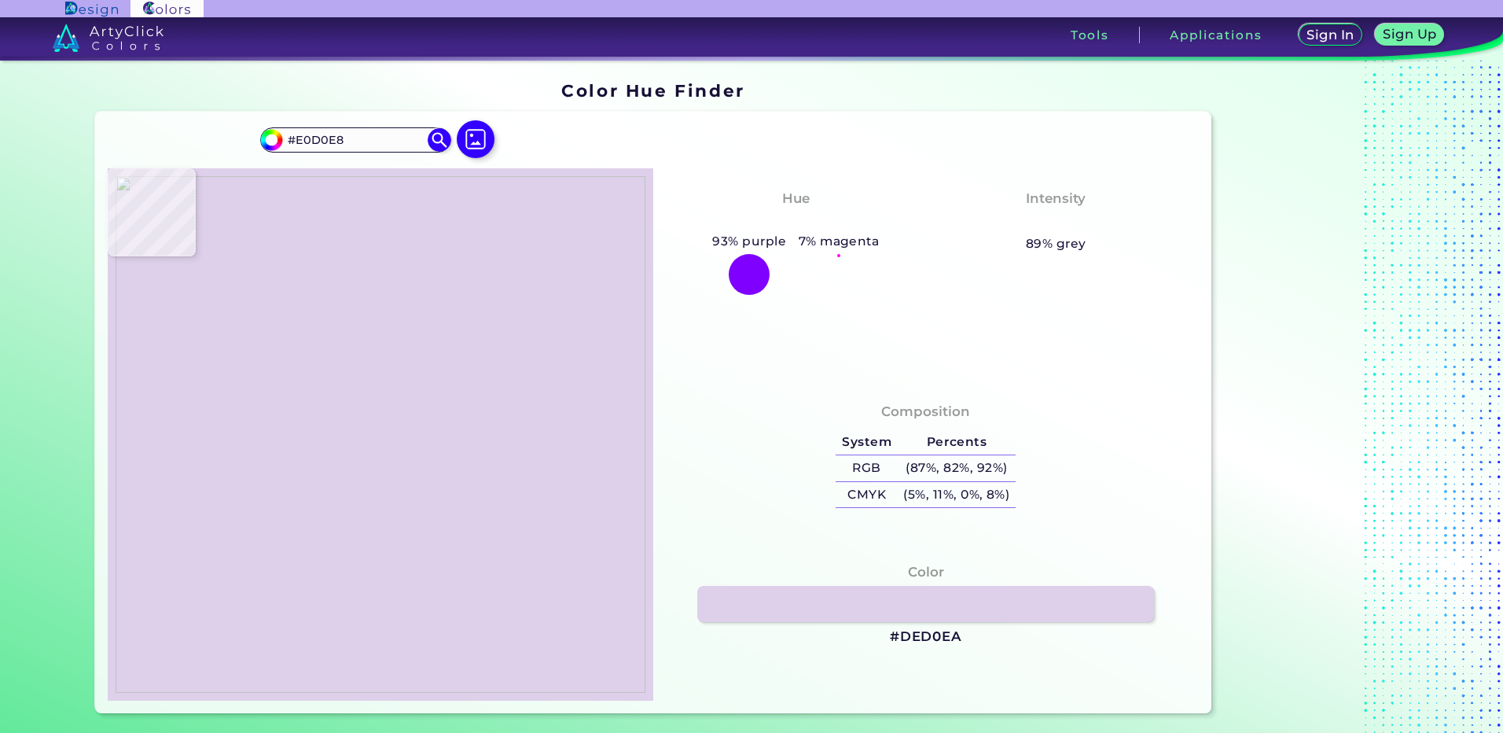
type input "#ded0ea"
type input "#DED0EA"
type input "#d9cae6"
type input "#D9CAE6"
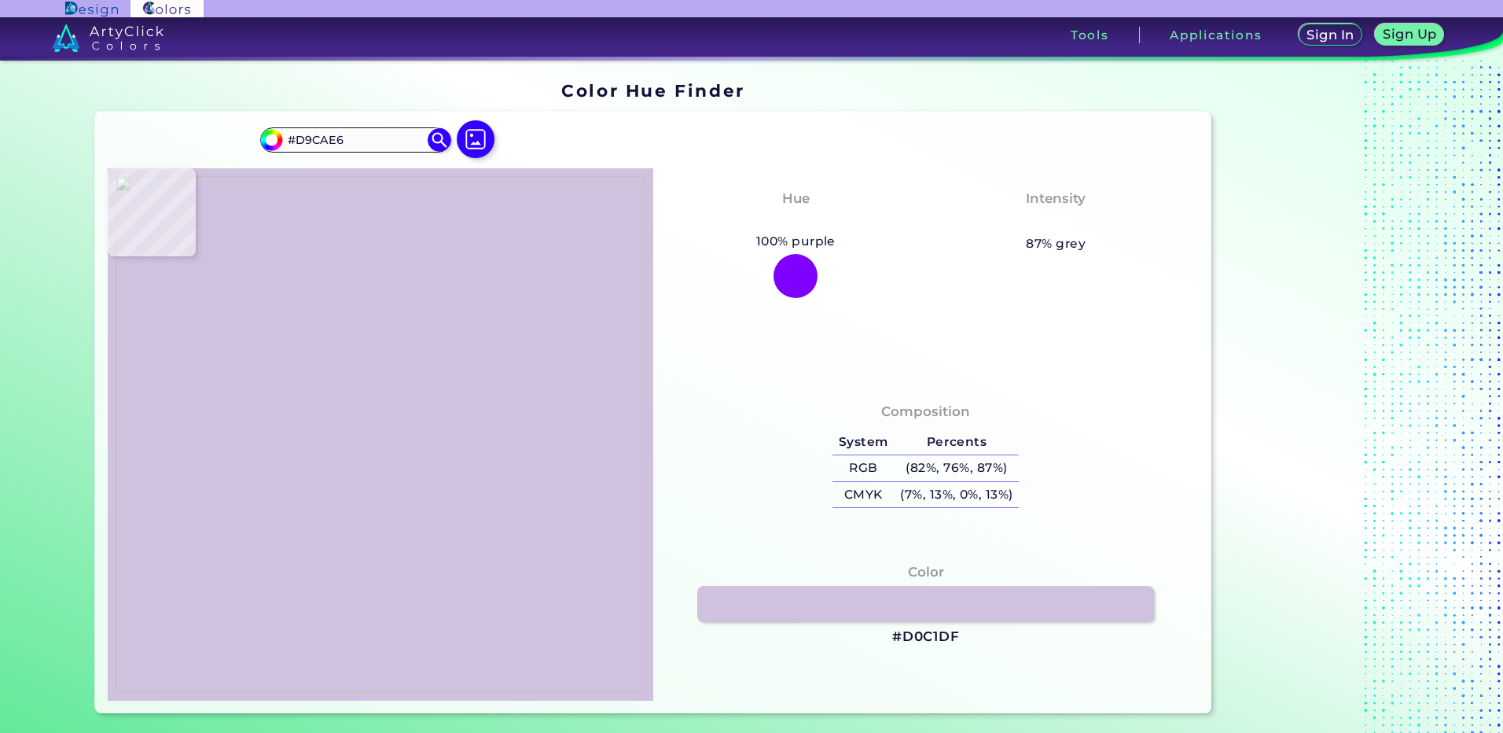
type input "#d0c1df"
type input "#D0C1DF"
type input "#c0afcf"
type input "#C0AFCF"
type input "#b9a8ca"
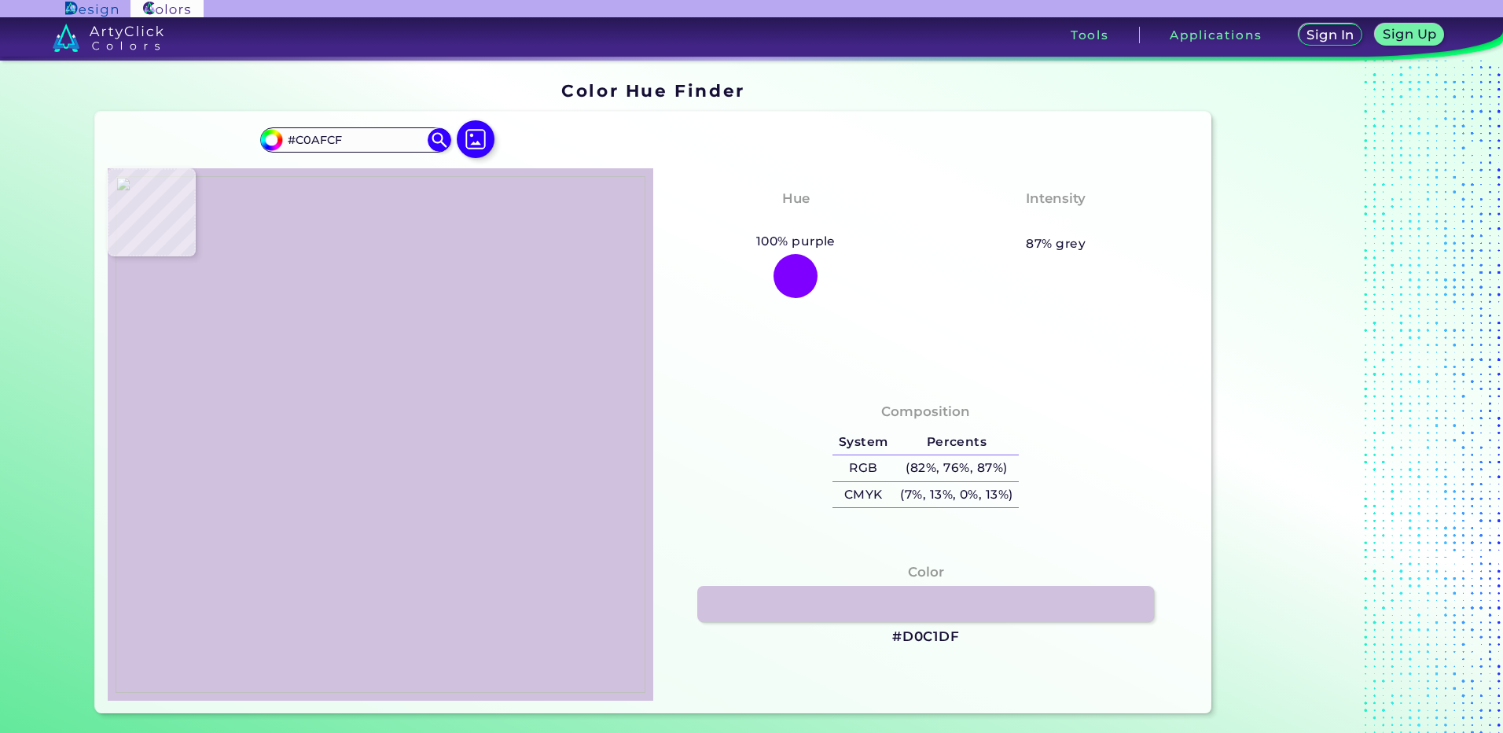
type input "#B9A8CA"
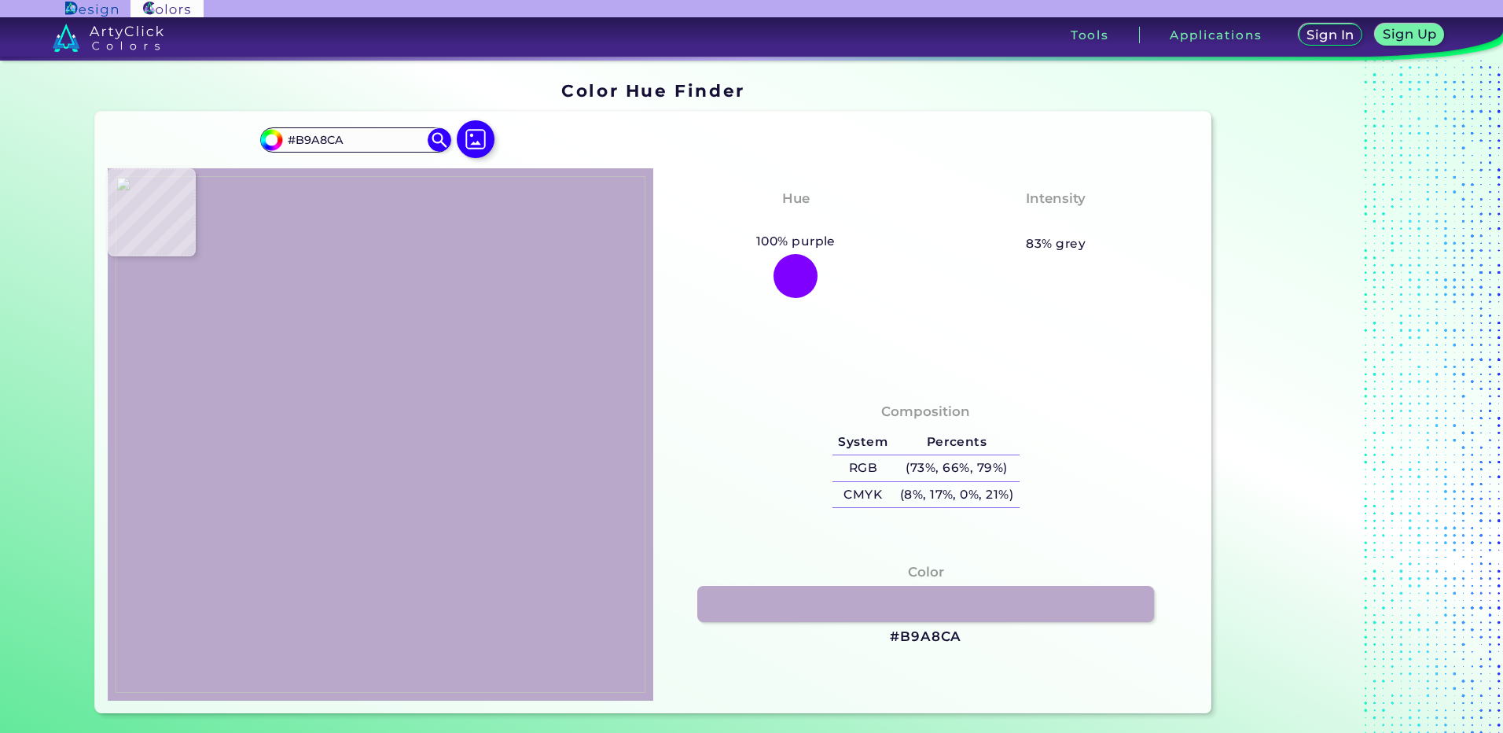
type input "#b29ecc"
type input "#B29ECC"
type input "#ccb7ee"
type input "#CCB7EE"
type input "#b29fdb"
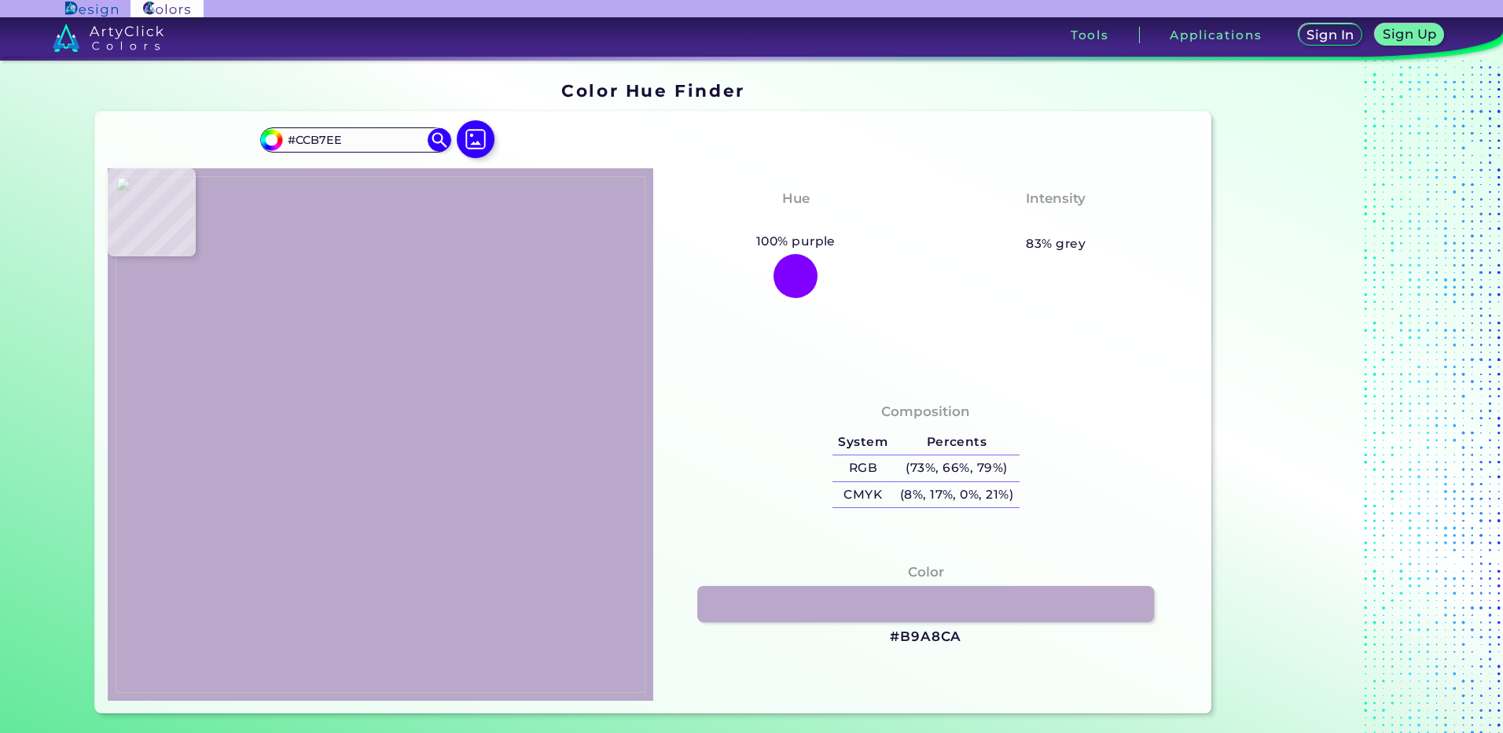
type input "#B29FDB"
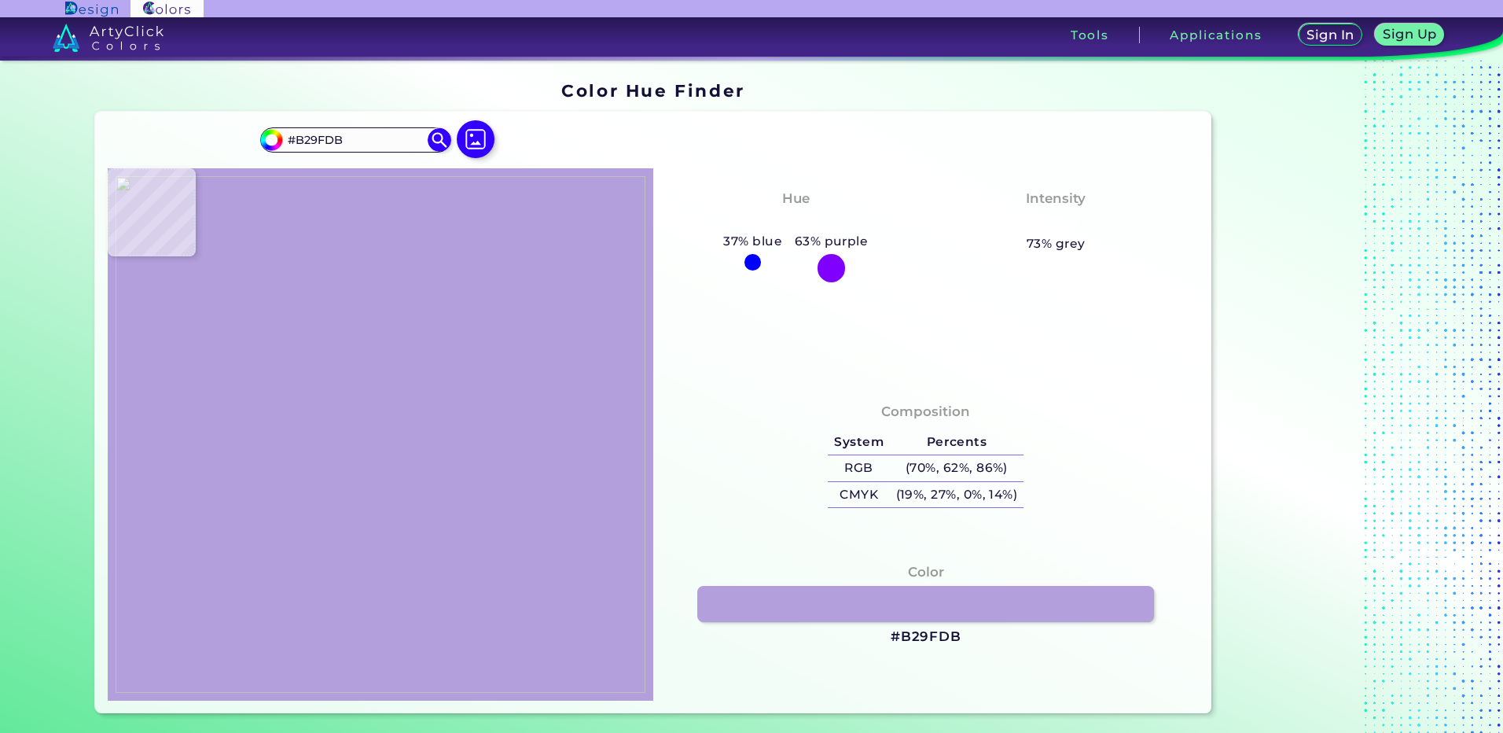
type input "#8f7cc0"
type input "#8F7CC0"
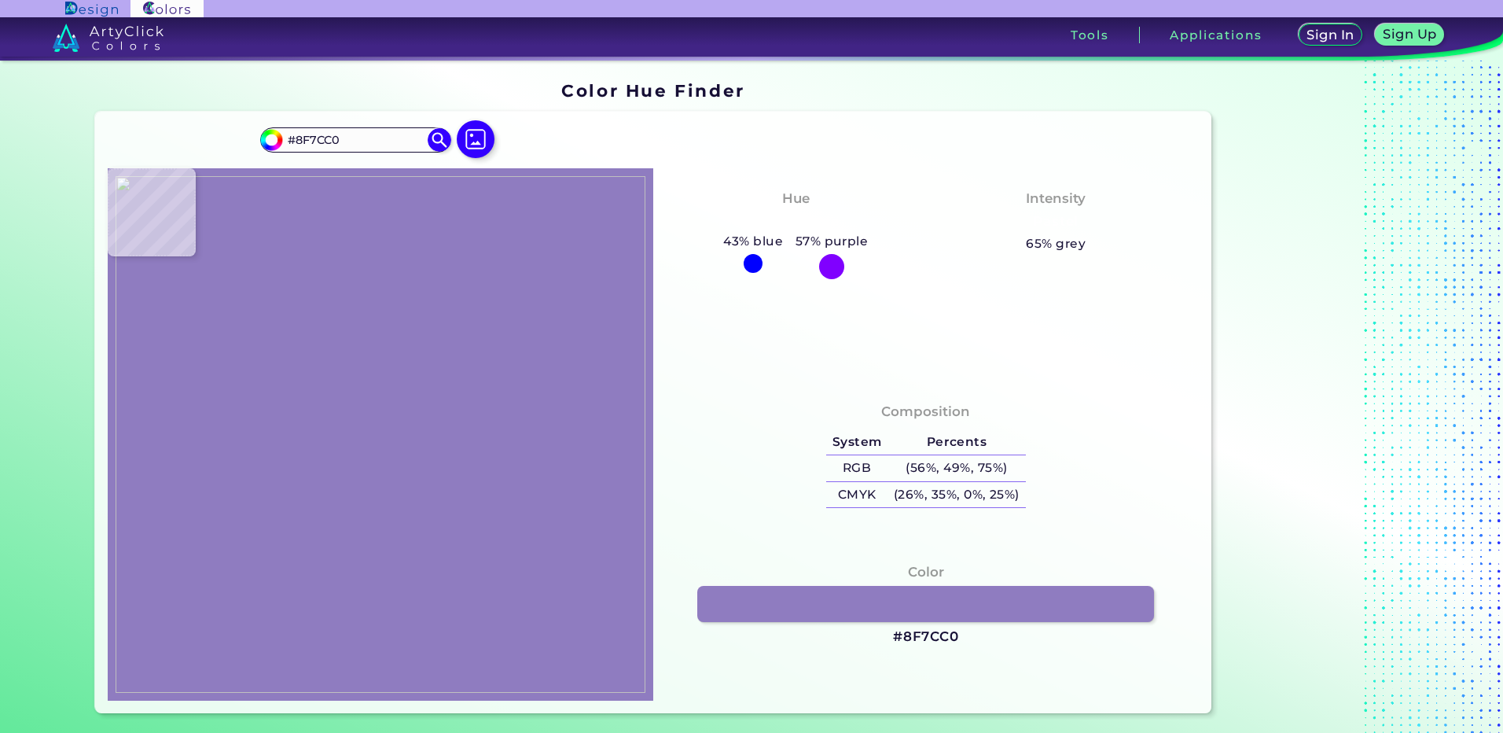
type input "#9582c6"
type input "#9582C6"
type input "#b5a1dd"
type input "#B5A1DD"
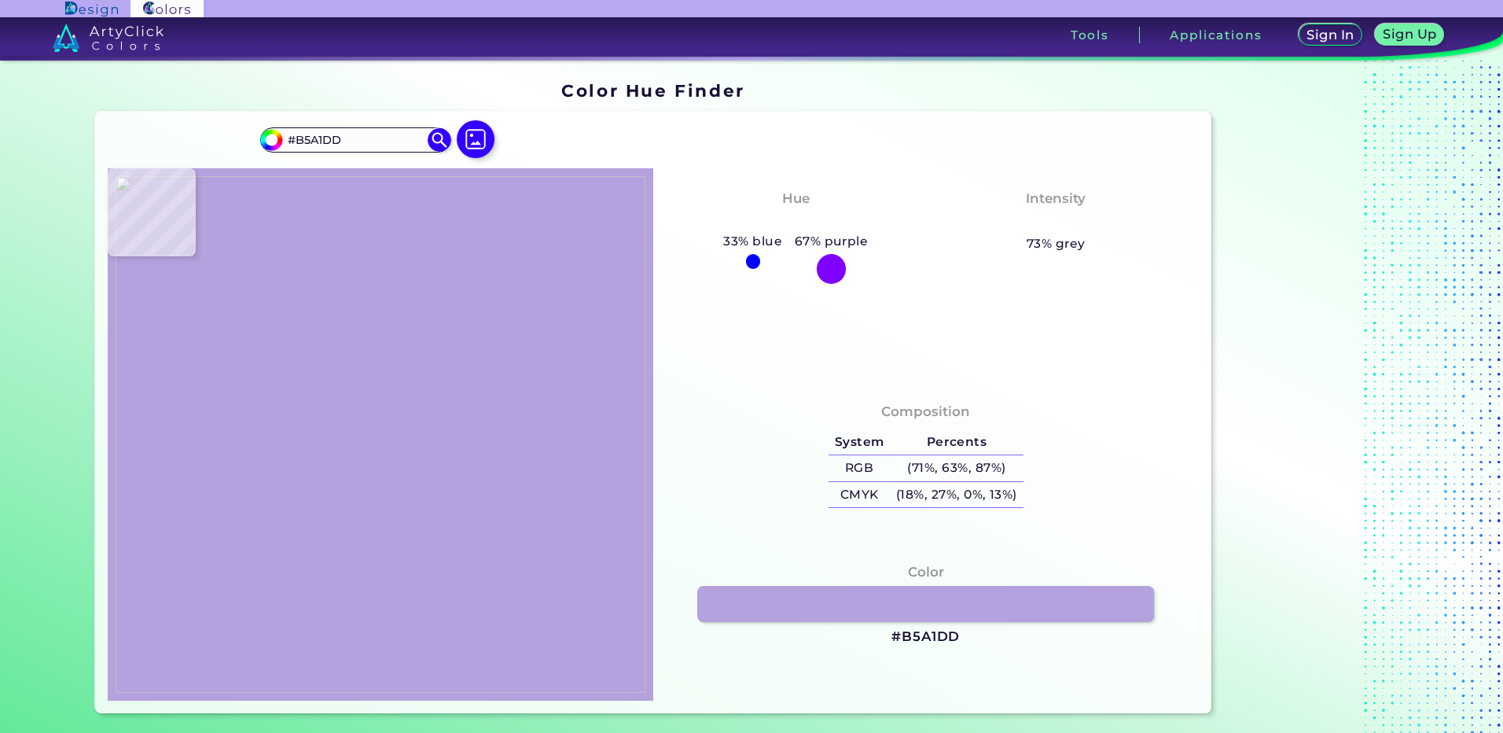
click at [356, 362] on img at bounding box center [381, 434] width 530 height 516
click at [924, 637] on h3 "#B5A1DD" at bounding box center [925, 636] width 68 height 19
click at [313, 366] on img at bounding box center [381, 434] width 530 height 516
type input "#56588e"
type input "#56588E"
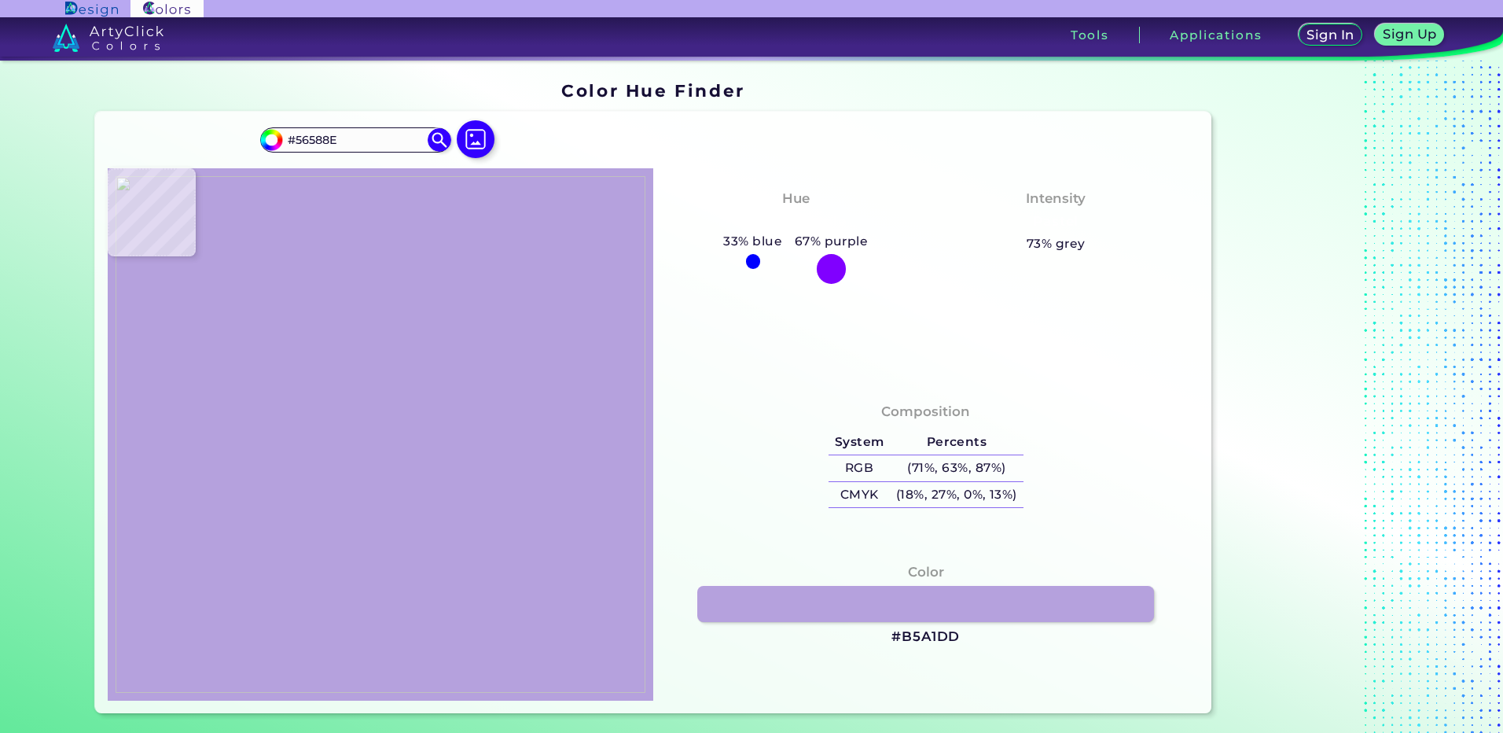
type input "#56568c"
type input "#56568C"
type input "#48477e"
type input "#48477E"
type input "#3f386a"
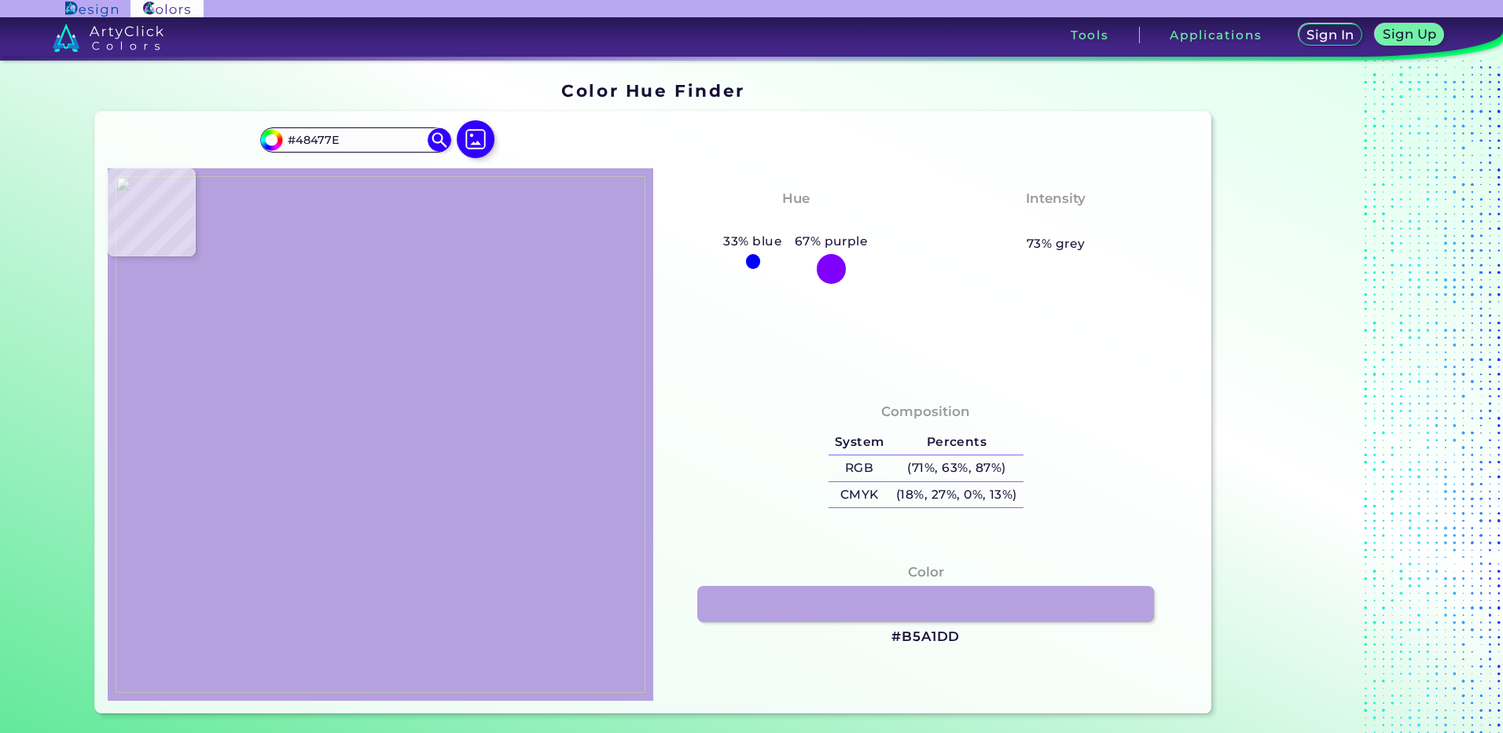
type input "#3F386A"
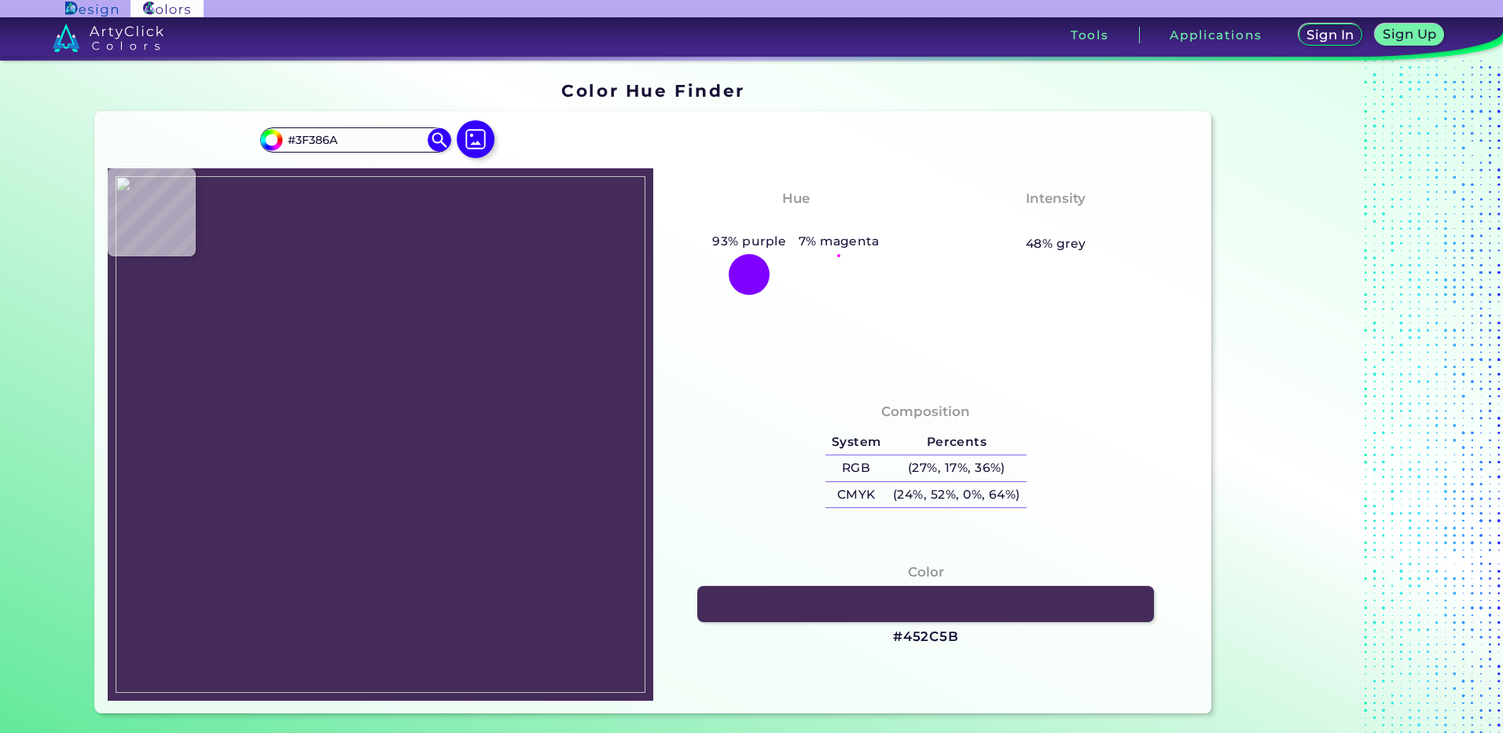
type input "#452c5b"
type input "#452C5B"
type input "#b17994"
type input "#B17994"
type input "#c18ca5"
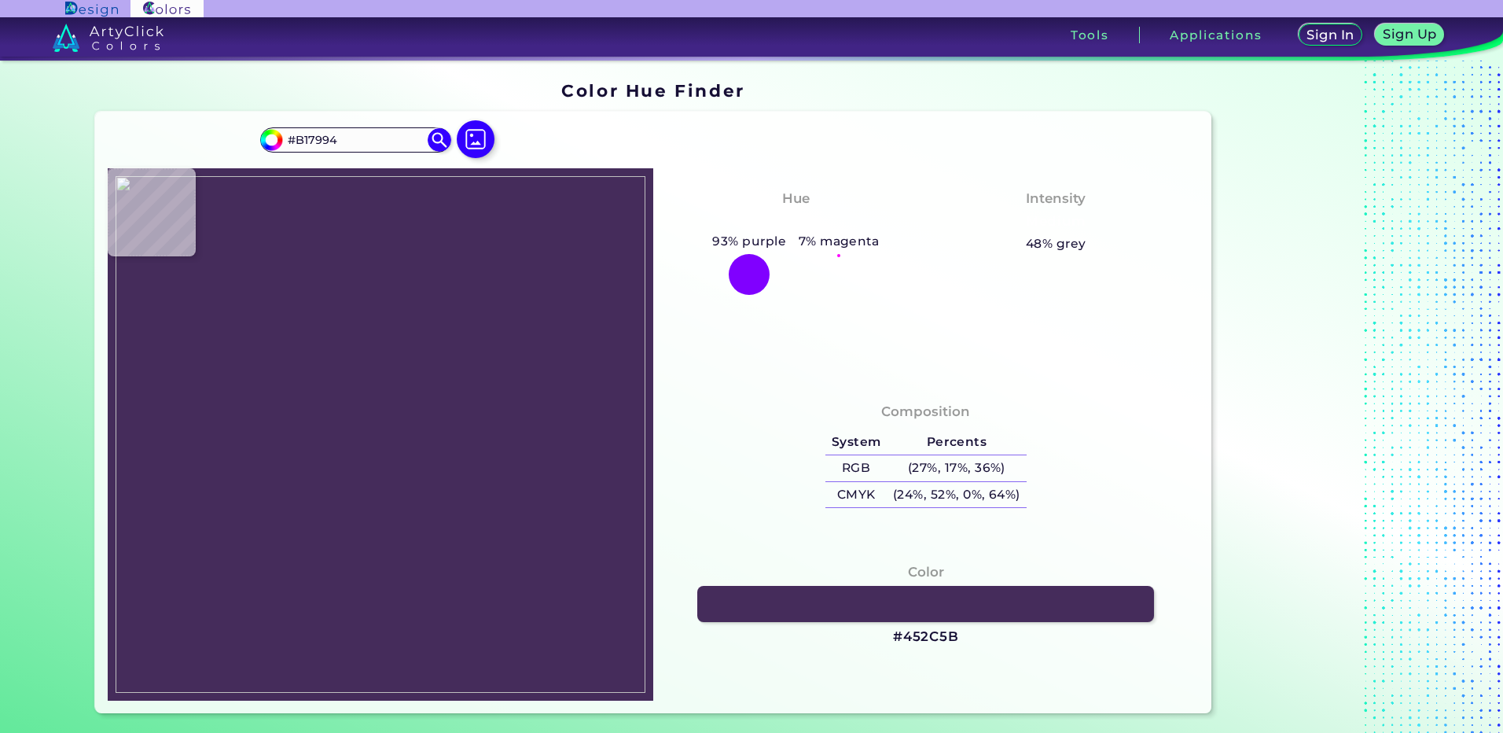
type input "#C18CA5"
type input "#b98397"
type input "#B98397"
type input "#471734"
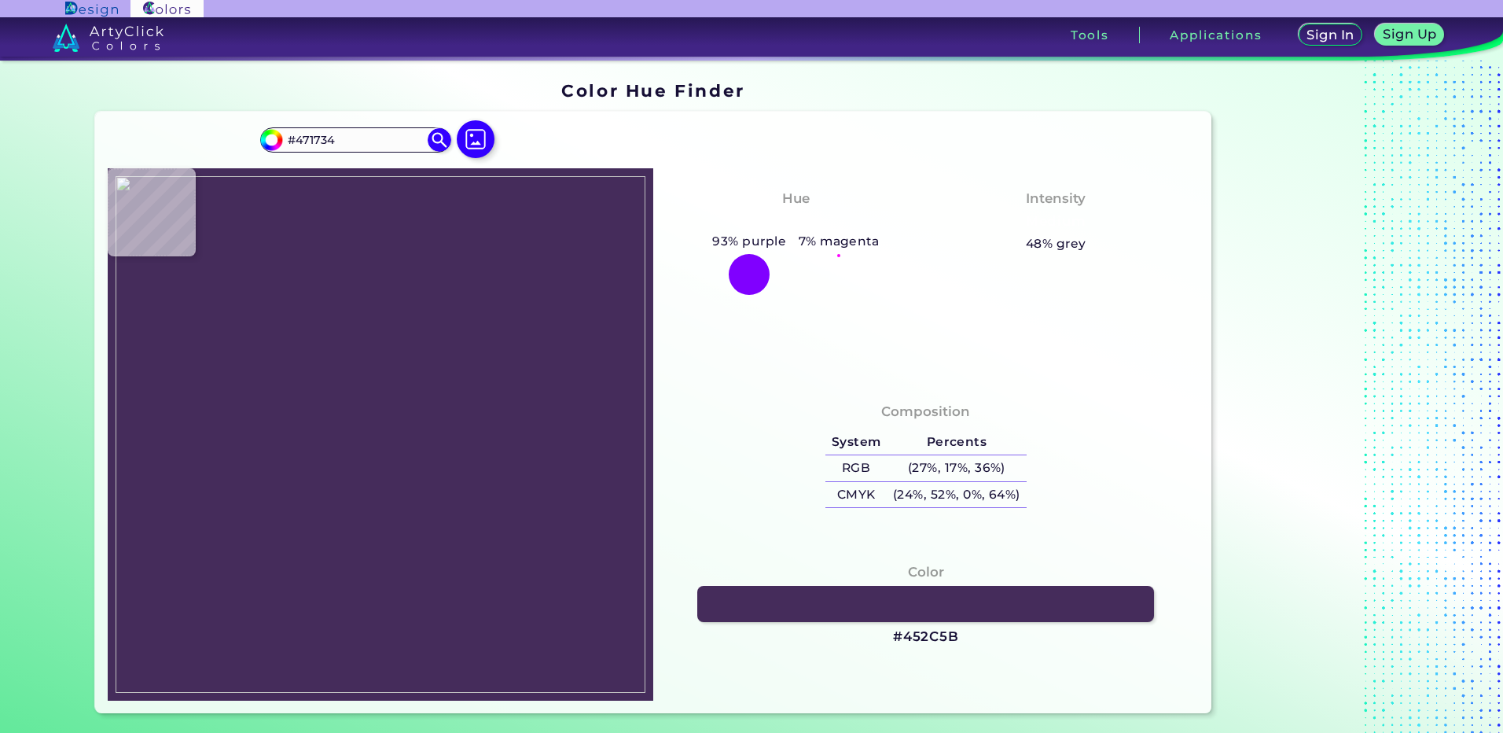
type input "#3f386a"
type input "#3F386A"
type input "#48477e"
type input "#48477E"
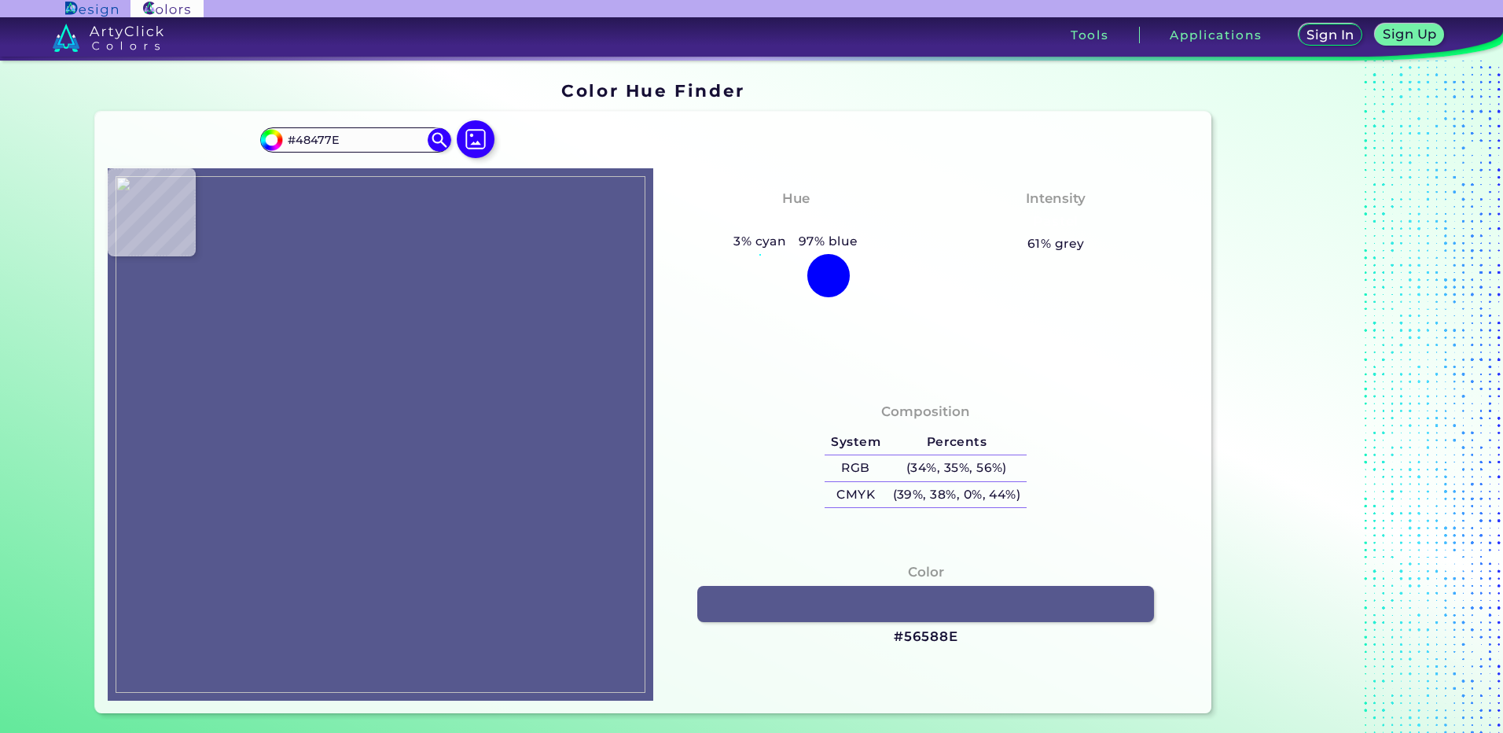
type input "#56588e"
type input "#56588E"
type input "#626598"
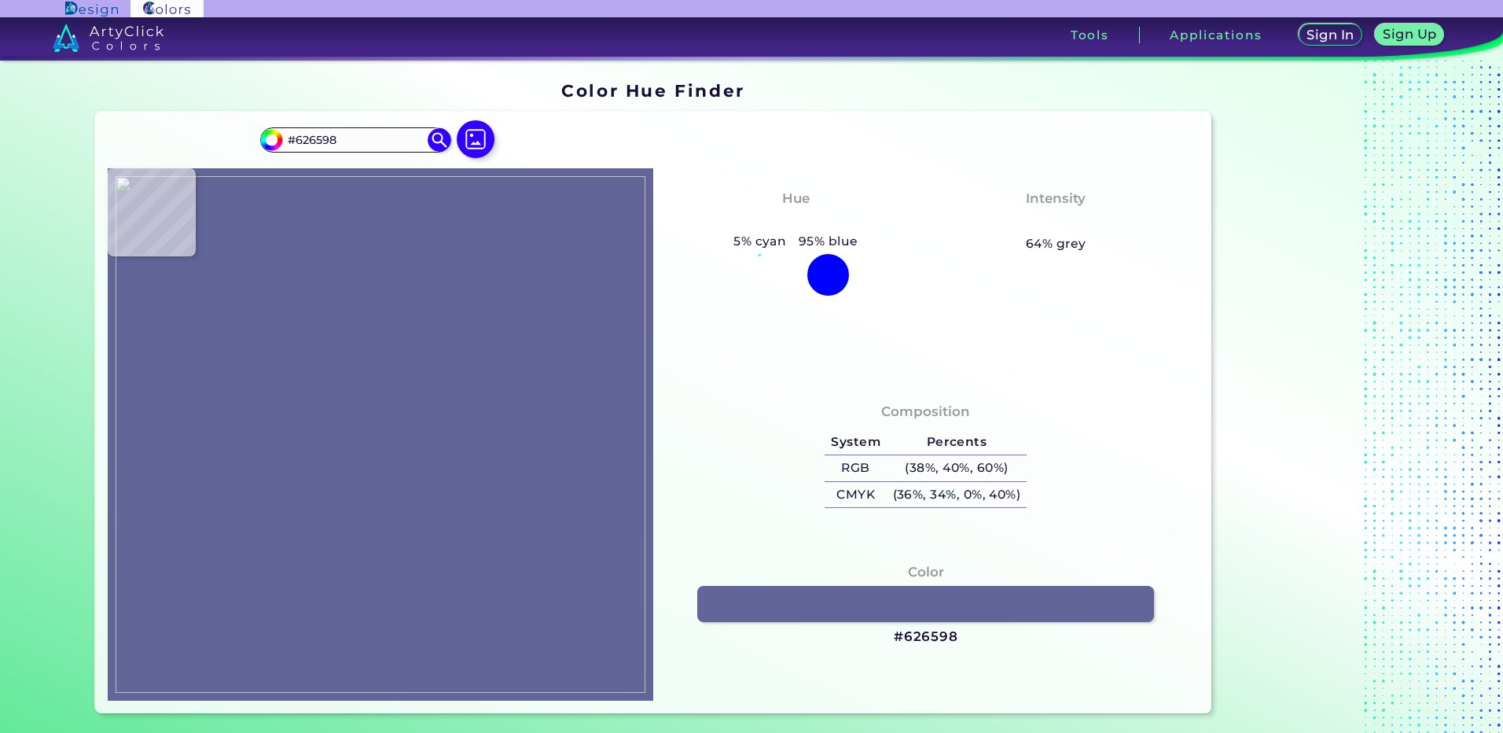
type input "#adaed9"
type input "#ADAED9"
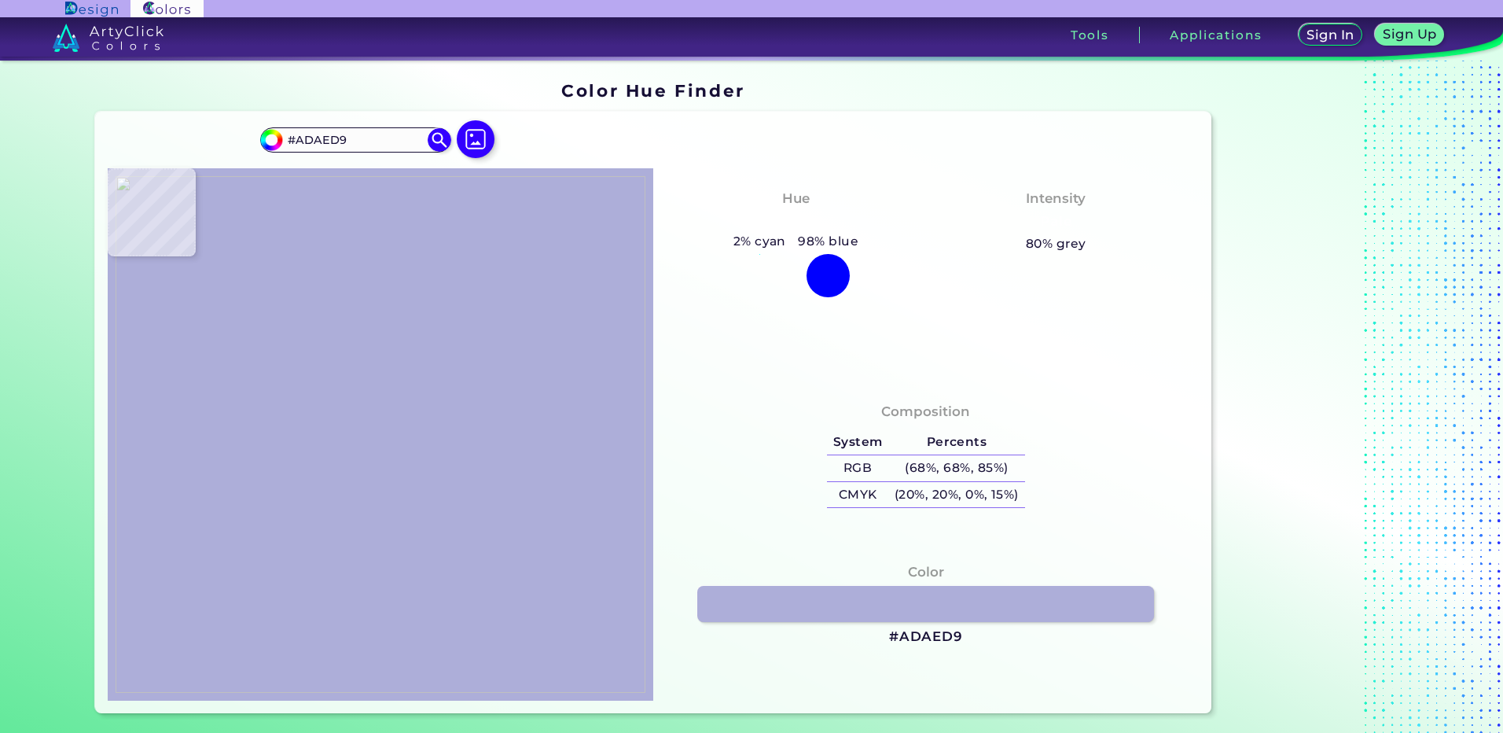
type input "#cecfed"
type input "#CECFED"
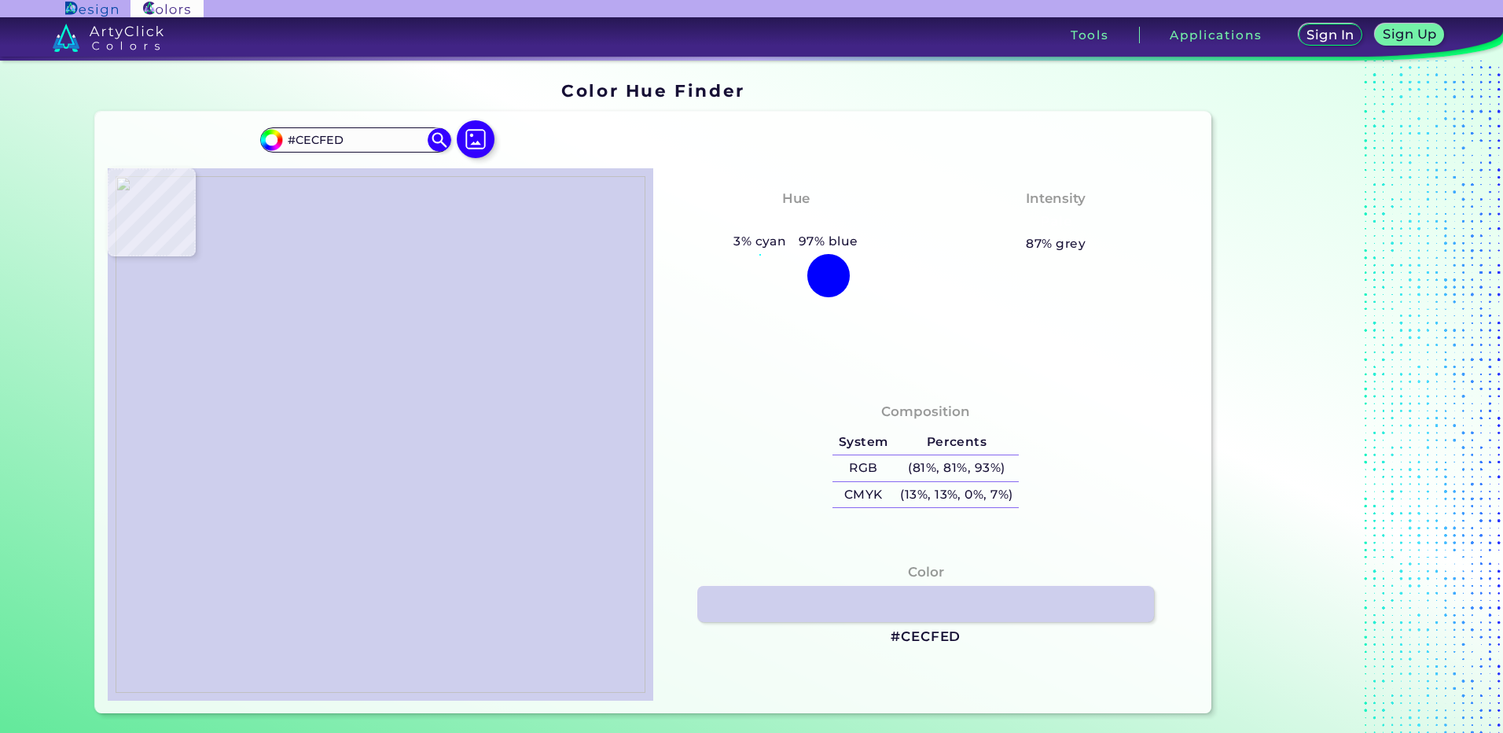
type input "#9b9ecd"
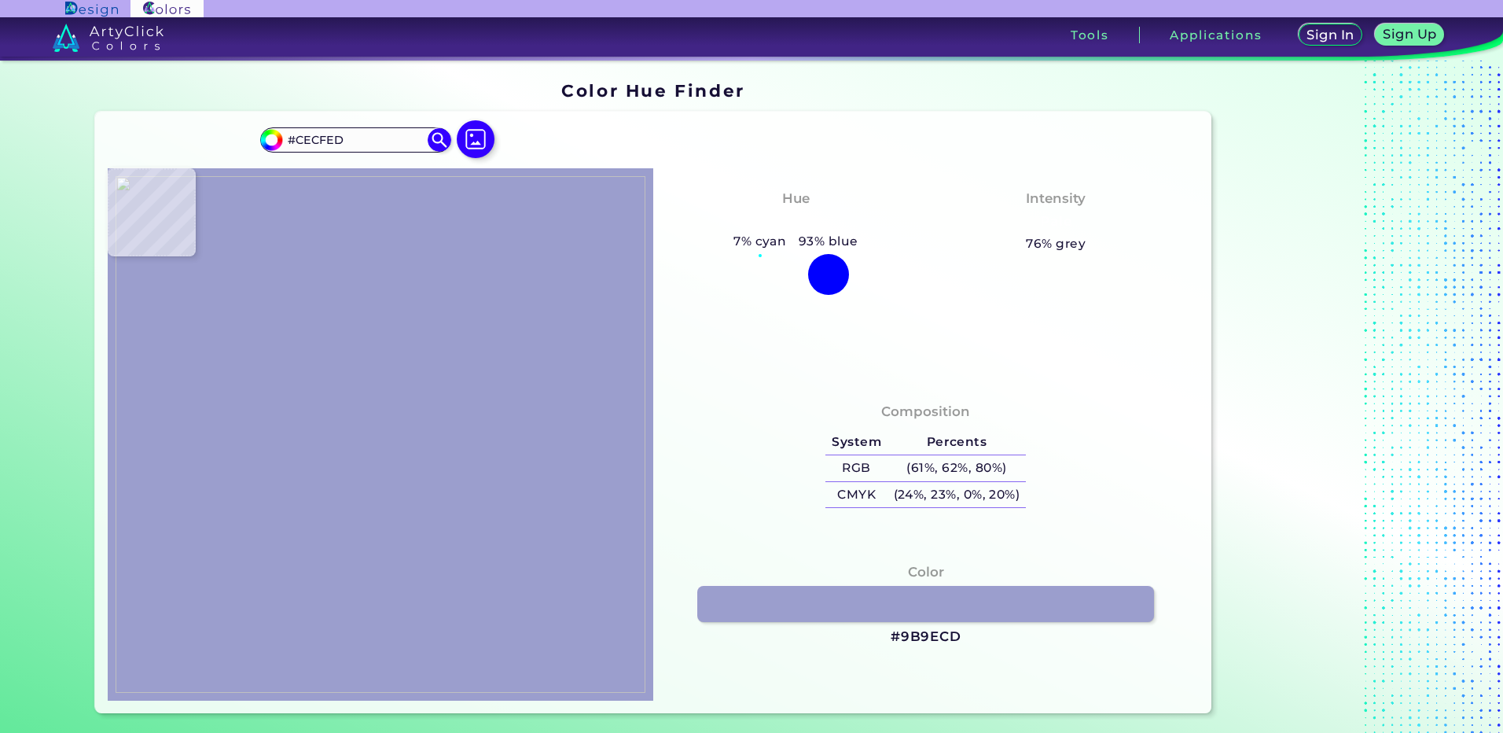
type input "#9B9ECD"
type input "#56568c"
type input "#56568C"
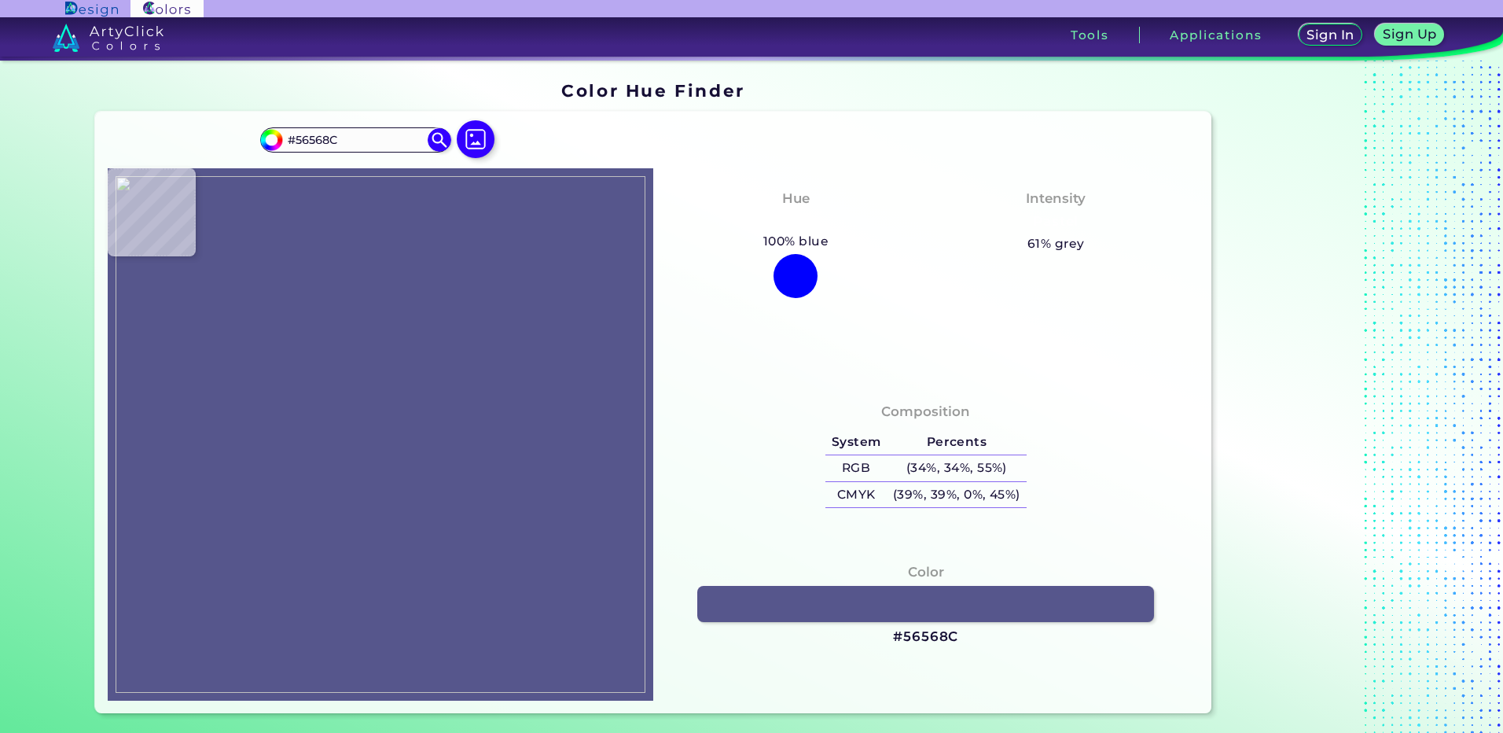
click at [313, 365] on img at bounding box center [381, 434] width 530 height 516
click at [915, 635] on h3 "#56568C" at bounding box center [925, 636] width 65 height 19
click at [479, 149] on img at bounding box center [476, 139] width 46 height 46
click at [0, 0] on input "file" at bounding box center [0, 0] width 0 height 0
click at [272, 455] on img at bounding box center [381, 434] width 530 height 516
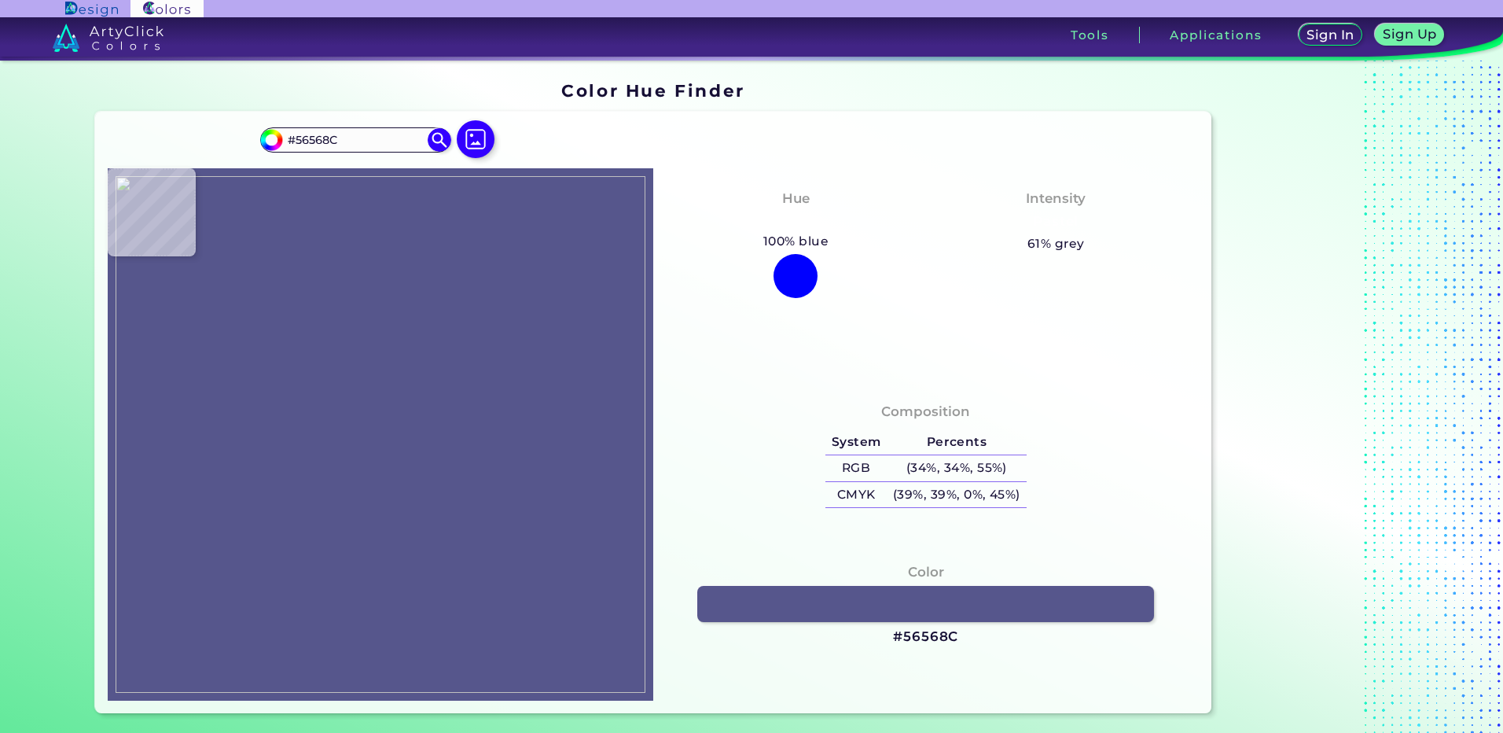
type input "#942f37"
type input "#942F37"
type input "#962c37"
type input "#962C37"
type input "#8b2431"
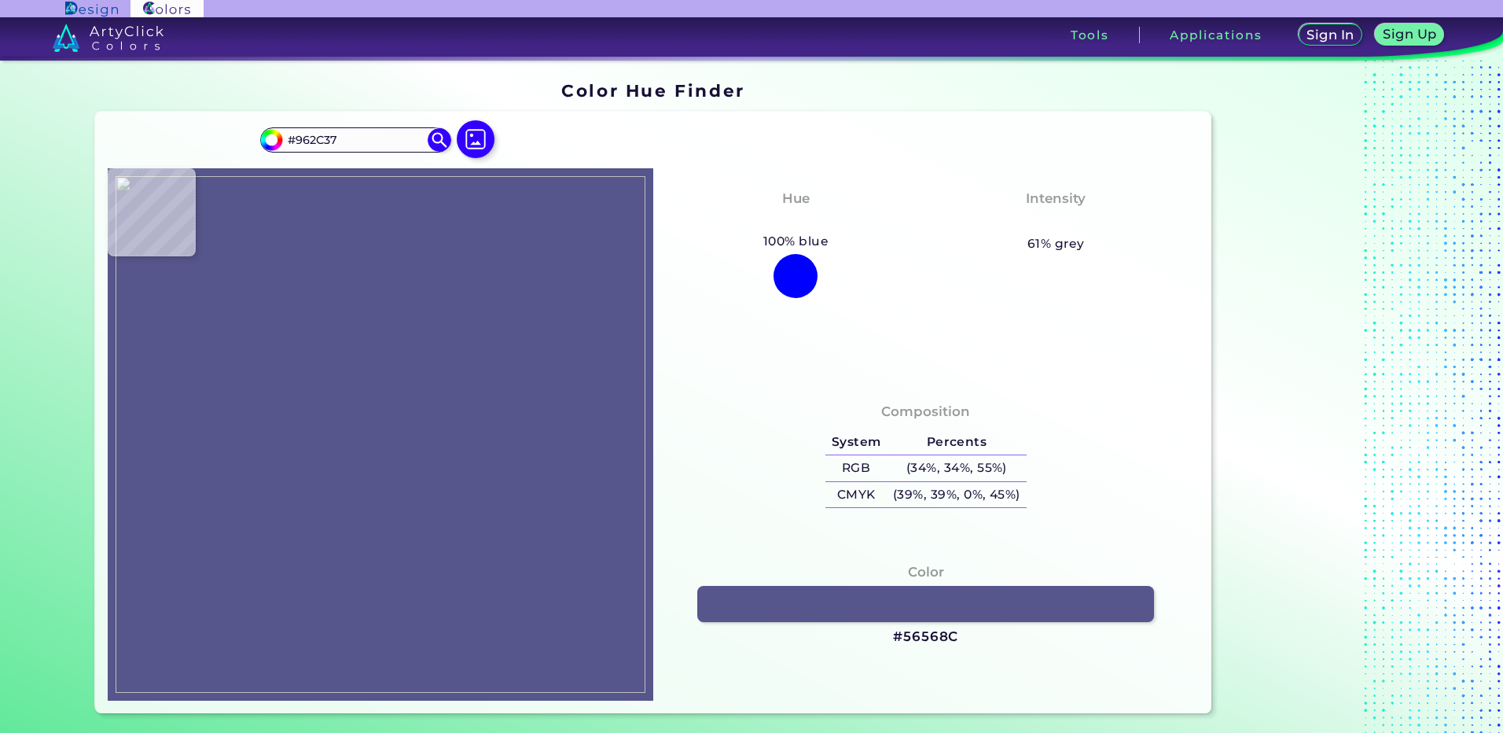
type input "#8B2431"
type input "#7d1a27"
type input "#7D1A27"
type input "#70131e"
type input "#70131E"
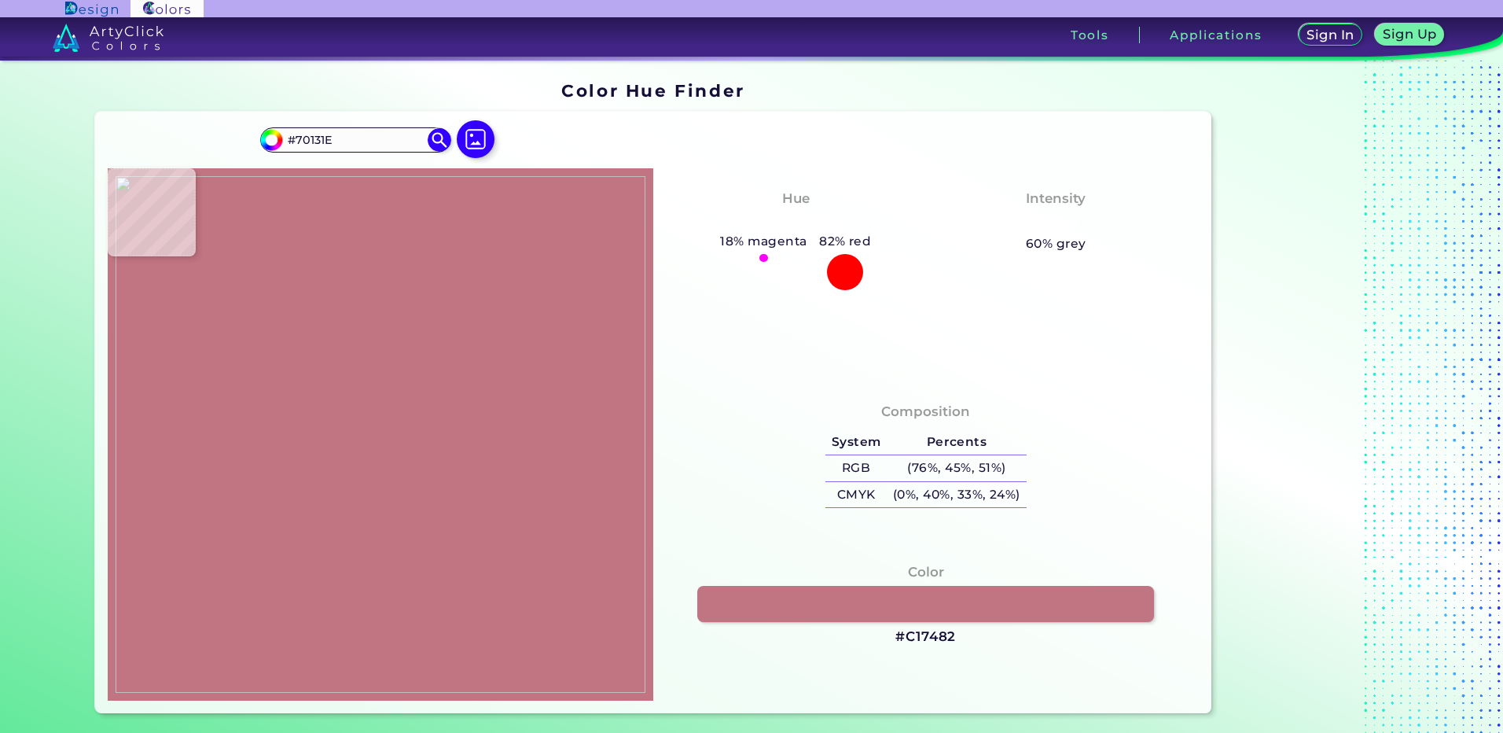
type input "#c17482"
type input "#C17482"
type input "#c65870"
type input "#C65870"
type input "#c3405c"
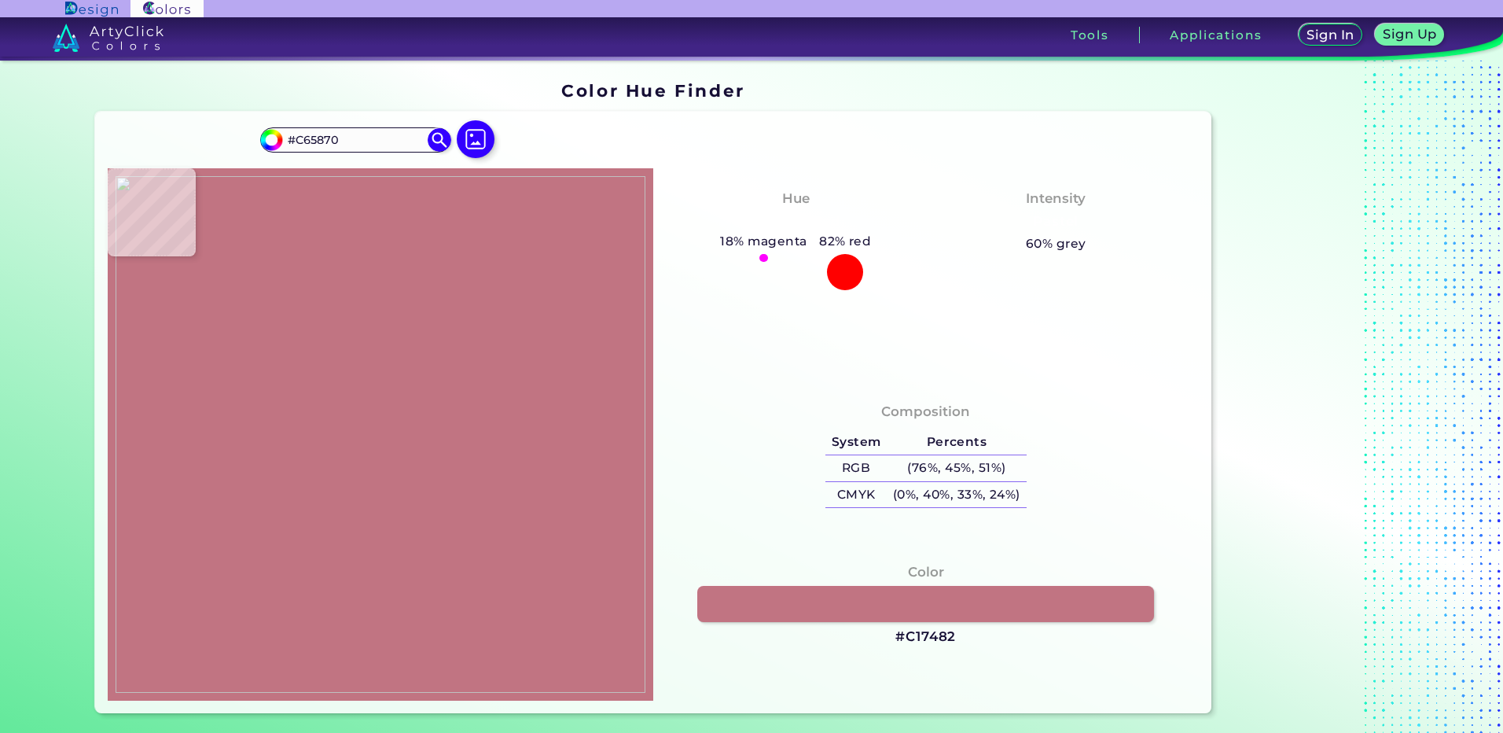
type input "#C3405C"
type input "#8f2539"
type input "#8F2539"
type input "#ac5b69"
type input "#AC5B69"
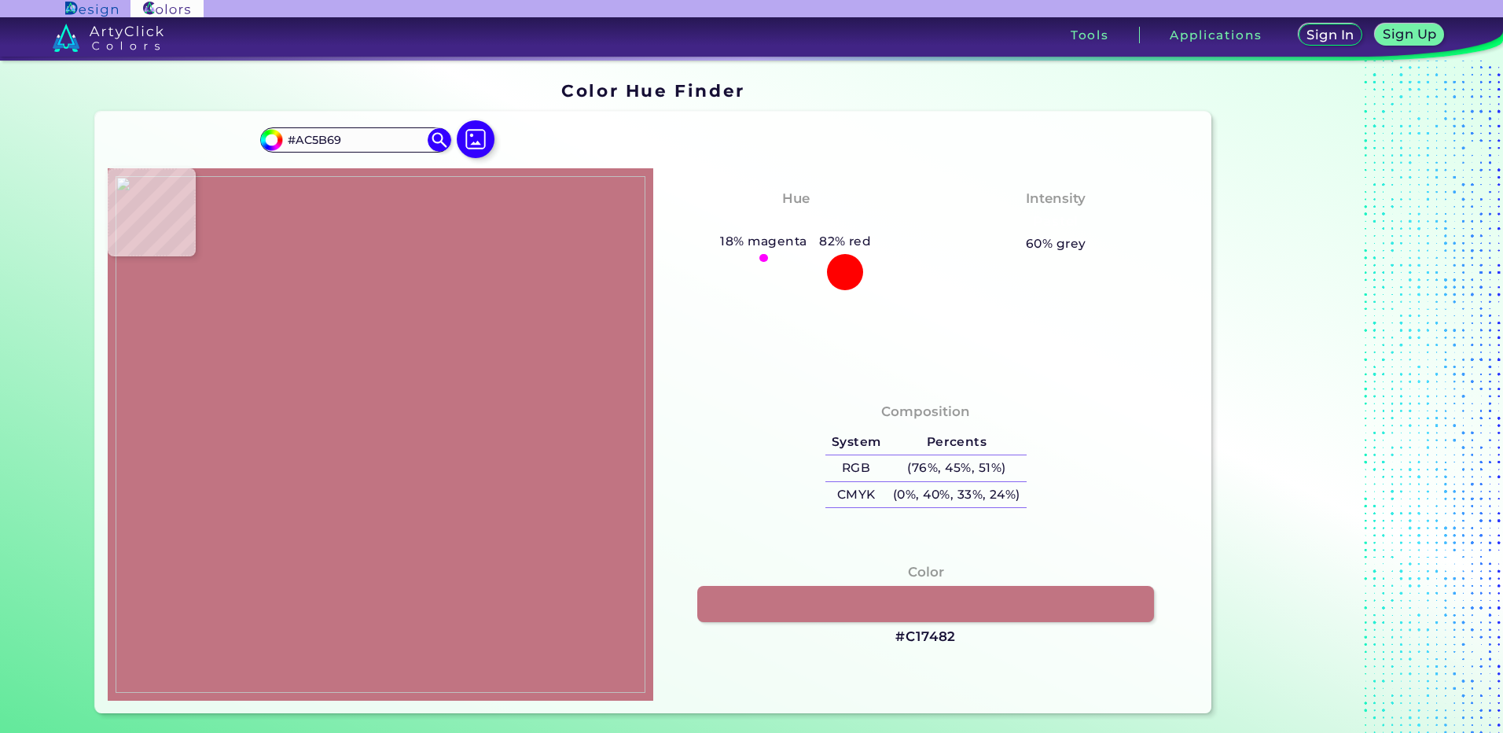
type input "#edb1bd"
type input "#EDB1BD"
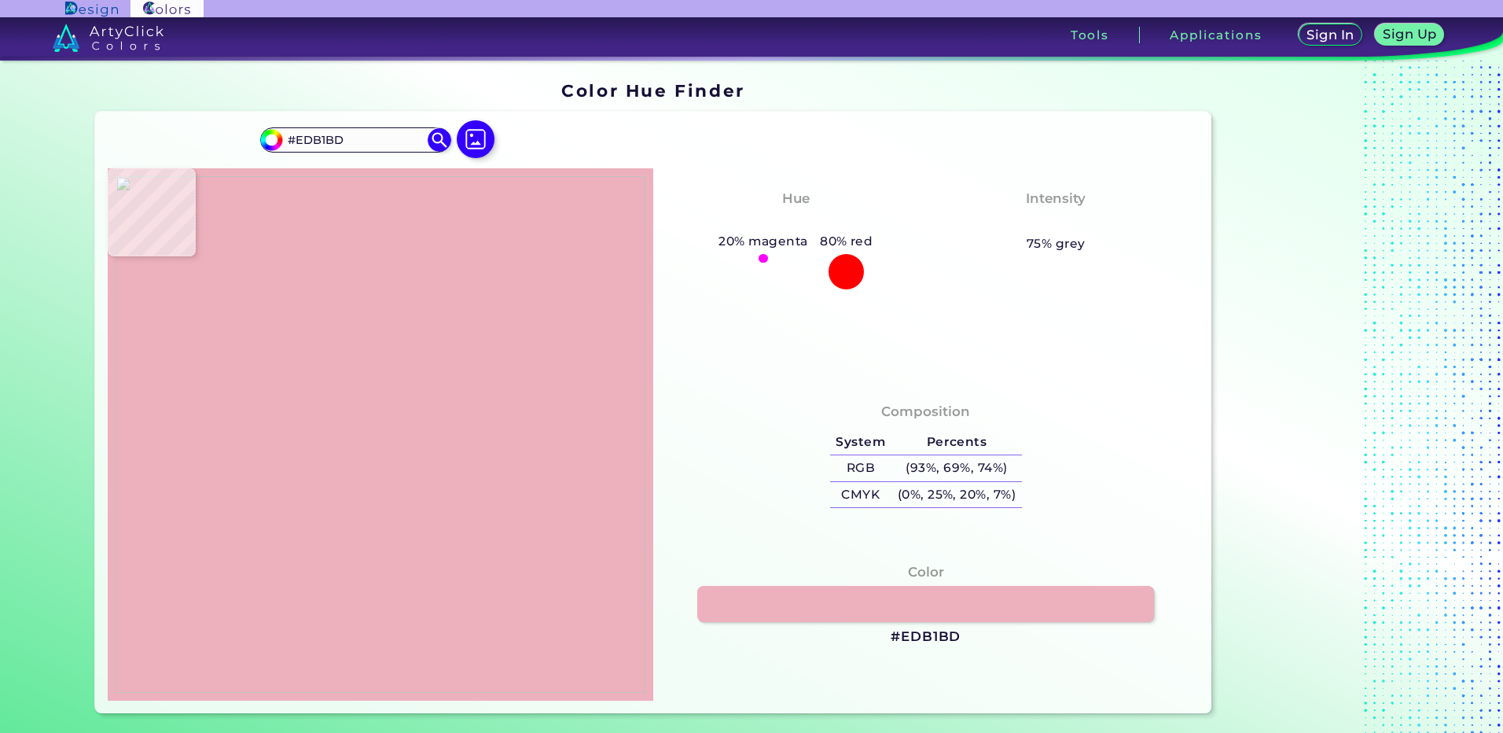
type input "#ac5b69"
type input "#AC5B69"
type input "#c03f5a"
type input "#C03F5A"
type input "#c2455f"
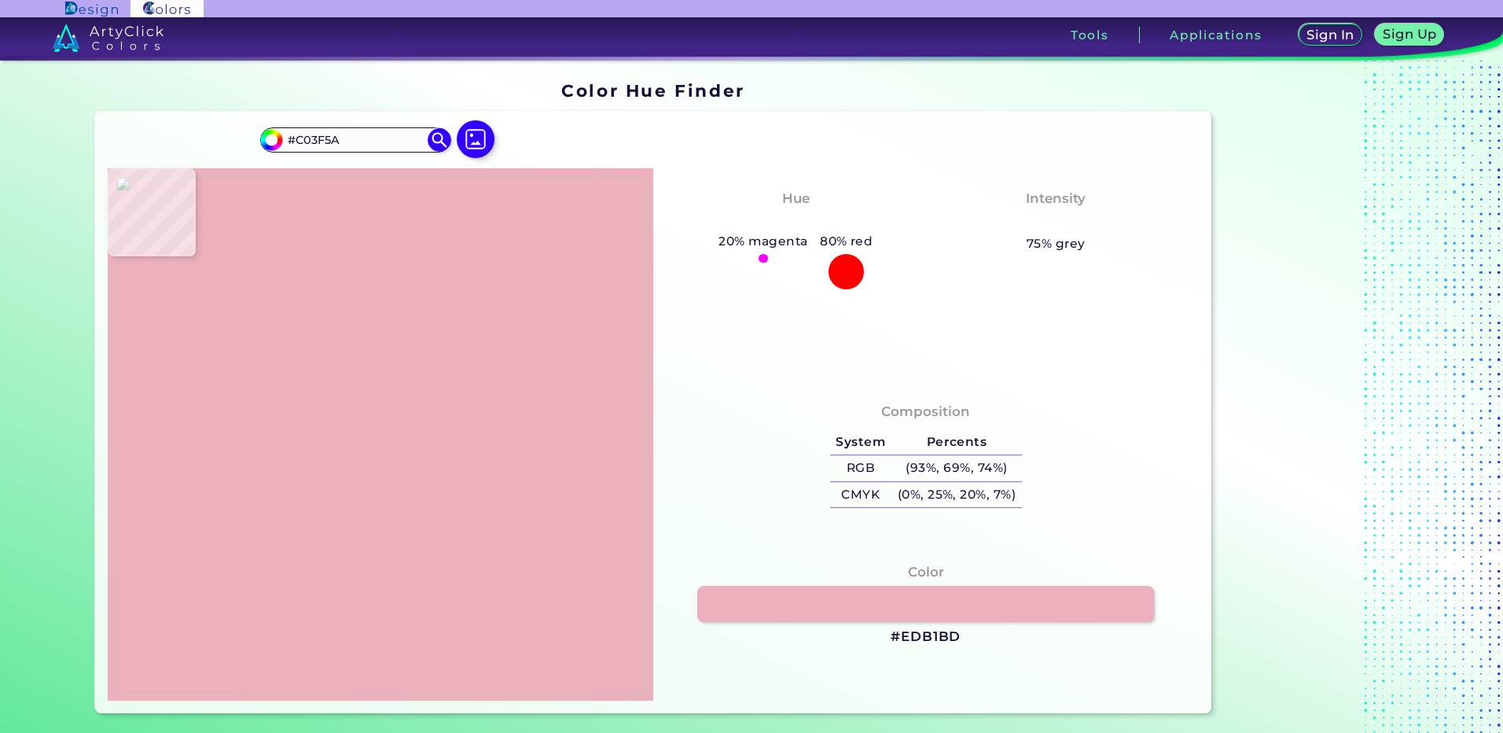
type input "#C2455F"
type input "#be4b62"
type input "#BE4B62"
type input "#c7586e"
type input "#C7586E"
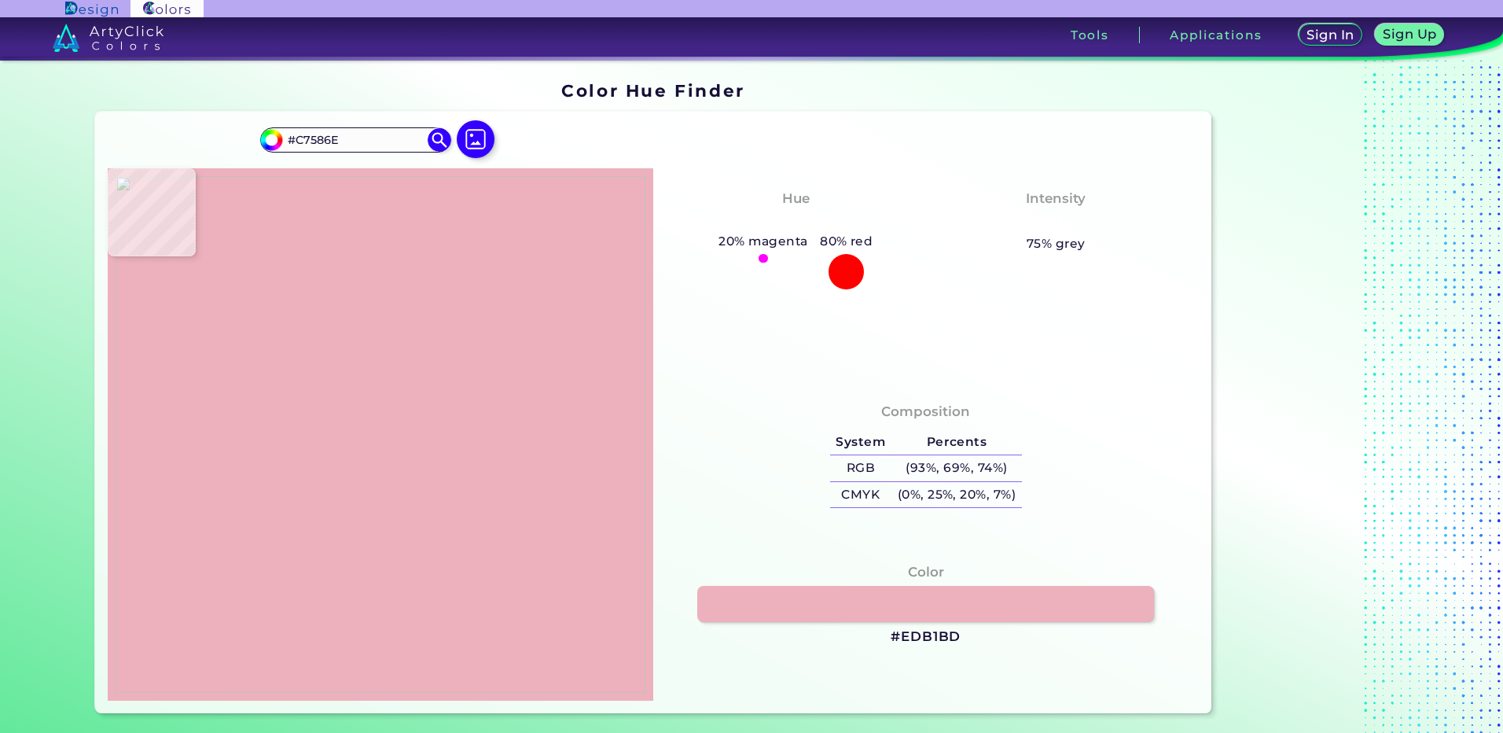
type input "#bd5268"
type input "#BD5268"
type input "#8d283e"
type input "#8D283E"
type input "#8a273b"
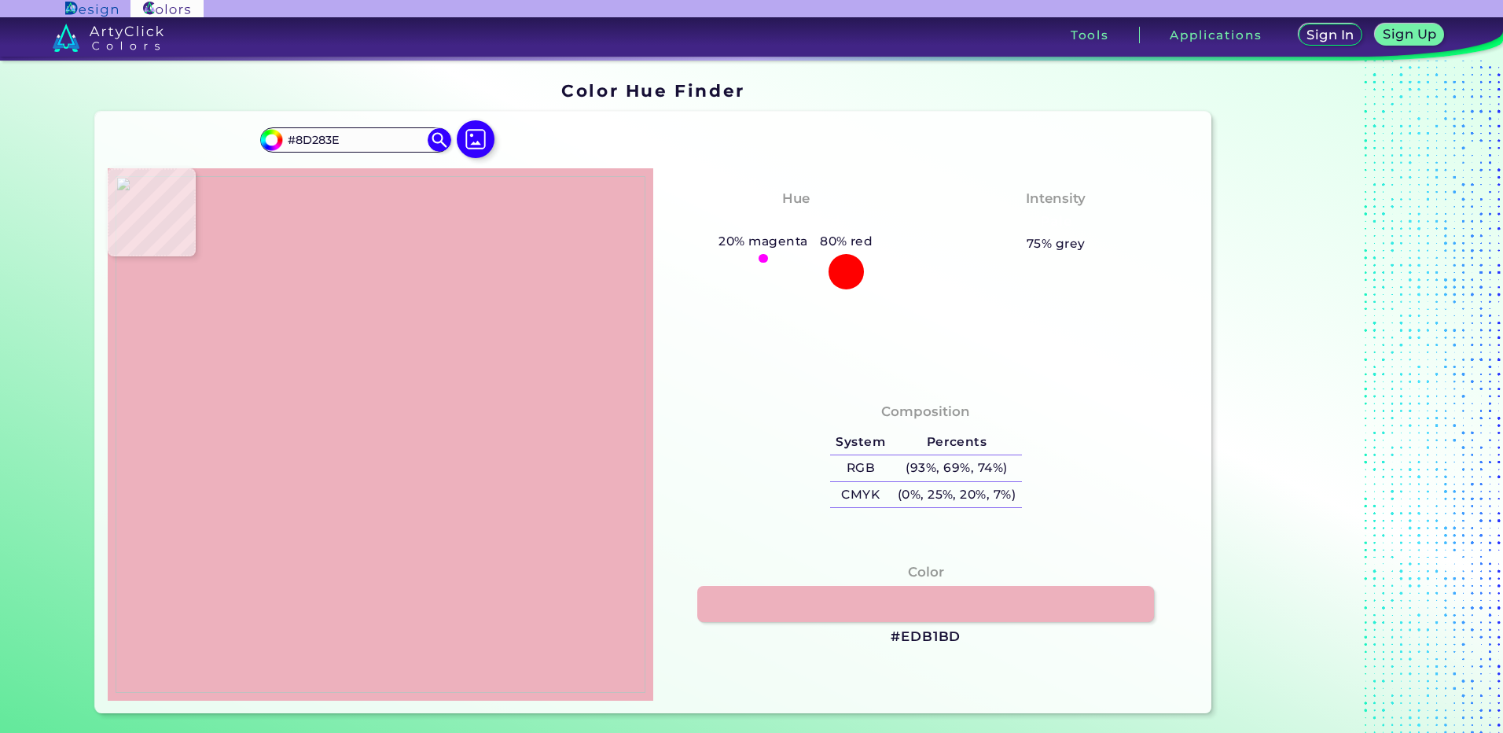
type input "#8A273B"
type input "#983b4b"
type input "#983B4B"
type input "#9b5968"
type input "#9B5968"
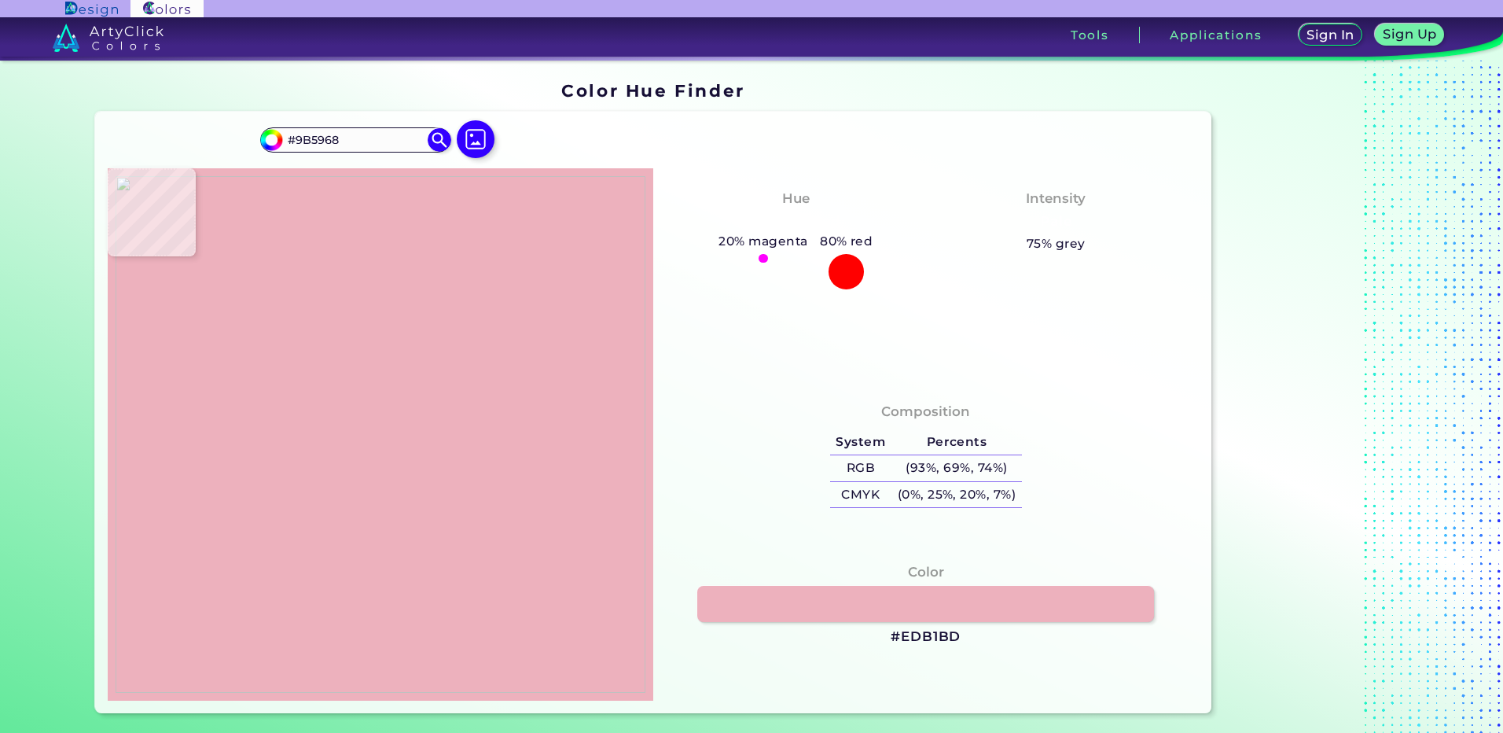
type input "#bb8d99"
type input "#BB8D99"
type input "#97717d"
type input "#97717D"
type input "#ccaab7"
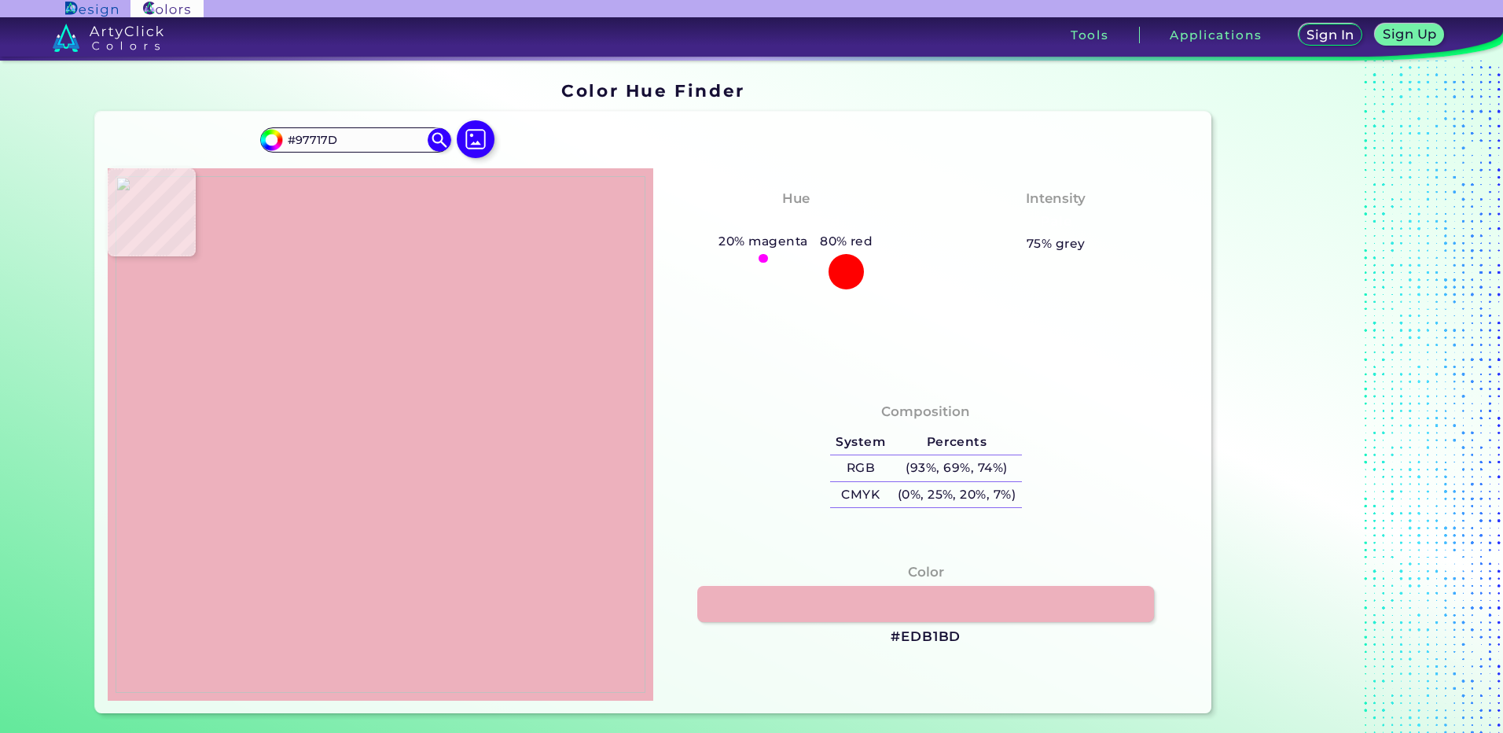
type input "#CCAAB7"
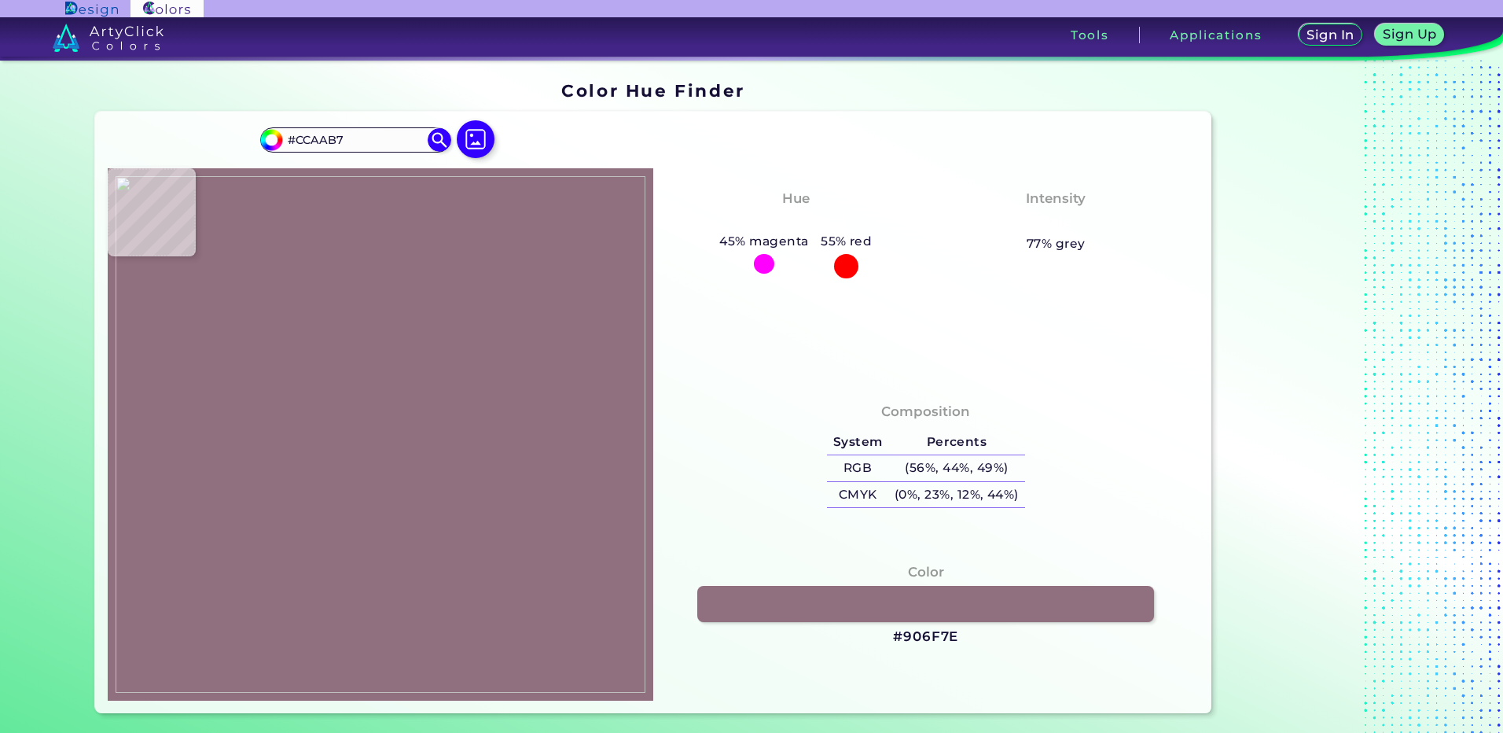
type input "#906f7e"
type input "#906F7E"
type input "#c4a6b3"
type input "#C4A6B3"
type input "#d2b8c7"
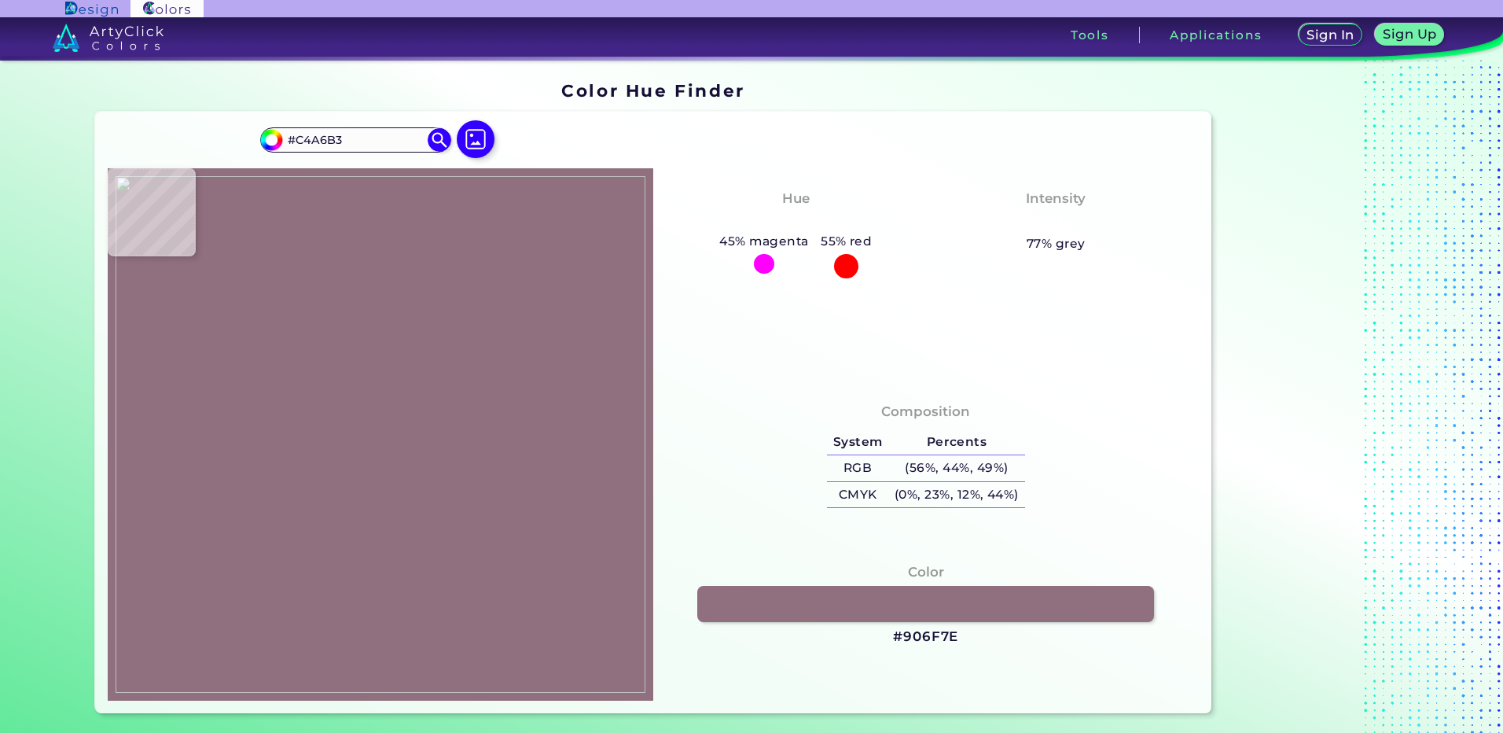
type input "#D2B8C7"
type input "#a58795"
type input "#A58795"
type input "#d9c2cf"
type input "#D9C2CF"
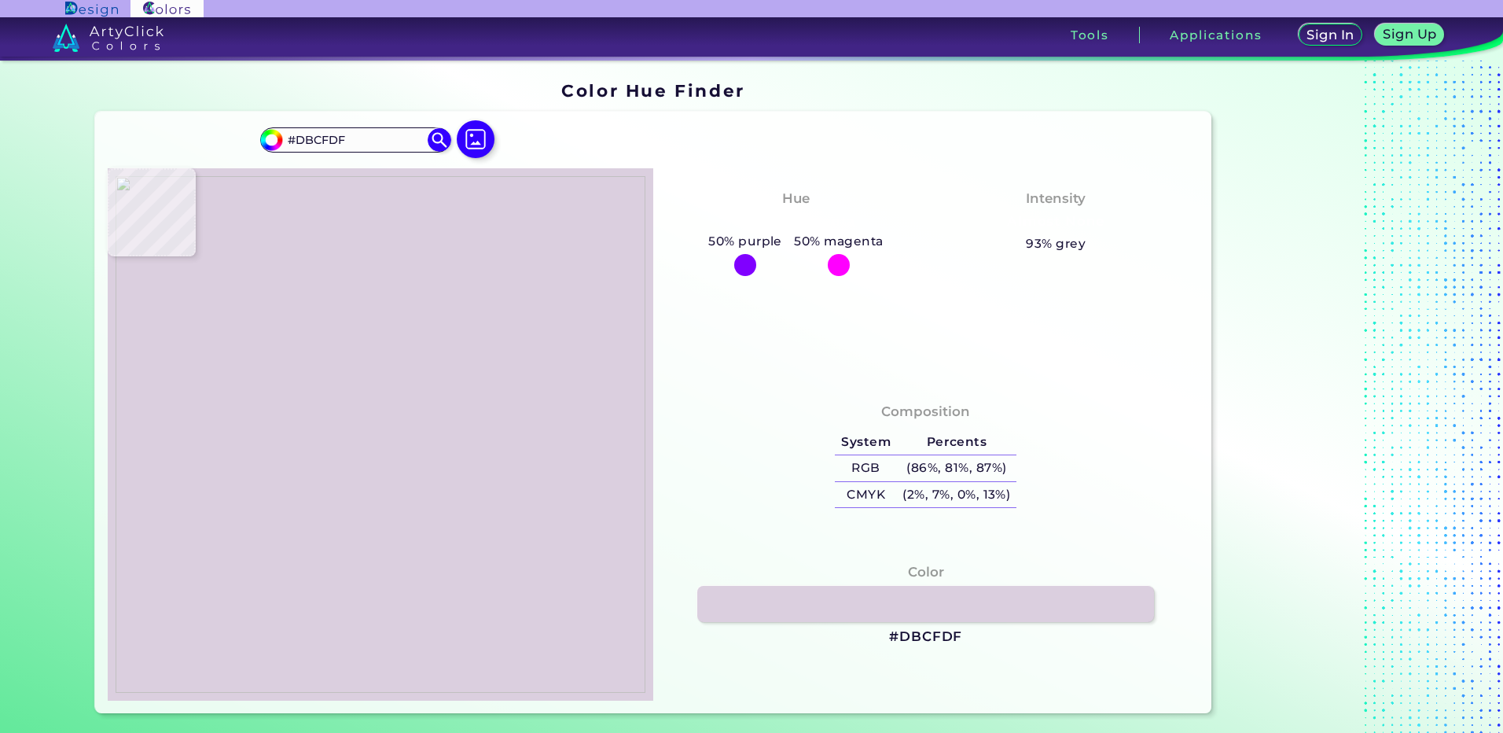
click at [283, 406] on img at bounding box center [381, 434] width 530 height 516
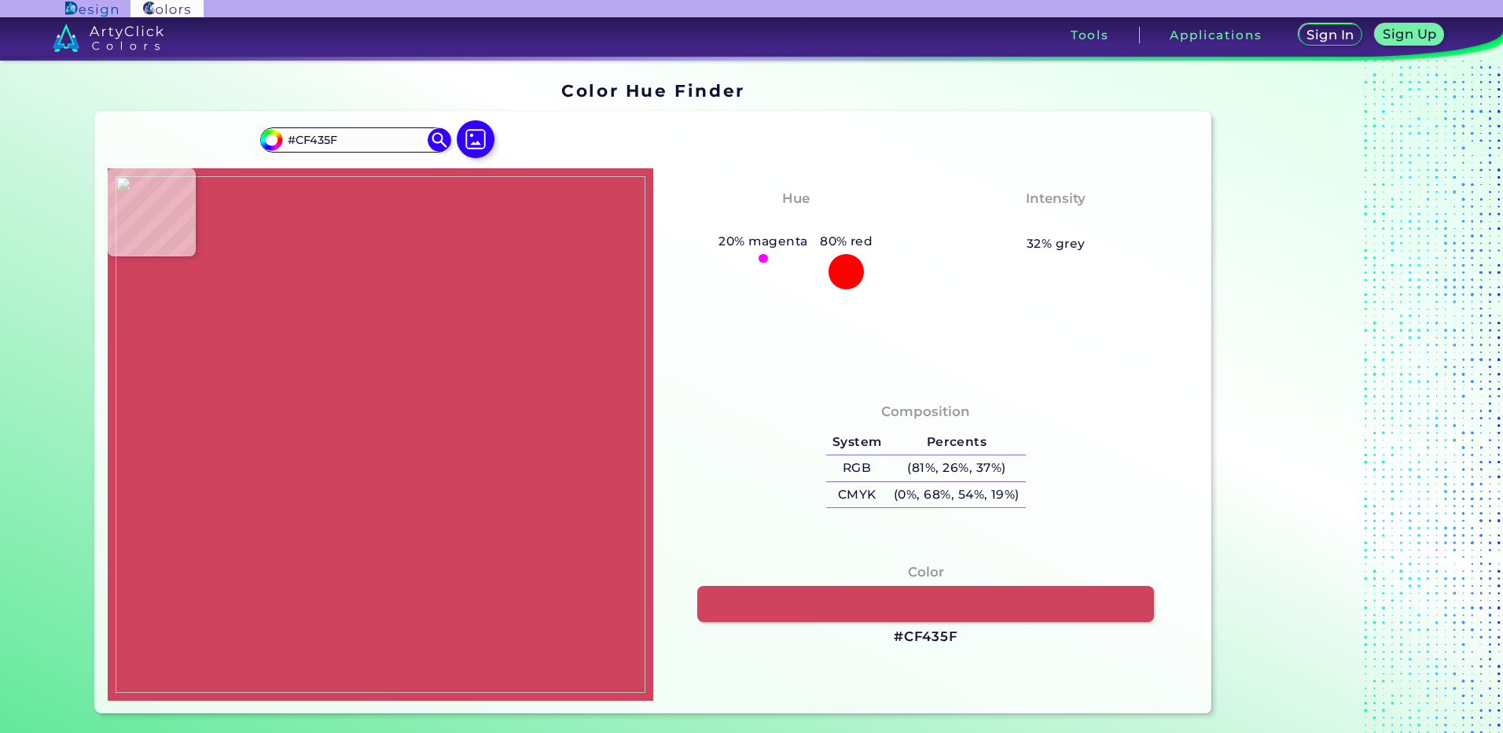
click at [267, 442] on img at bounding box center [381, 434] width 530 height 516
click at [924, 641] on h3 "#CF435F" at bounding box center [926, 636] width 64 height 19
drag, startPoint x: 246, startPoint y: 444, endPoint x: 250, endPoint y: 435, distance: 9.5
click at [246, 443] on img at bounding box center [381, 434] width 530 height 516
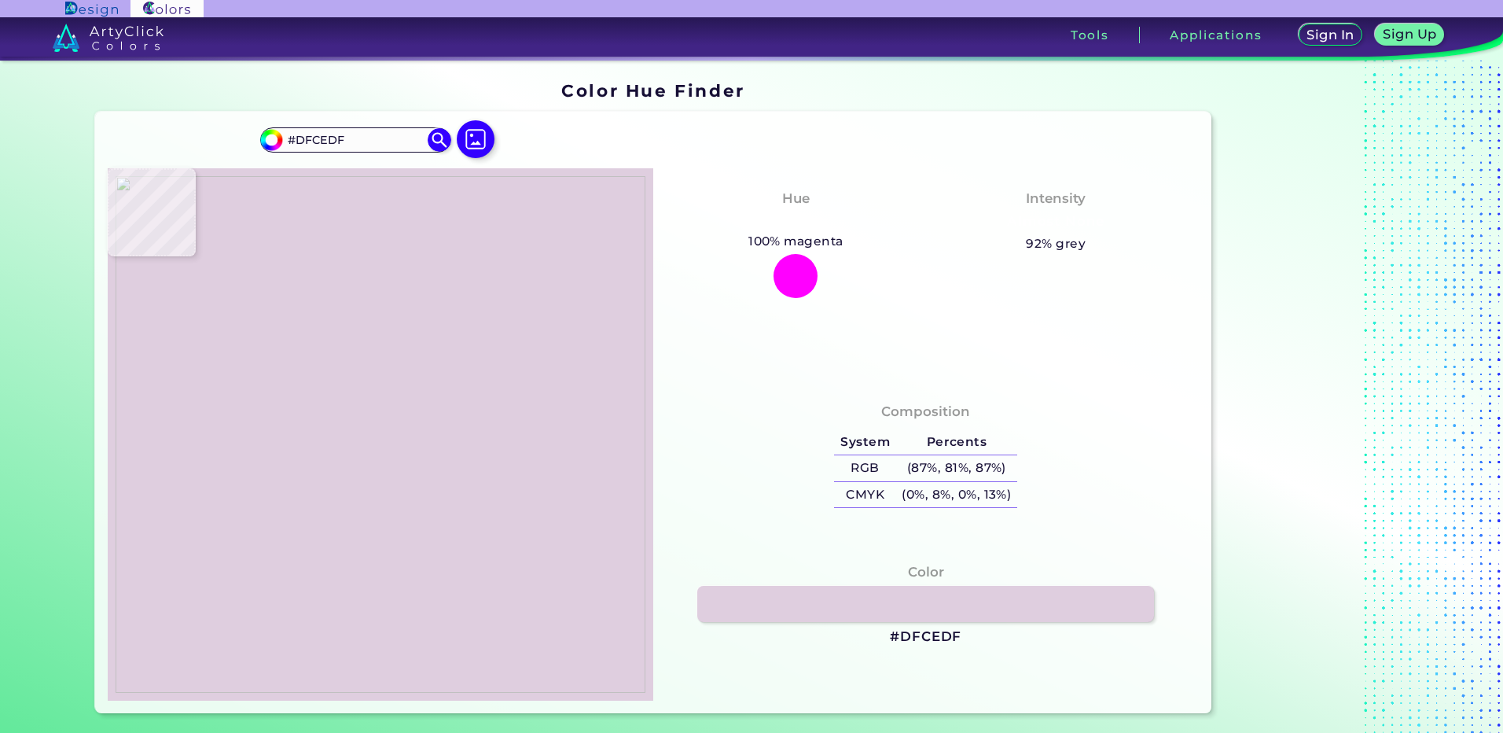
click at [281, 406] on img at bounding box center [381, 434] width 530 height 516
click at [291, 423] on img at bounding box center [381, 434] width 530 height 516
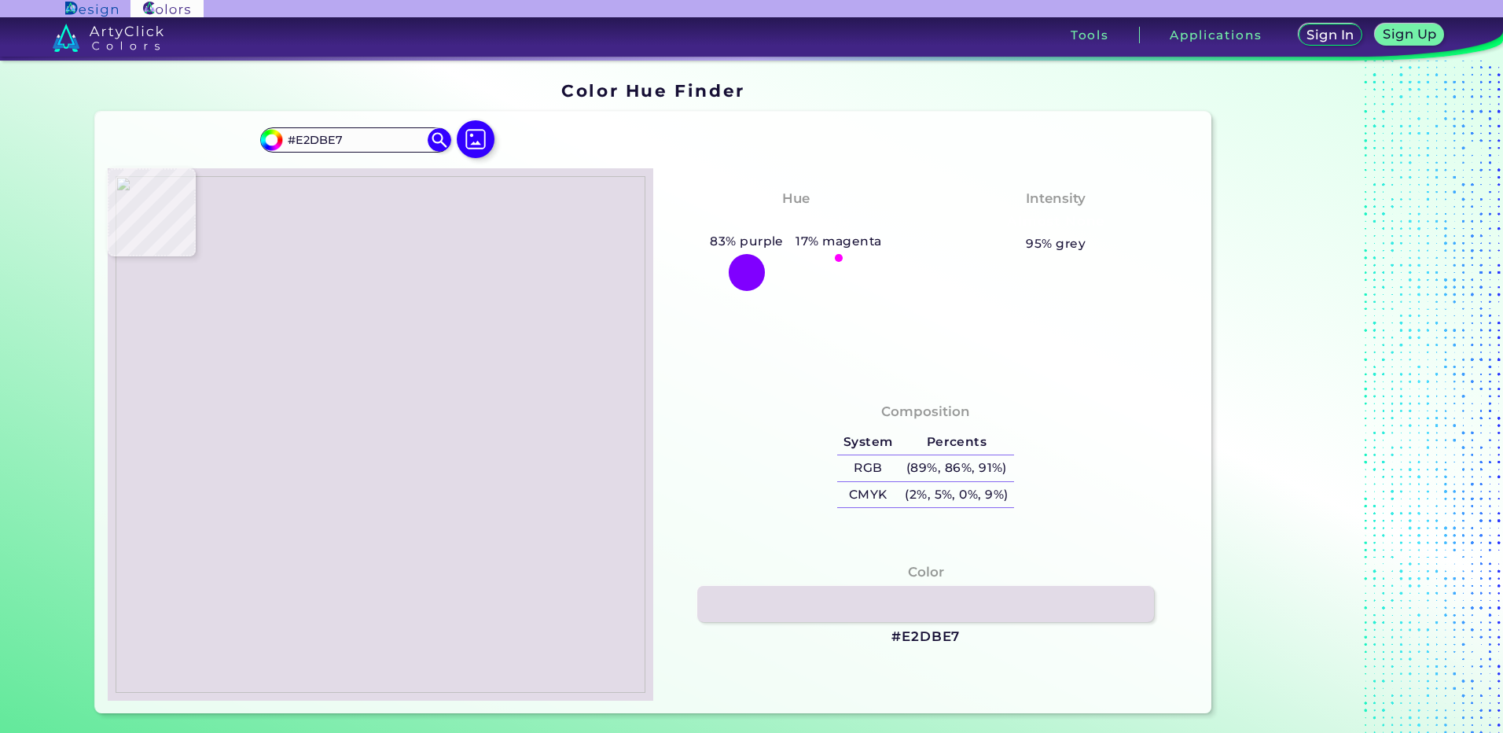
click at [309, 504] on img at bounding box center [381, 434] width 530 height 516
click at [937, 636] on h3 "#E2DBE7" at bounding box center [925, 636] width 68 height 19
click at [232, 468] on img at bounding box center [381, 434] width 530 height 516
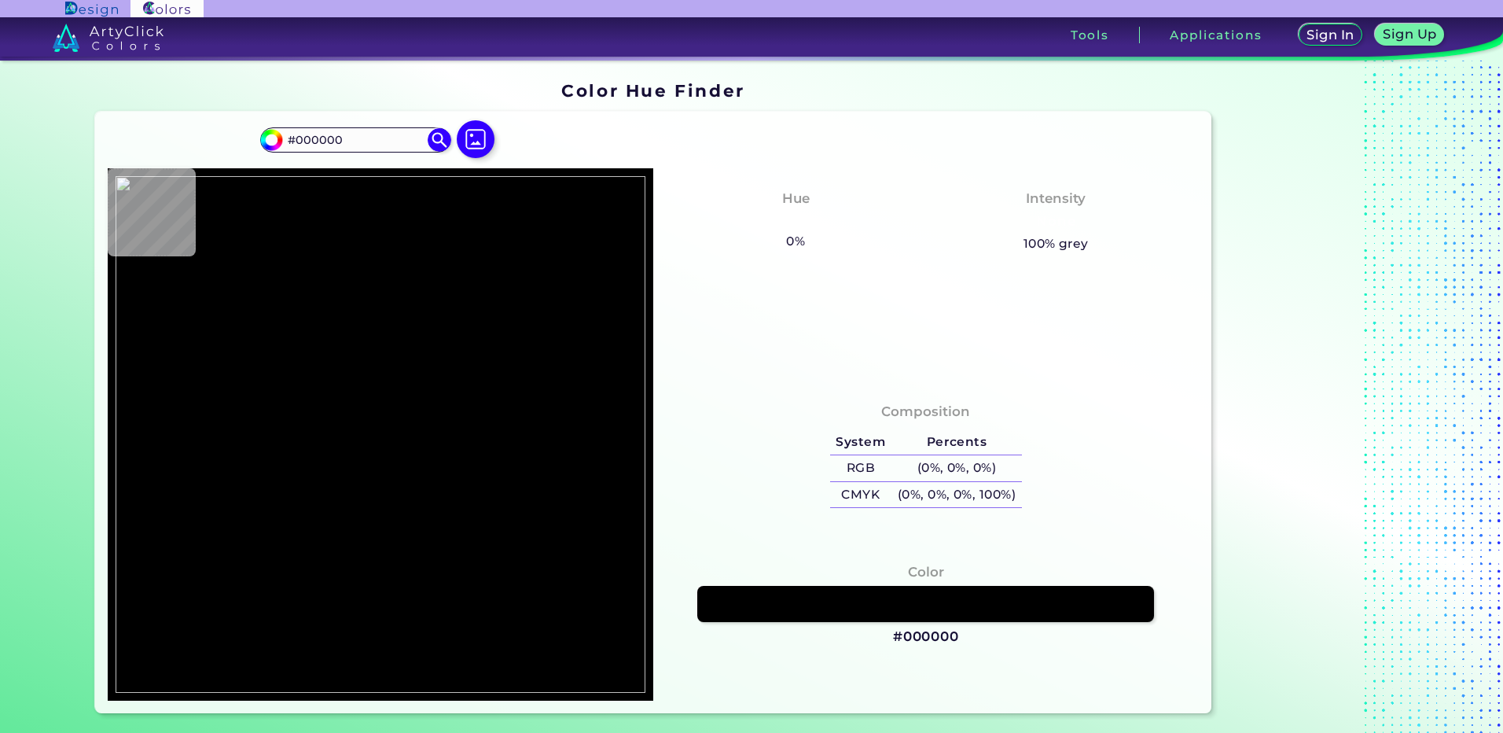
click at [457, 121] on div at bounding box center [475, 140] width 50 height 40
click at [466, 143] on img at bounding box center [476, 139] width 46 height 46
click at [0, 0] on input "file" at bounding box center [0, 0] width 0 height 0
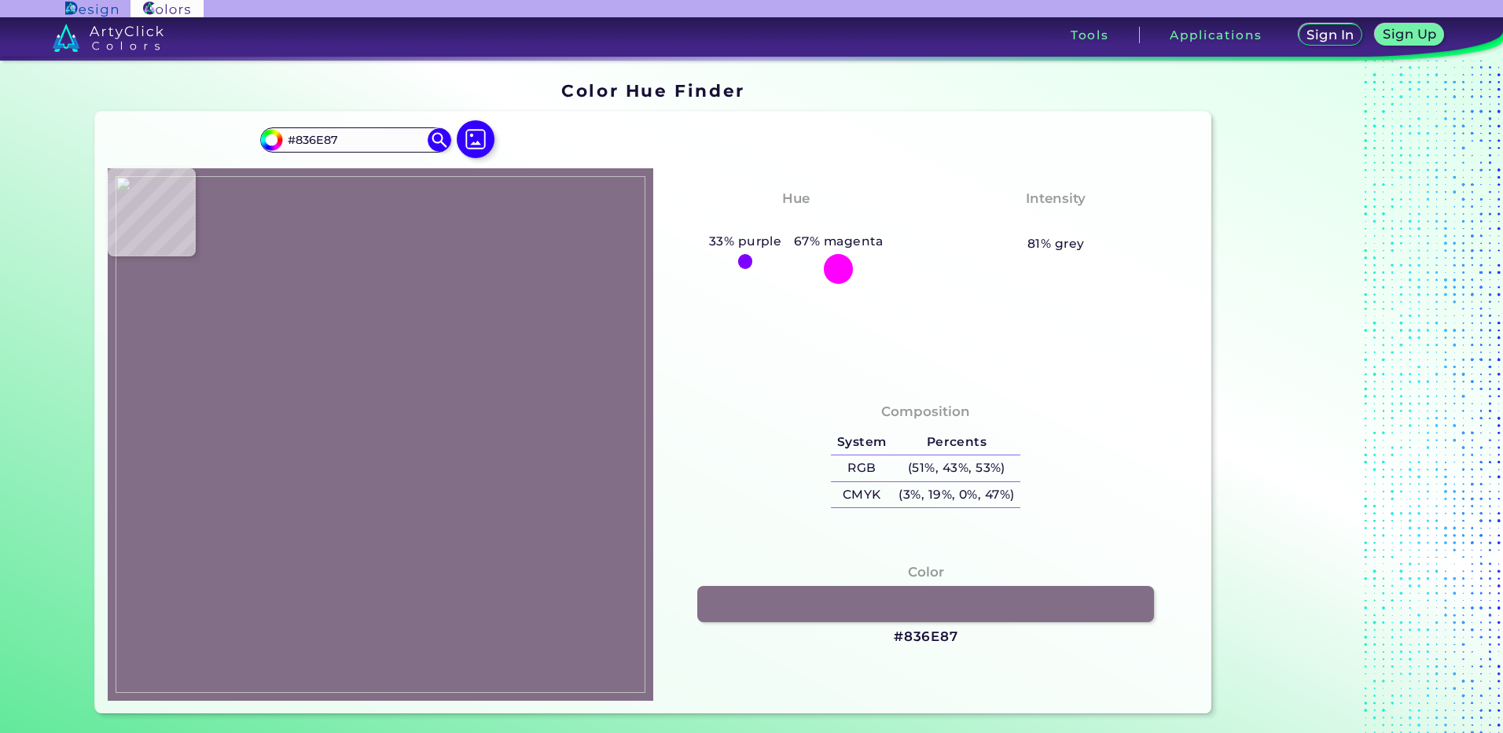
click at [348, 534] on img at bounding box center [381, 434] width 530 height 516
drag, startPoint x: 913, startPoint y: 641, endPoint x: 887, endPoint y: 620, distance: 33.5
click at [913, 641] on h3 "#836E87" at bounding box center [926, 636] width 64 height 19
click at [296, 471] on img at bounding box center [381, 434] width 530 height 516
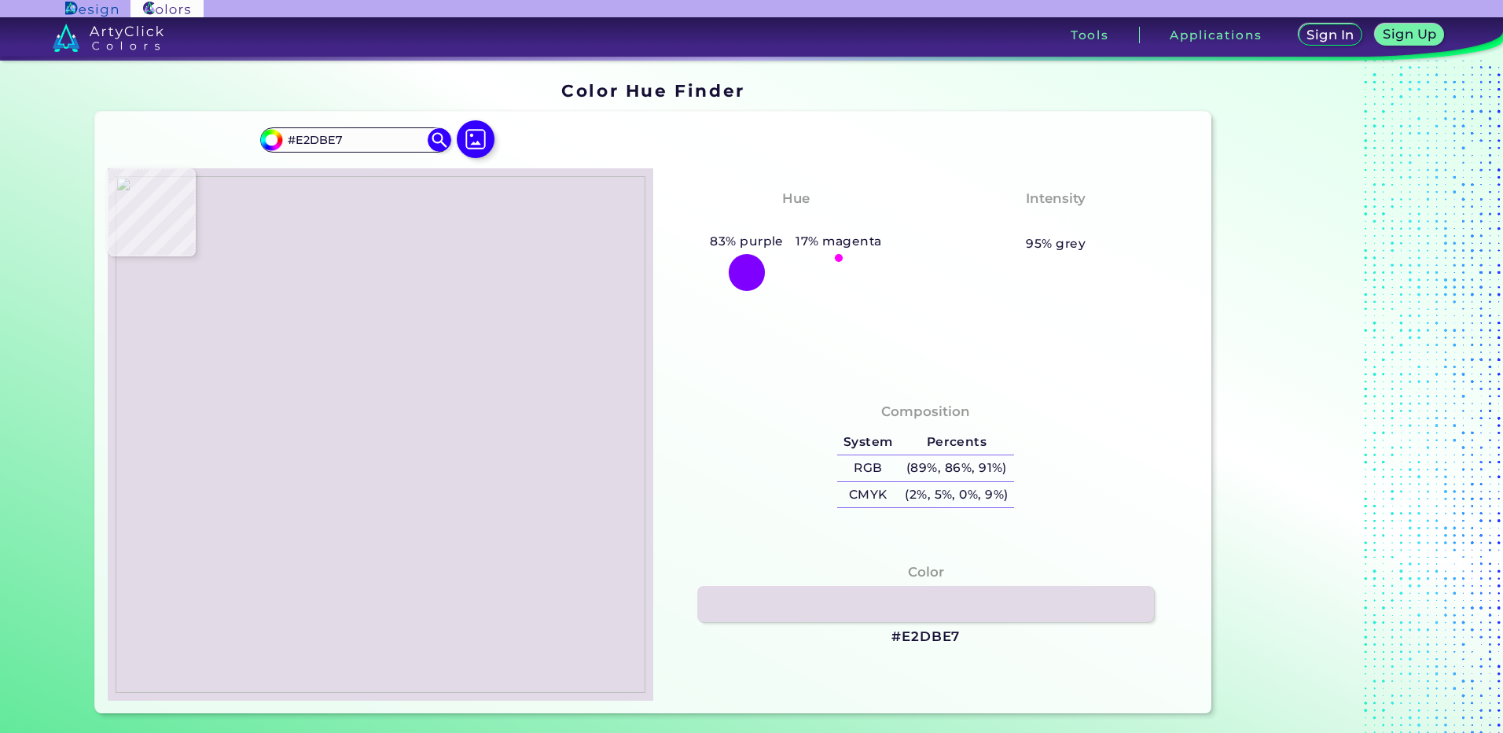
click at [326, 535] on img at bounding box center [381, 434] width 530 height 516
click at [341, 544] on img at bounding box center [381, 434] width 530 height 516
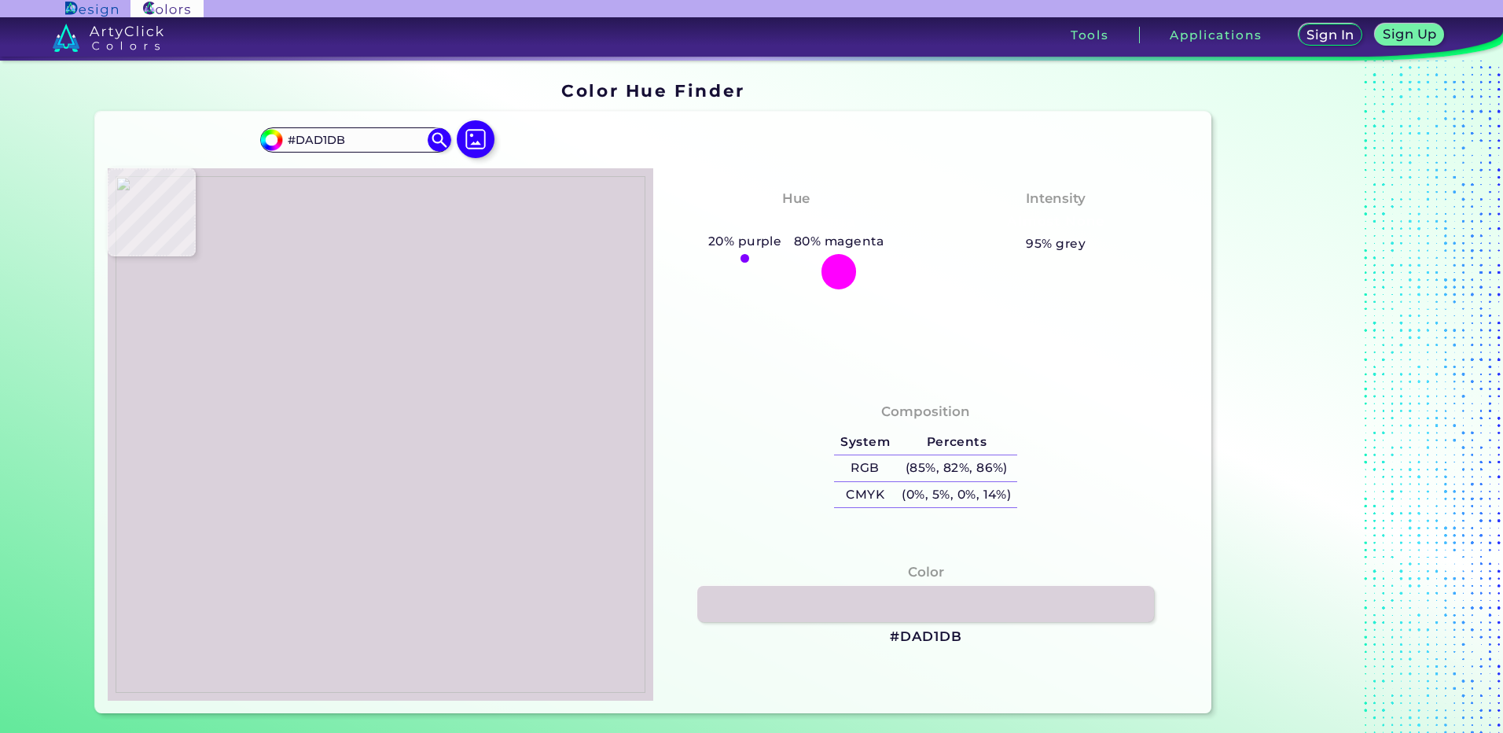
click at [282, 545] on img at bounding box center [381, 434] width 530 height 516
click at [302, 542] on img at bounding box center [381, 434] width 530 height 516
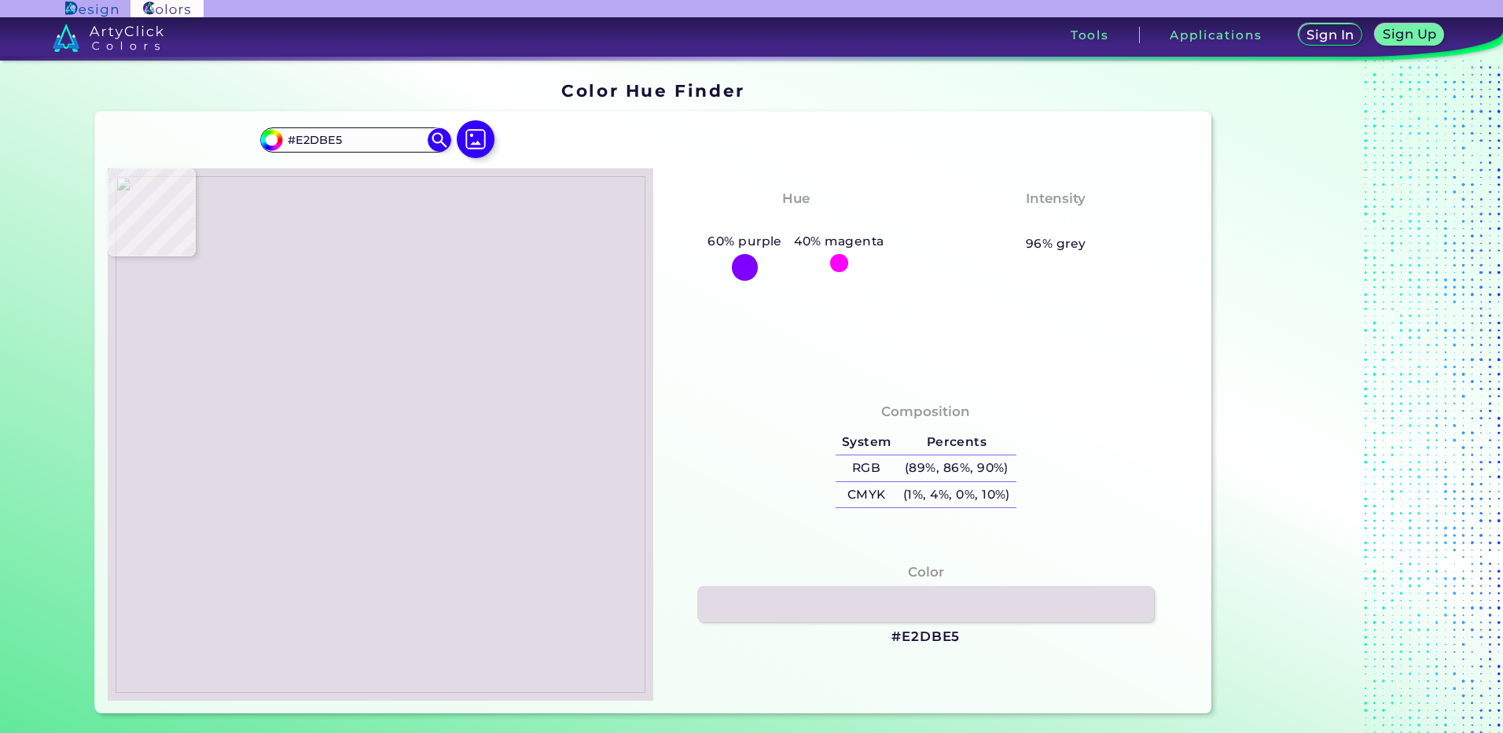
click at [330, 535] on img at bounding box center [381, 434] width 530 height 516
click at [904, 641] on h3 "#E2DBE5" at bounding box center [925, 636] width 68 height 19
click at [281, 556] on img at bounding box center [381, 434] width 530 height 516
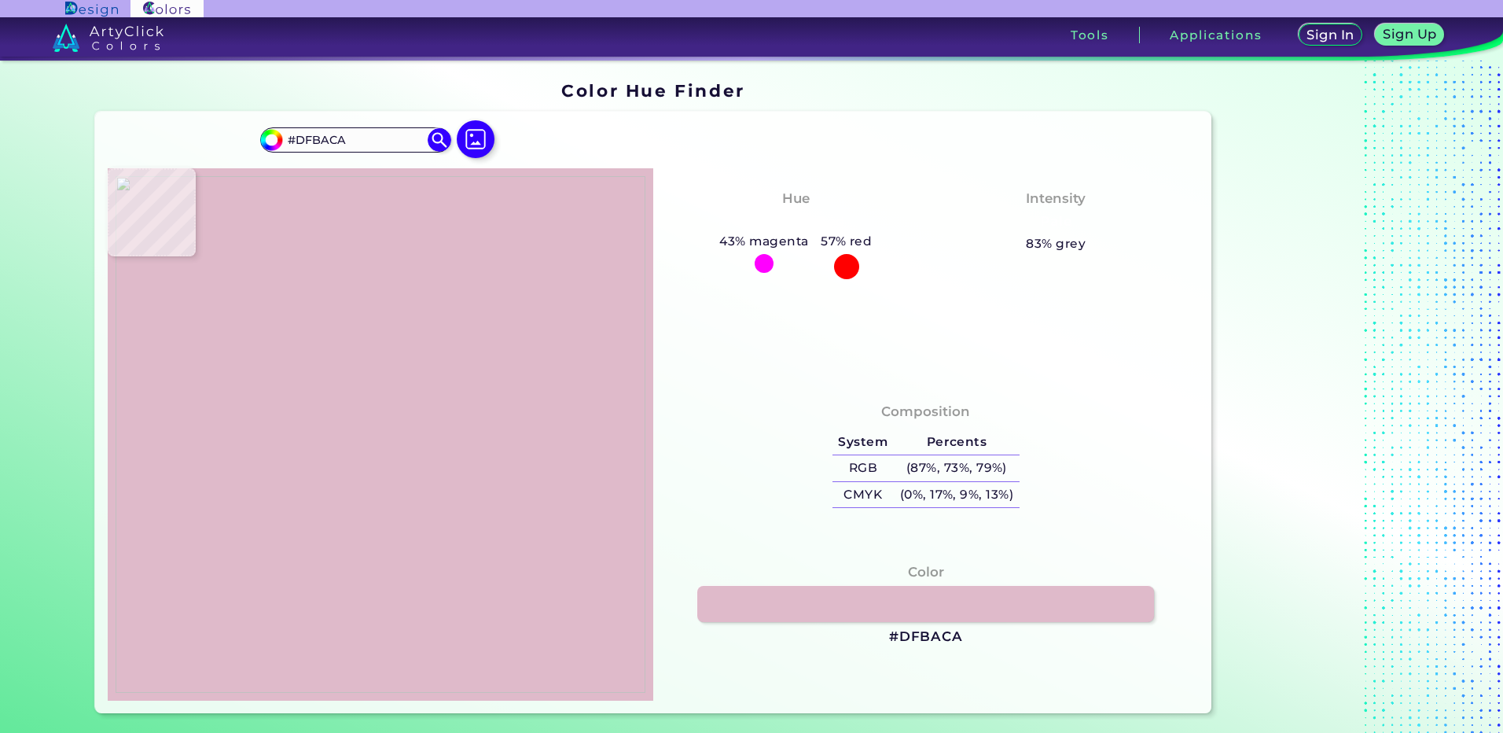
click at [293, 546] on img at bounding box center [381, 434] width 530 height 516
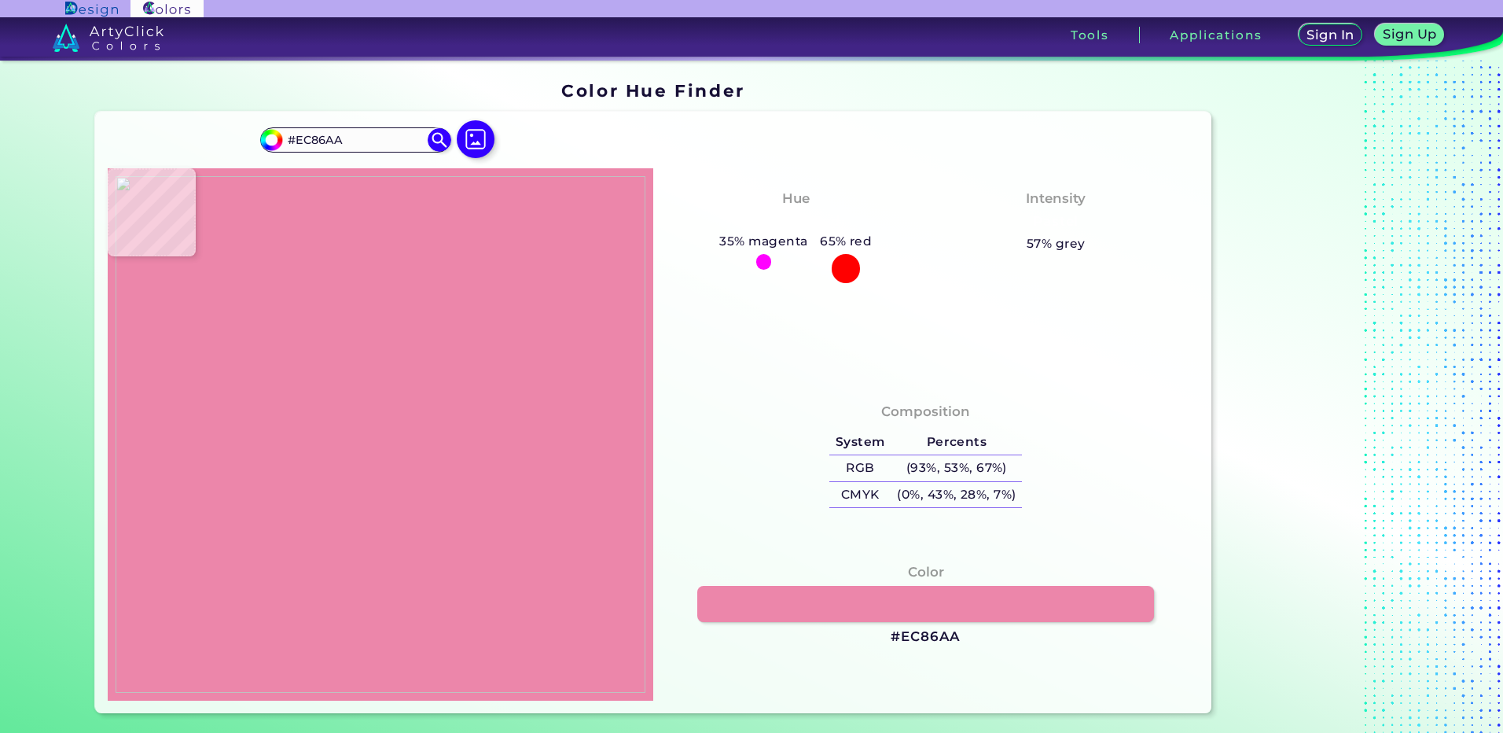
click at [303, 530] on img at bounding box center [381, 434] width 530 height 516
click at [925, 636] on h3 "#EC86AA" at bounding box center [926, 636] width 70 height 19
click at [329, 538] on img at bounding box center [381, 434] width 530 height 516
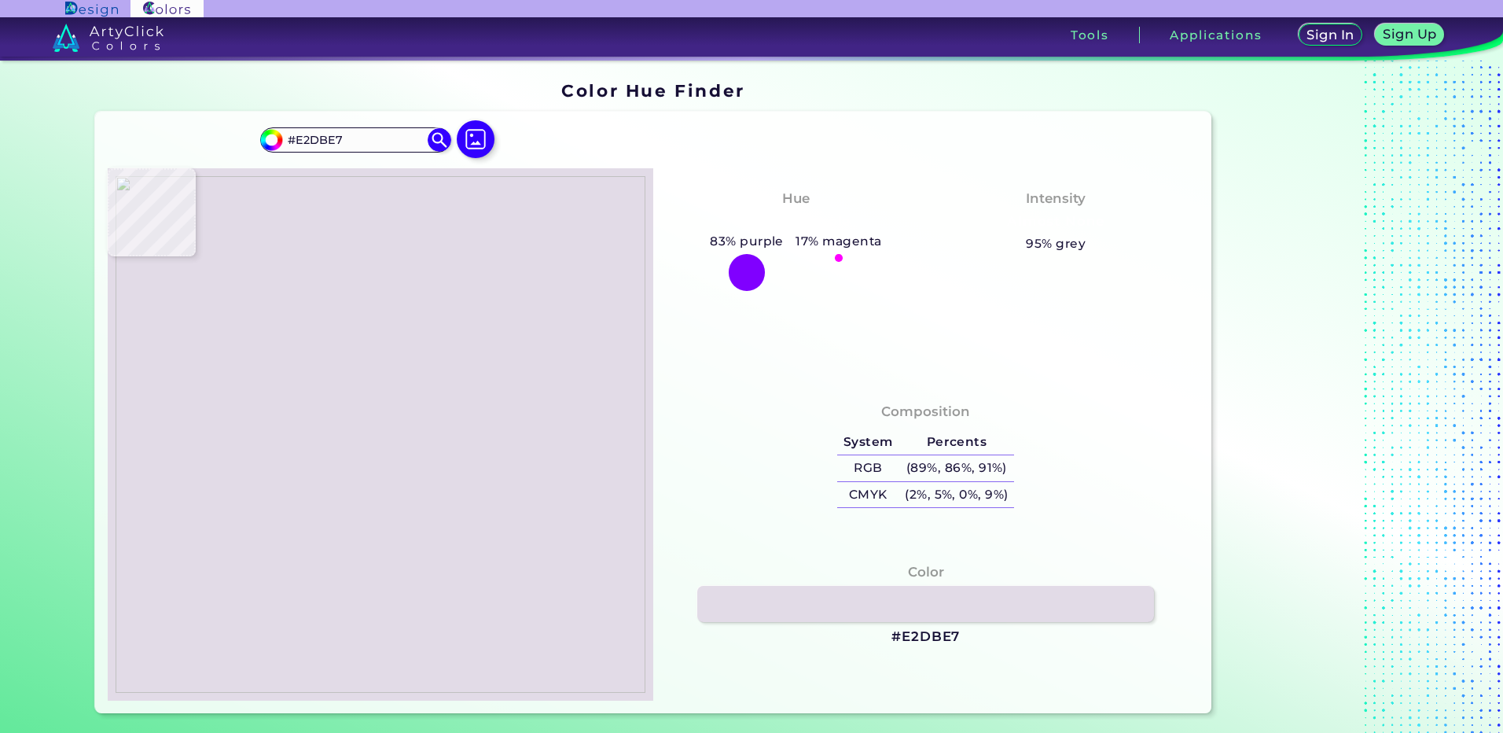
click at [326, 535] on img at bounding box center [381, 434] width 530 height 516
drag, startPoint x: 342, startPoint y: 518, endPoint x: 333, endPoint y: 538, distance: 21.5
click at [342, 519] on img at bounding box center [381, 434] width 530 height 516
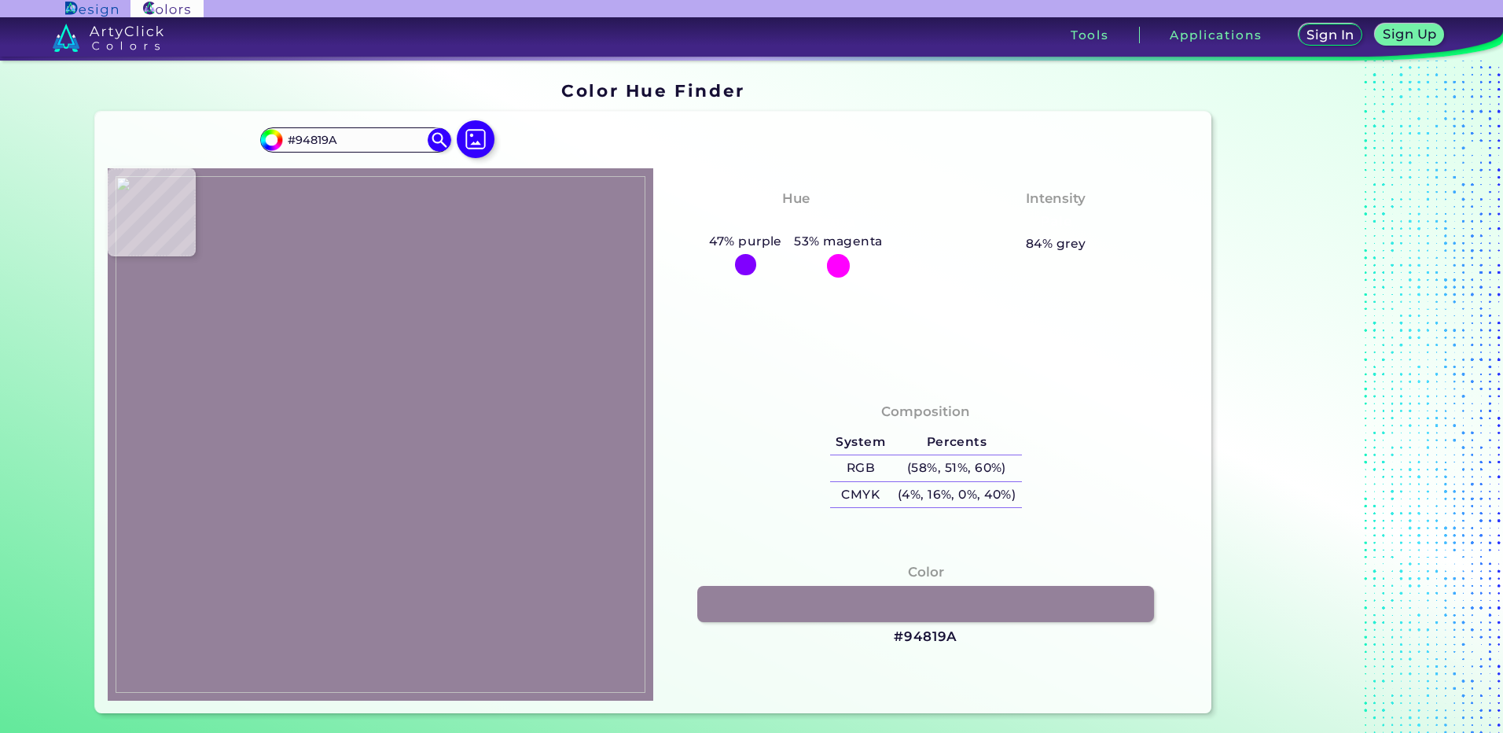
click at [344, 530] on img at bounding box center [381, 434] width 530 height 516
click at [933, 637] on h3 "#94819A" at bounding box center [926, 636] width 64 height 19
click at [222, 468] on img at bounding box center [381, 434] width 530 height 516
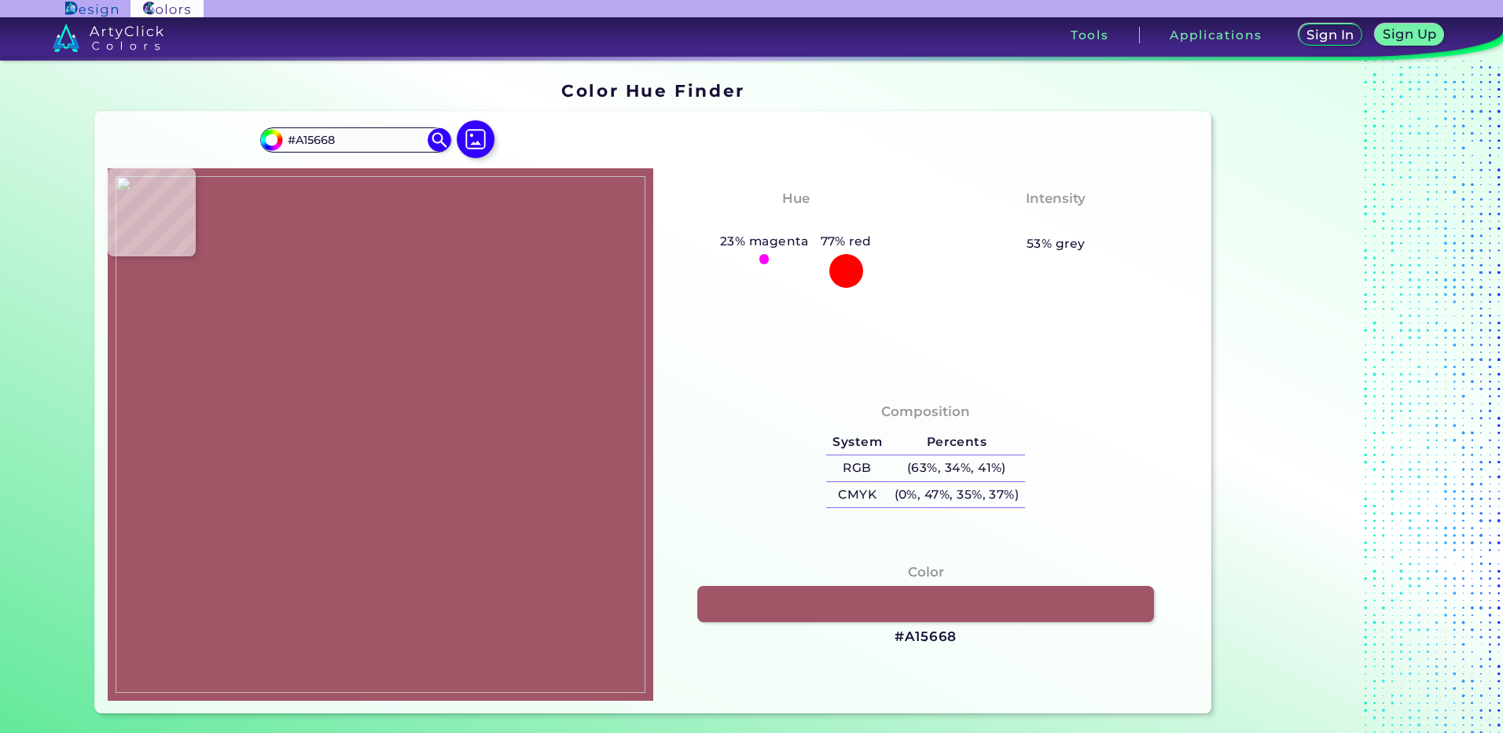
click at [316, 497] on img at bounding box center [381, 434] width 530 height 516
click at [920, 637] on h3 "#A15668" at bounding box center [926, 636] width 62 height 19
drag, startPoint x: 292, startPoint y: 421, endPoint x: 285, endPoint y: 413, distance: 10.0
click at [292, 421] on img at bounding box center [381, 434] width 530 height 516
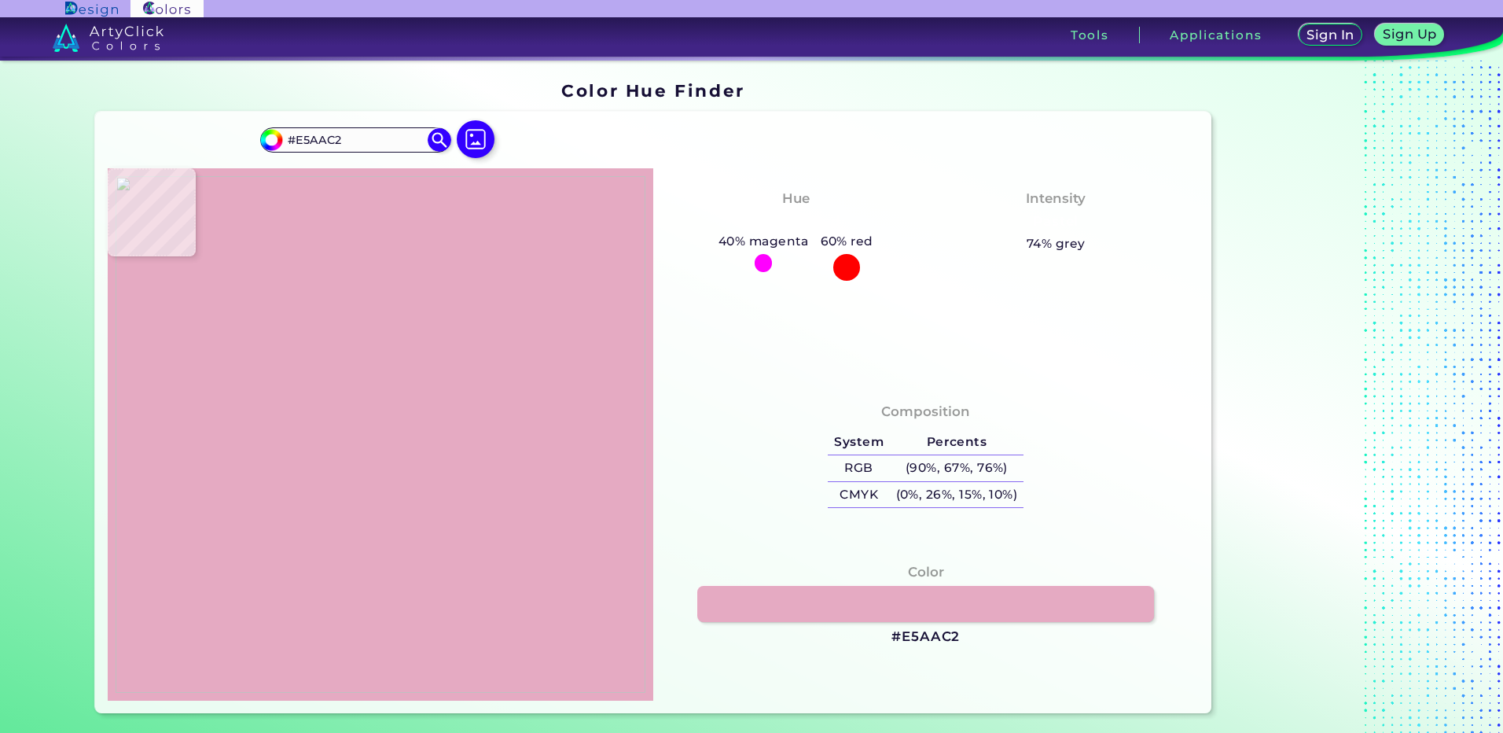
click at [290, 553] on img at bounding box center [381, 434] width 530 height 516
click at [936, 634] on h3 "#E5AAC2" at bounding box center [925, 636] width 68 height 19
drag, startPoint x: 252, startPoint y: 372, endPoint x: 255, endPoint y: 360, distance: 12.2
click at [252, 371] on img at bounding box center [381, 434] width 530 height 516
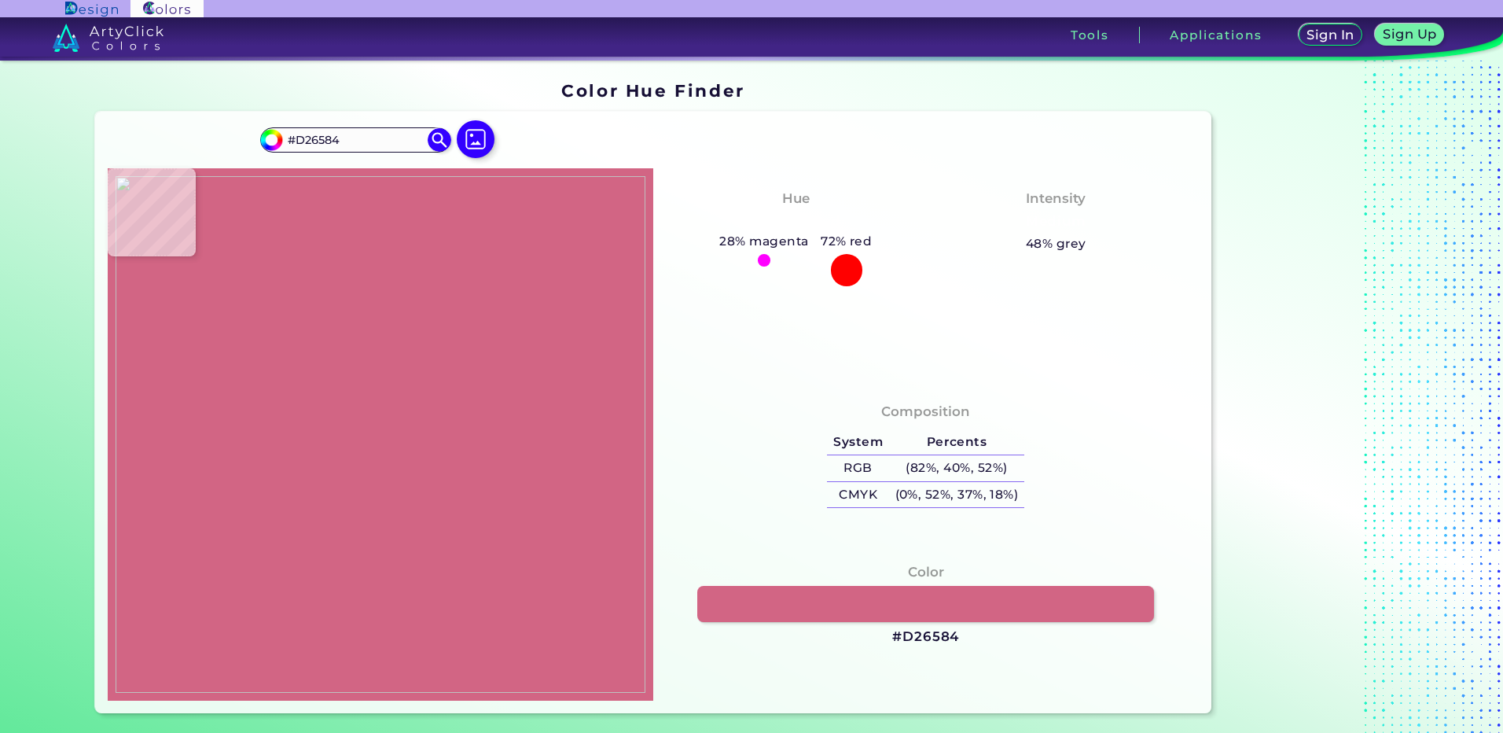
click at [257, 351] on img at bounding box center [381, 434] width 530 height 516
click at [920, 627] on h3 "#D26584" at bounding box center [925, 636] width 67 height 19
click at [204, 365] on img at bounding box center [381, 434] width 530 height 516
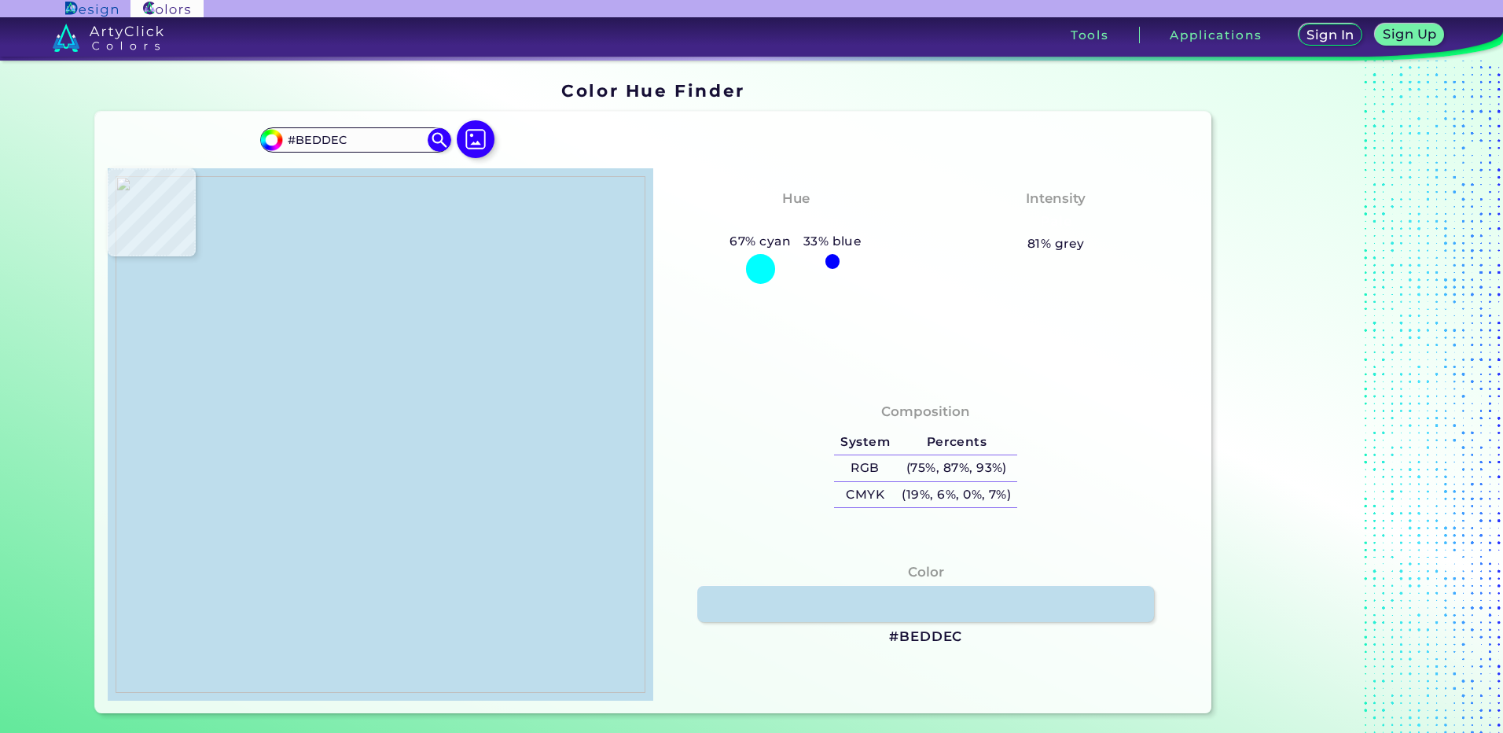
click at [234, 399] on img at bounding box center [381, 434] width 530 height 516
click at [232, 407] on img at bounding box center [381, 434] width 530 height 516
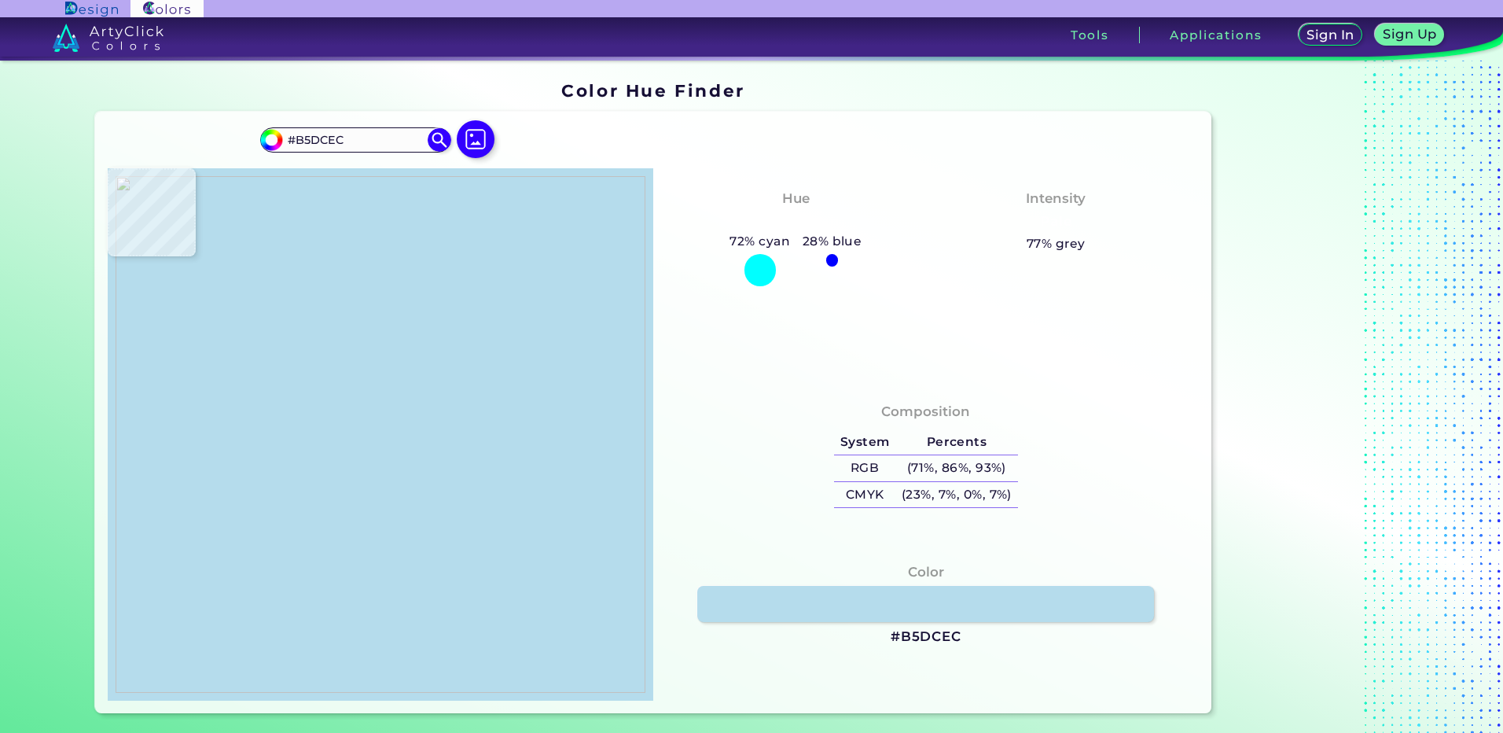
click at [233, 404] on img at bounding box center [381, 434] width 530 height 516
click at [917, 635] on h3 "#B5DCEC" at bounding box center [926, 636] width 71 height 19
click at [231, 411] on img at bounding box center [381, 434] width 530 height 516
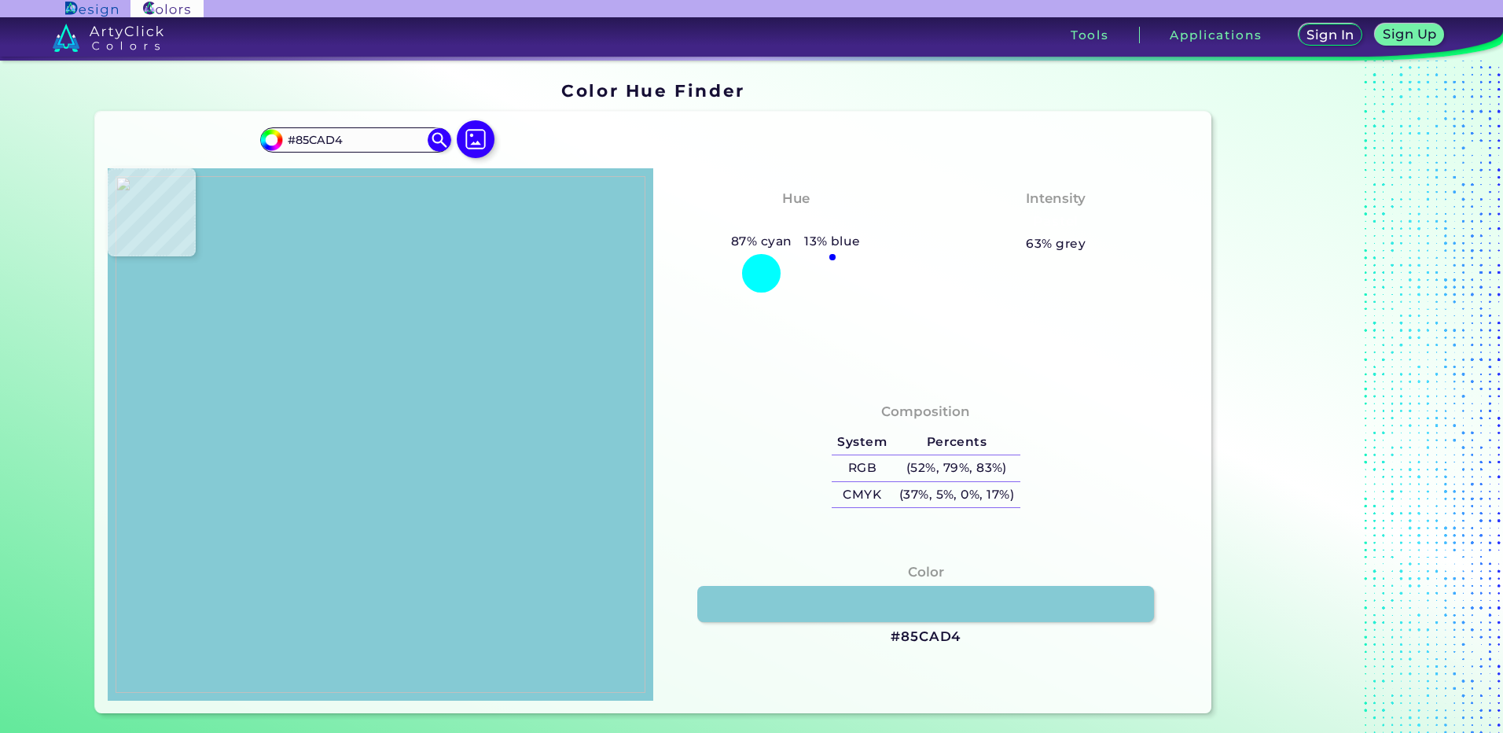
click at [230, 412] on img at bounding box center [381, 434] width 530 height 516
drag, startPoint x: 928, startPoint y: 638, endPoint x: 780, endPoint y: 502, distance: 200.8
click at [930, 638] on h3 "#85CAD4" at bounding box center [926, 636] width 70 height 19
click at [340, 529] on img at bounding box center [381, 434] width 530 height 516
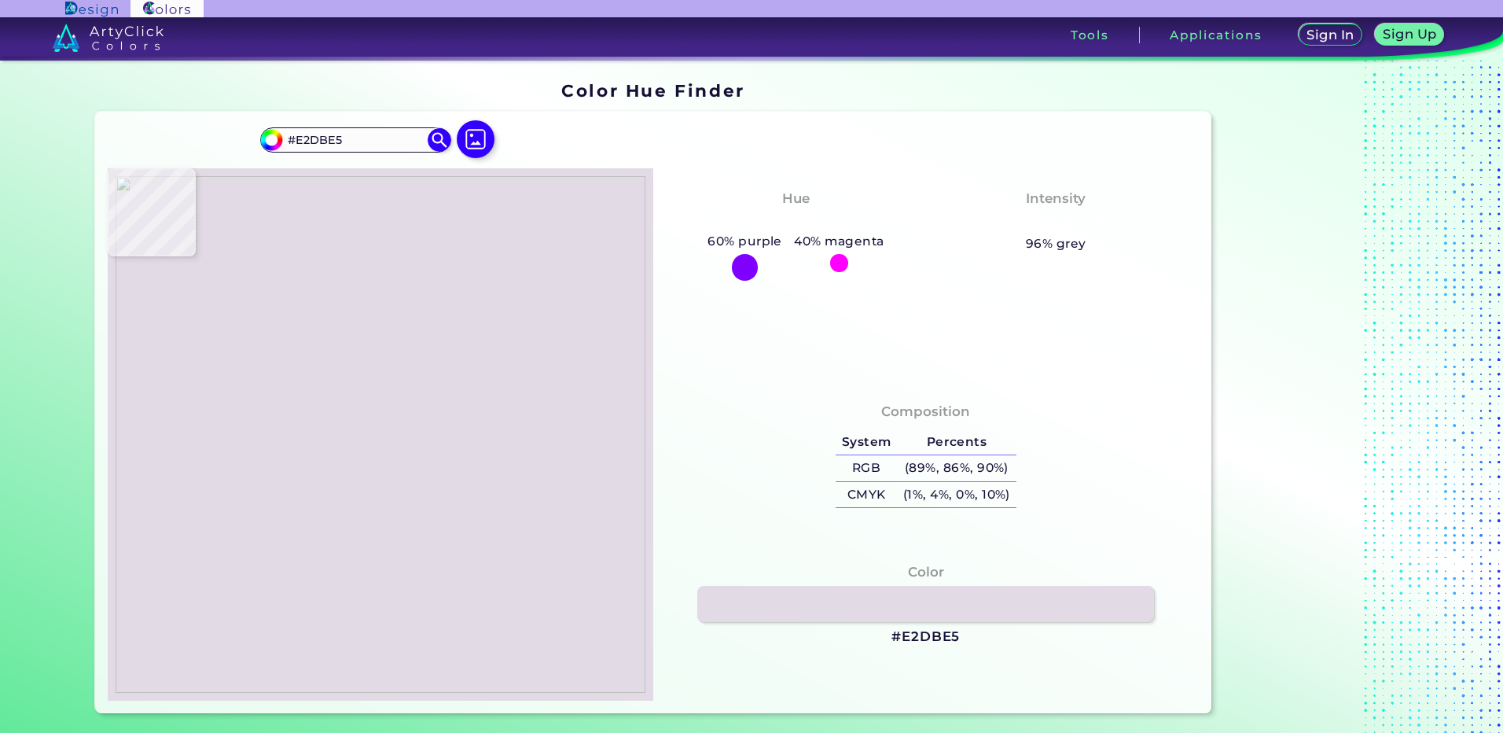
click at [336, 539] on img at bounding box center [381, 434] width 530 height 516
click at [913, 641] on h3 "#E2DBE5" at bounding box center [925, 636] width 68 height 19
click at [325, 506] on img at bounding box center [381, 434] width 530 height 516
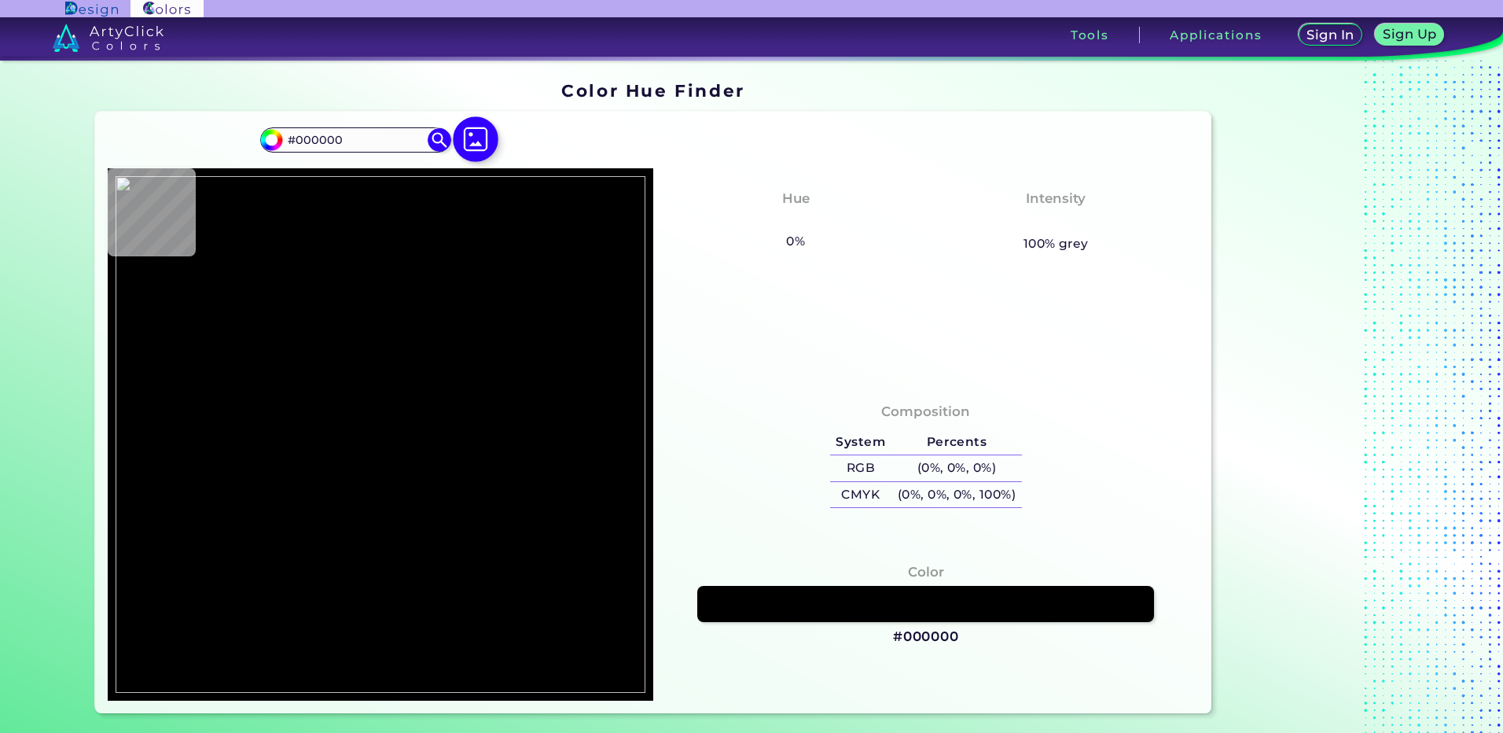
click at [474, 133] on img at bounding box center [476, 139] width 46 height 46
click at [0, 0] on input "file" at bounding box center [0, 0] width 0 height 0
click at [461, 152] on img at bounding box center [476, 139] width 46 height 46
click at [0, 0] on input "file" at bounding box center [0, 0] width 0 height 0
